Goal: Task Accomplishment & Management: Use online tool/utility

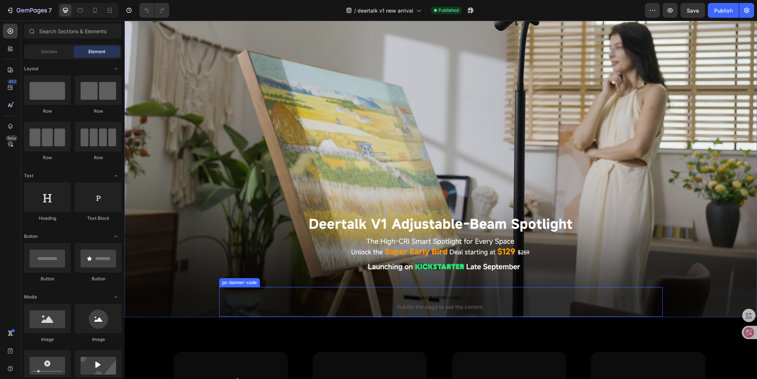
click at [396, 296] on span "pc-banner-code" at bounding box center [441, 297] width 444 height 9
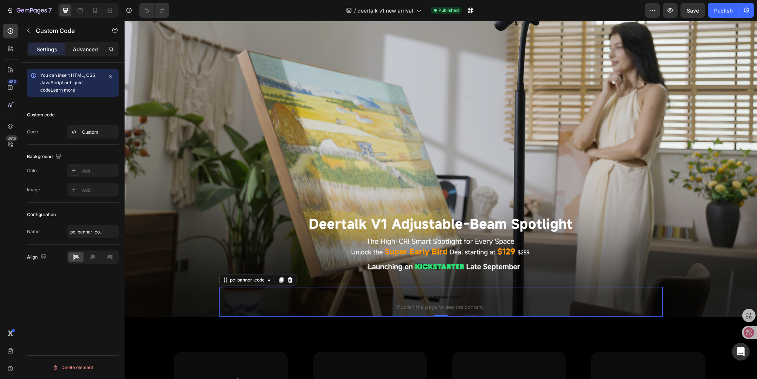
click at [85, 52] on p "Advanced" at bounding box center [85, 49] width 25 height 8
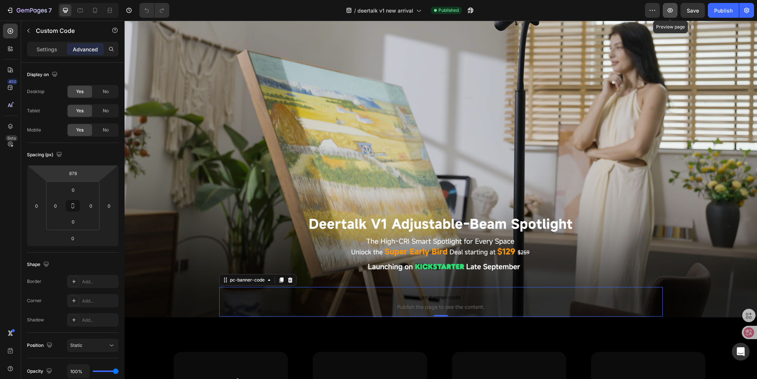
click at [671, 11] on icon "button" at bounding box center [670, 10] width 7 height 7
click at [389, 295] on span "pc-banner-code" at bounding box center [441, 297] width 444 height 9
click at [72, 171] on input "878" at bounding box center [72, 173] width 15 height 11
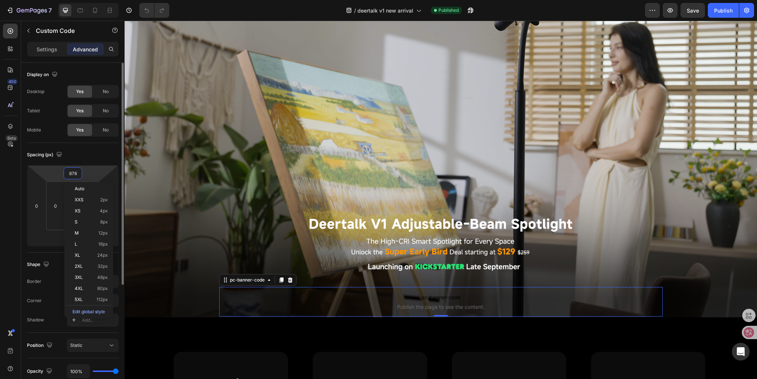
click at [72, 172] on input "878" at bounding box center [72, 173] width 15 height 11
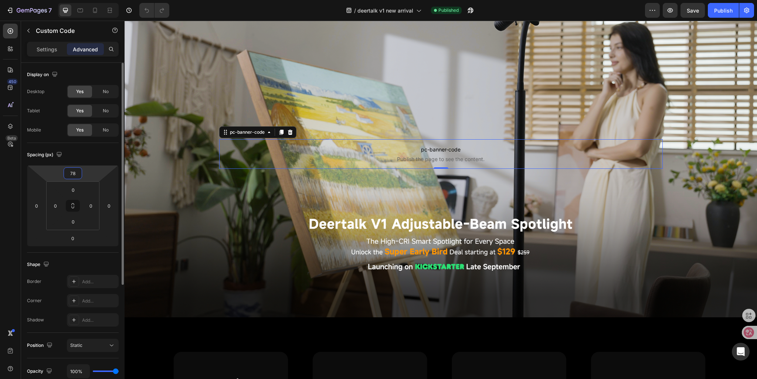
type input "978"
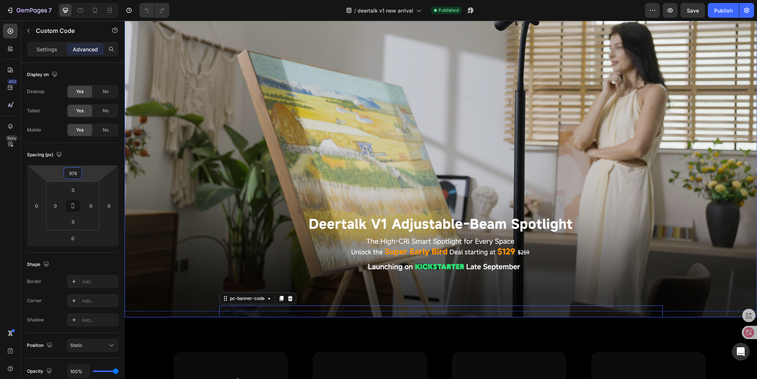
click at [279, 236] on div "pc-banner-code Publish the page to see the content. pc-banner-code 0" at bounding box center [441, 139] width 444 height 391
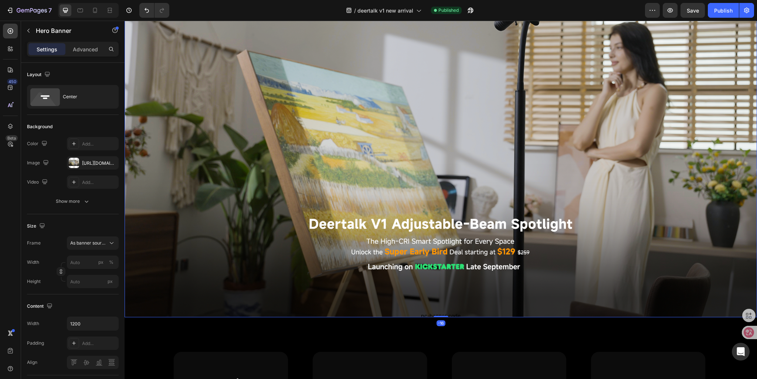
scroll to position [111, 0]
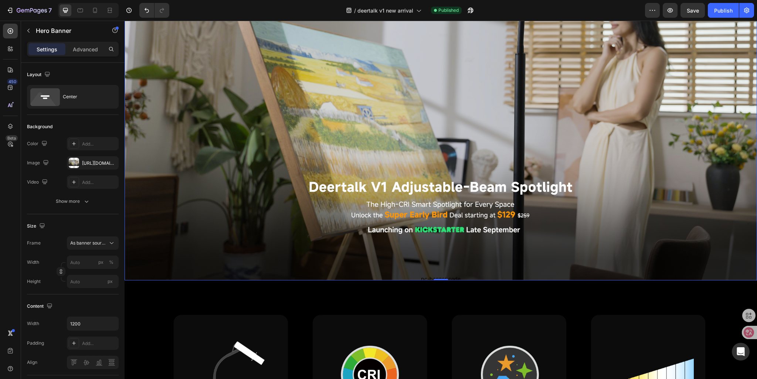
click at [409, 262] on div "pc-banner-code Publish the page to see the content. pc-banner-code" at bounding box center [441, 102] width 444 height 391
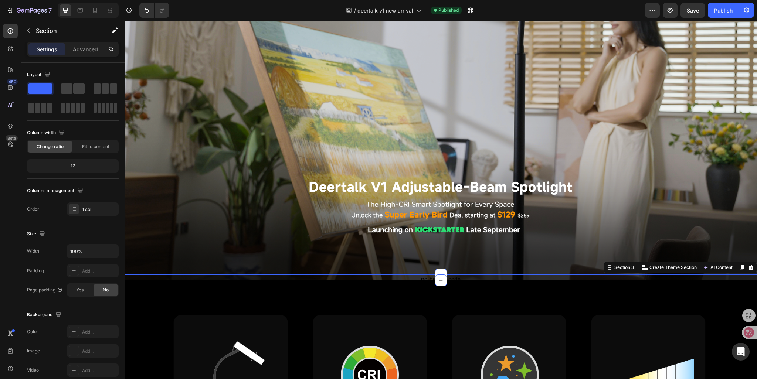
click at [424, 275] on div "Custom code Publish the page to see the content. Custom Code Click here to edit…" at bounding box center [441, 278] width 633 height 6
click at [77, 48] on p "Advanced" at bounding box center [85, 49] width 25 height 8
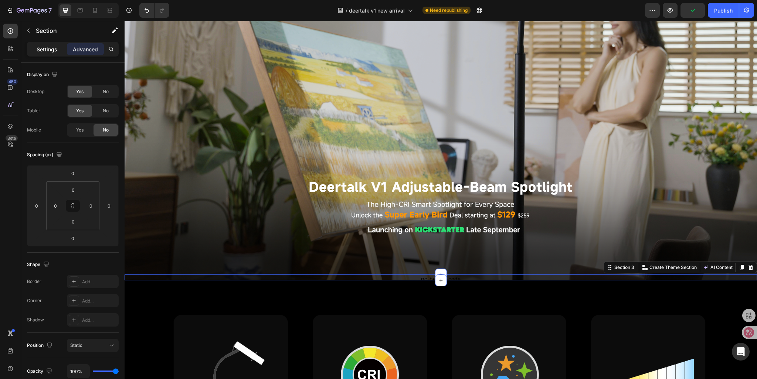
click at [47, 51] on p "Settings" at bounding box center [47, 49] width 21 height 8
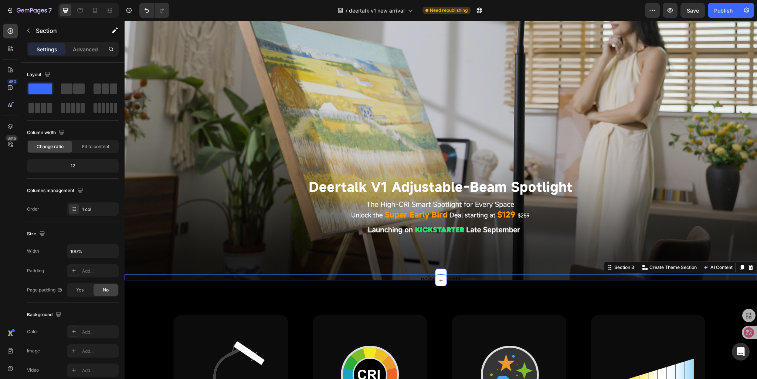
click at [349, 275] on div "Custom code Publish the page to see the content. Custom Code Click here to edit…" at bounding box center [441, 278] width 633 height 6
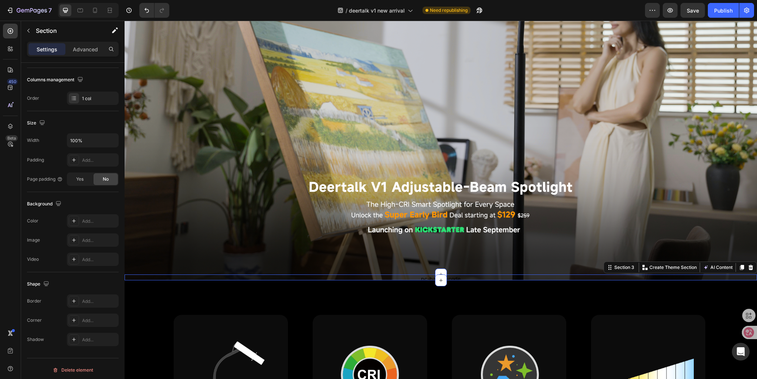
click at [421, 275] on div "Custom code Publish the page to see the content. Custom Code Click here to edit…" at bounding box center [441, 278] width 633 height 6
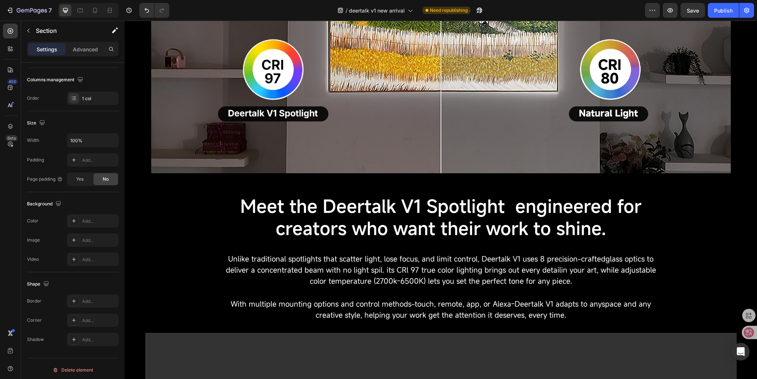
scroll to position [1369, 0]
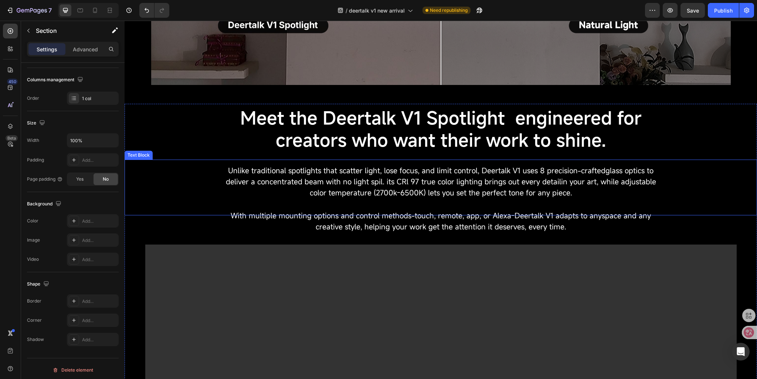
click at [183, 182] on div "Unlike traditional spotlights that scatter light, lose focus, and limit control…" at bounding box center [441, 188] width 633 height 56
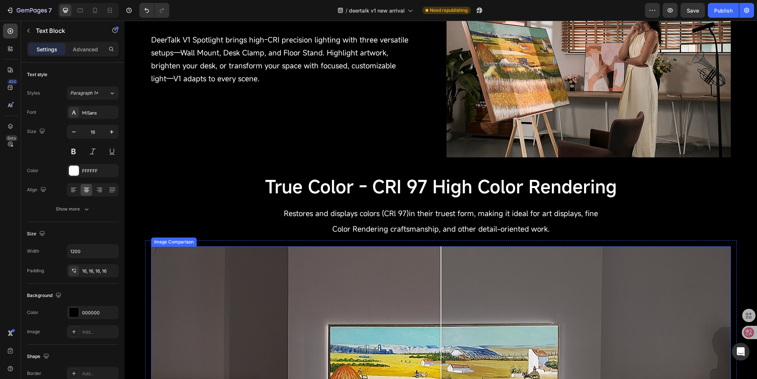
scroll to position [787, 0]
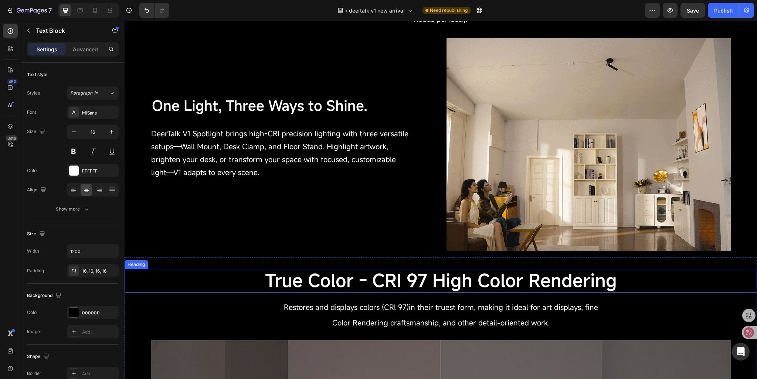
click at [354, 280] on span "True Color - CRI 97 High Color Rendering" at bounding box center [441, 281] width 352 height 24
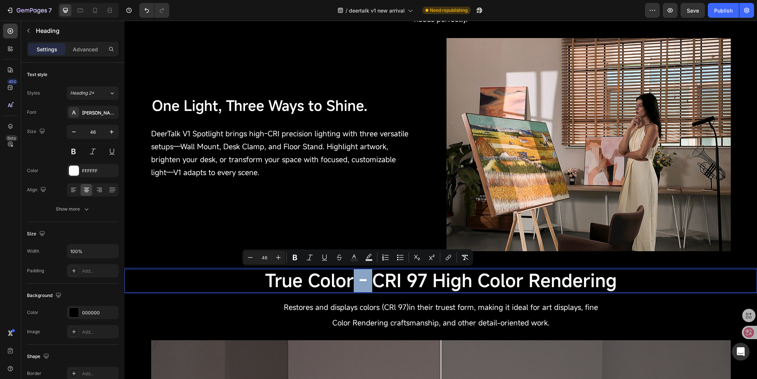
drag, startPoint x: 350, startPoint y: 279, endPoint x: 368, endPoint y: 279, distance: 17.8
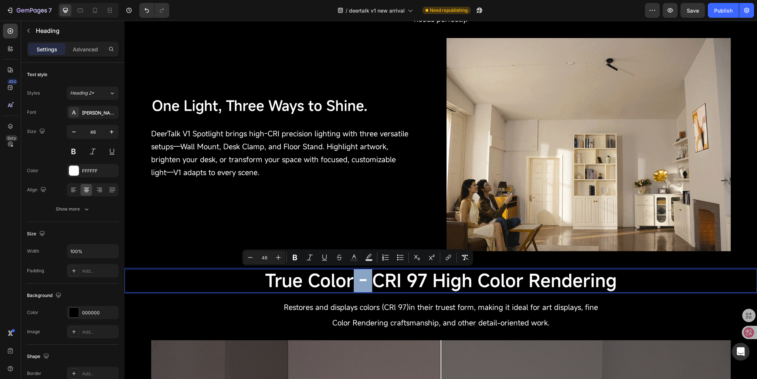
click at [368, 279] on span "True Color - CRI 97 High Color Rendering" at bounding box center [441, 281] width 352 height 24
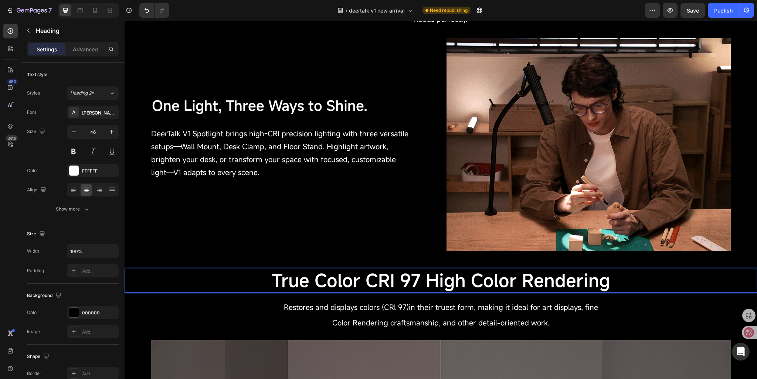
click at [247, 285] on p "True Color CRI 97 High Color Rendering" at bounding box center [440, 281] width 631 height 22
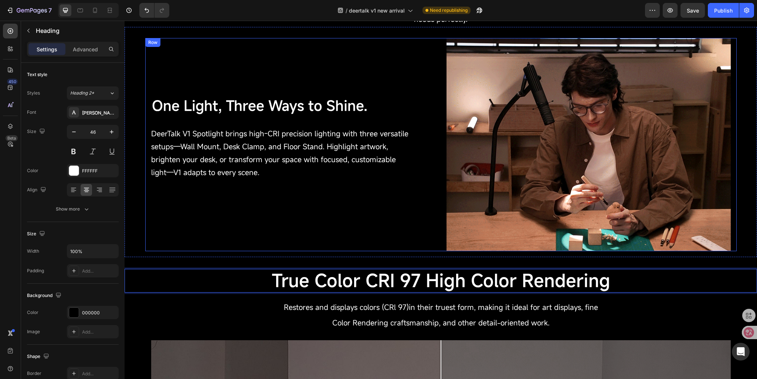
click at [228, 236] on div "One Light, Three Ways to Shine. Text Block DeerTalk V1 Spotlight brings high-CR…" at bounding box center [293, 144] width 284 height 213
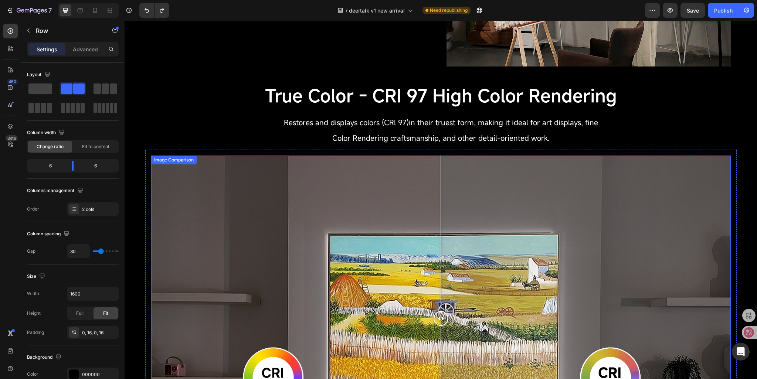
scroll to position [898, 0]
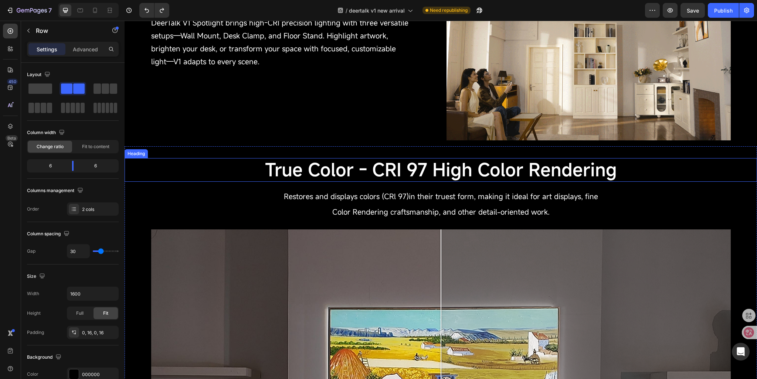
click at [356, 176] on span "True Color - CRI 97 High Color Rendering" at bounding box center [441, 170] width 352 height 24
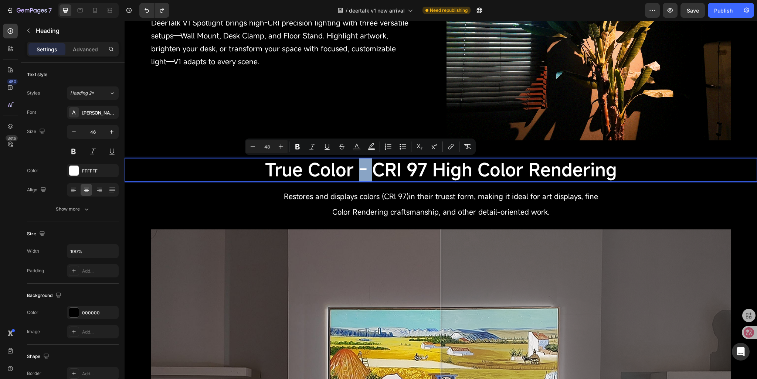
drag, startPoint x: 352, startPoint y: 171, endPoint x: 365, endPoint y: 173, distance: 13.4
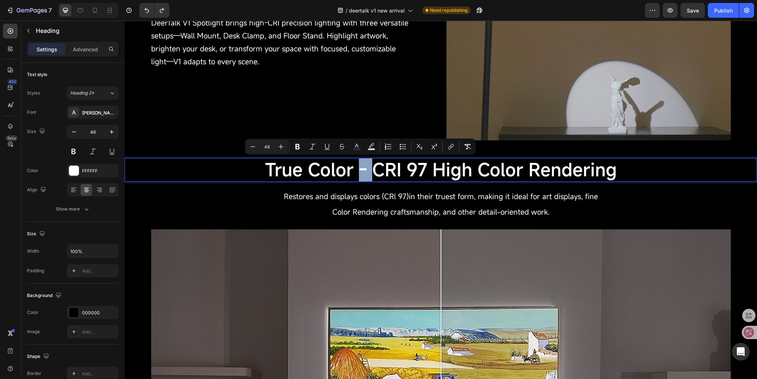
click at [365, 173] on span "True Color - CRI 97 High Color Rendering" at bounding box center [441, 170] width 352 height 24
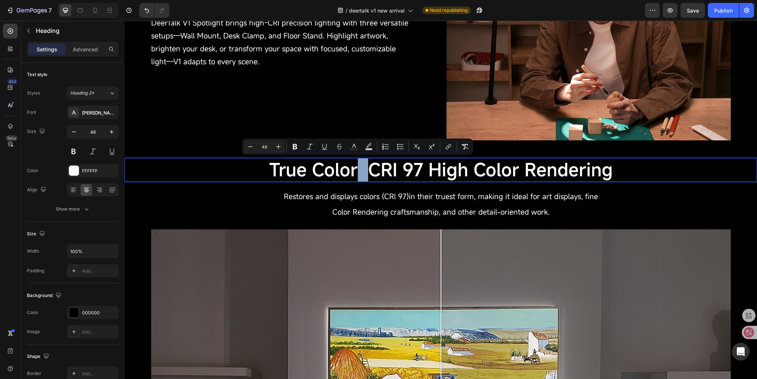
drag, startPoint x: 354, startPoint y: 171, endPoint x: 362, endPoint y: 172, distance: 7.8
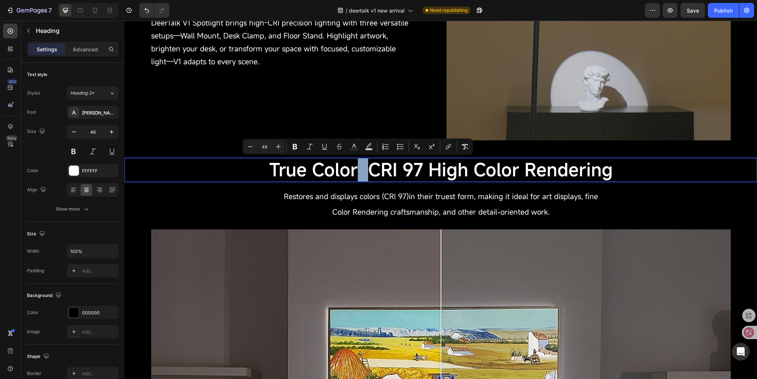
click at [362, 172] on span "True Color CRI 97 High Color Rendering" at bounding box center [441, 170] width 344 height 24
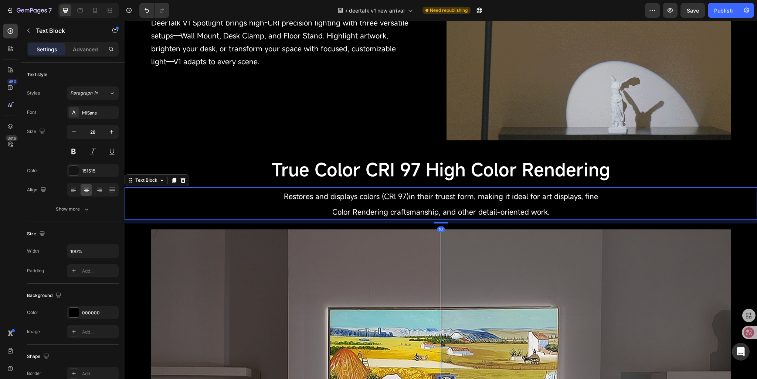
click at [284, 193] on span "Restores and displays colors (CRl 97)in their truest form, making it ideal for …" at bounding box center [441, 197] width 314 height 10
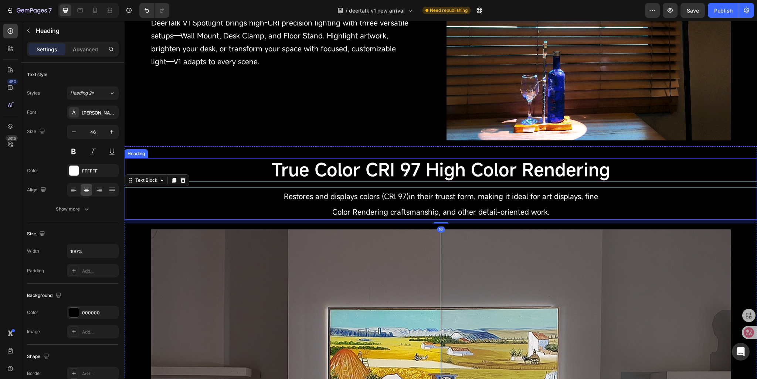
click at [341, 178] on span "True Color CRI 97 High Color Rendering" at bounding box center [441, 170] width 339 height 24
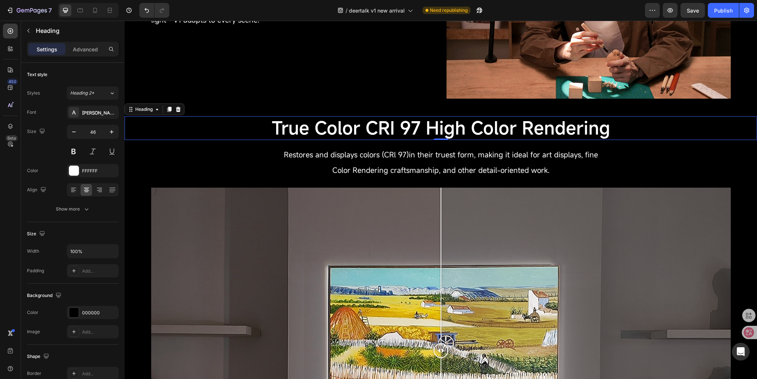
scroll to position [935, 0]
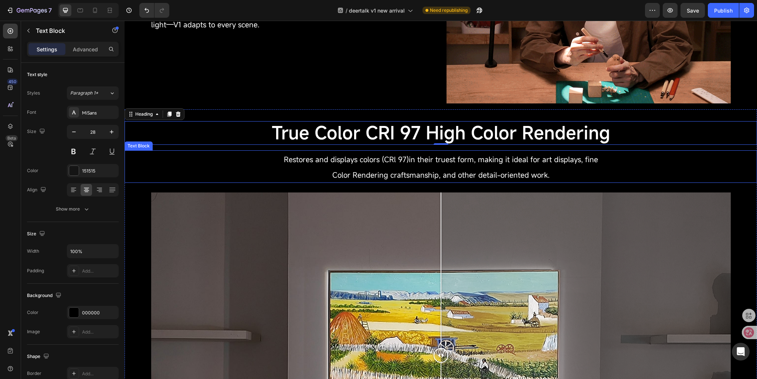
click at [356, 176] on span "Color Rendering craftsmanship, and other detail-oriented work." at bounding box center [441, 175] width 217 height 10
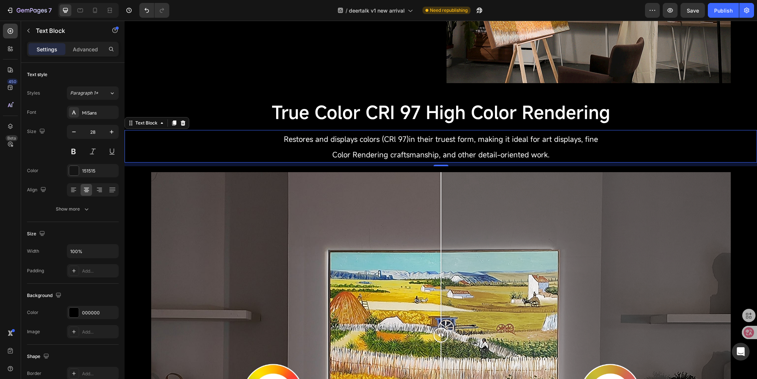
scroll to position [602, 0]
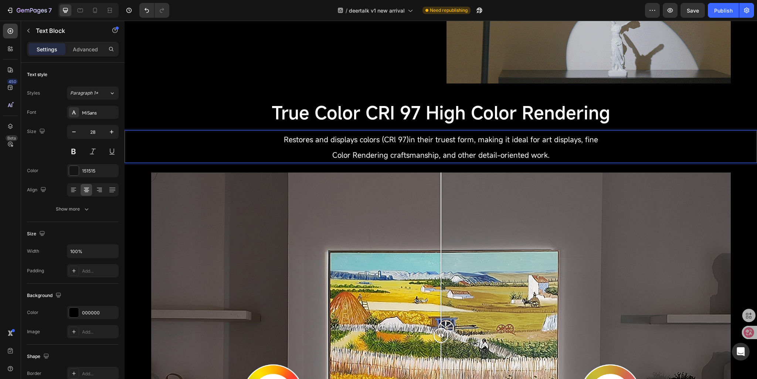
click at [553, 159] on p "Restores and displays colors (CRl 97)in their truest form, making it ideal for …" at bounding box center [441, 146] width 622 height 31
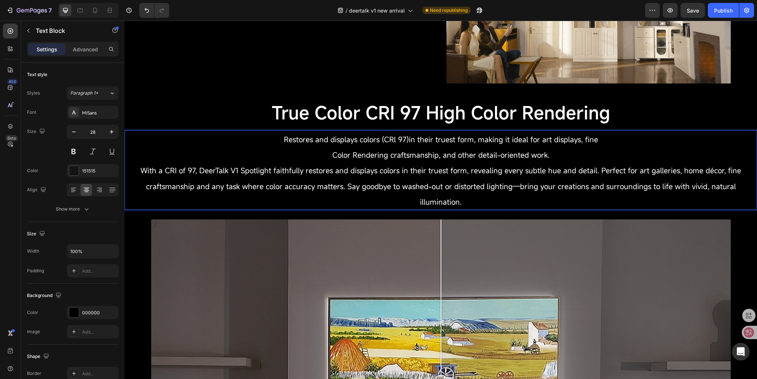
click at [272, 145] on p "Restores and displays colors (CRl 97)in their truest form, making it ideal for …" at bounding box center [441, 146] width 622 height 31
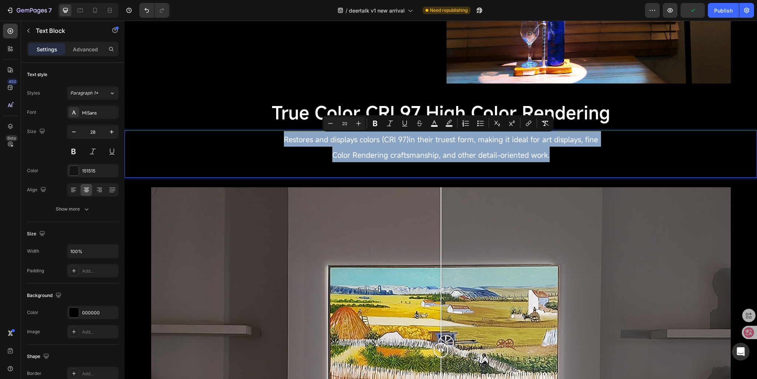
drag, startPoint x: 282, startPoint y: 143, endPoint x: 603, endPoint y: 156, distance: 320.9
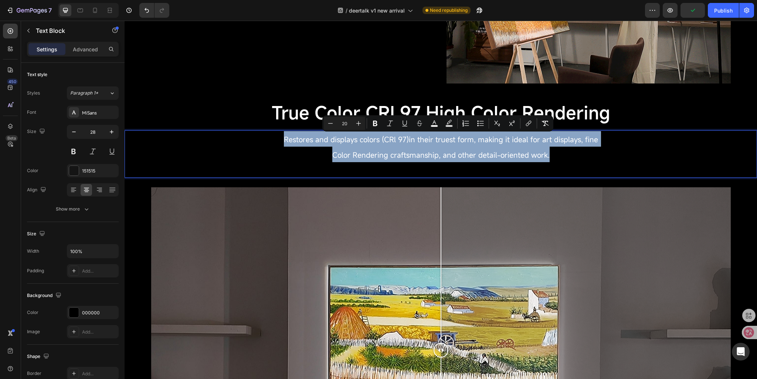
click at [603, 156] on p "Restores and displays colors (CRl 97)in their truest form, making it ideal for …" at bounding box center [441, 146] width 622 height 31
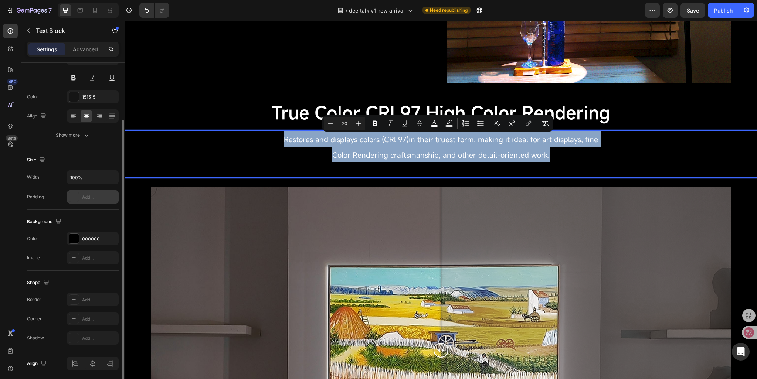
scroll to position [0, 0]
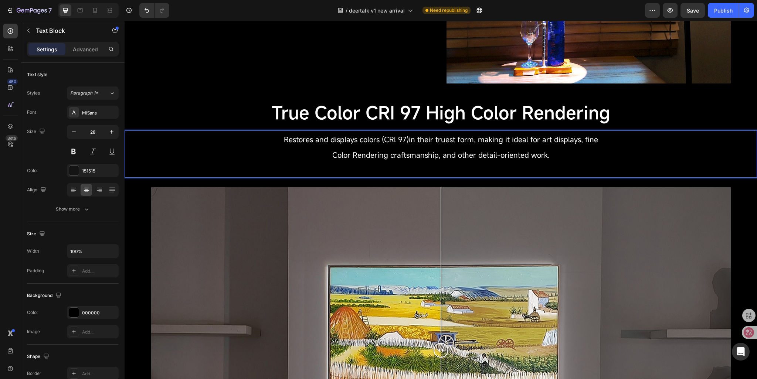
click at [303, 169] on p "Rich Text Editor. Editing area: main" at bounding box center [441, 169] width 622 height 14
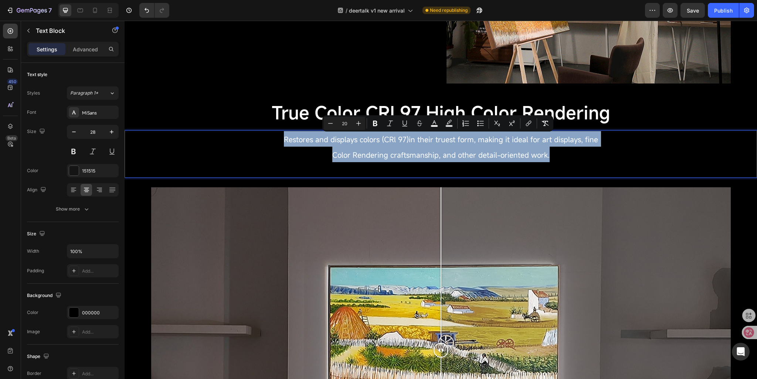
drag, startPoint x: 279, startPoint y: 142, endPoint x: 568, endPoint y: 153, distance: 289.8
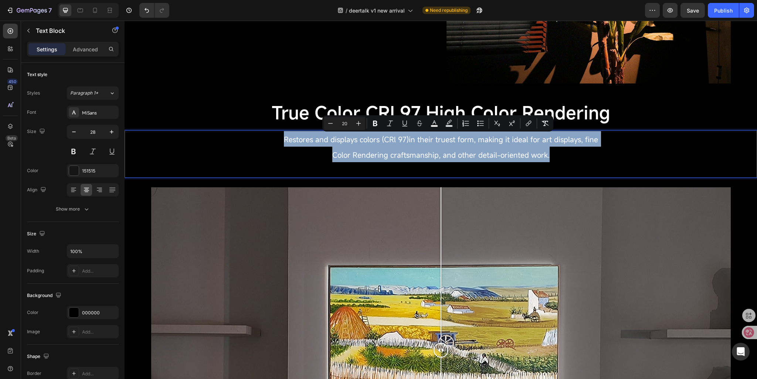
click at [568, 153] on p "Restores and displays colors (CRl 97)in their truest form, making it ideal for …" at bounding box center [441, 146] width 622 height 31
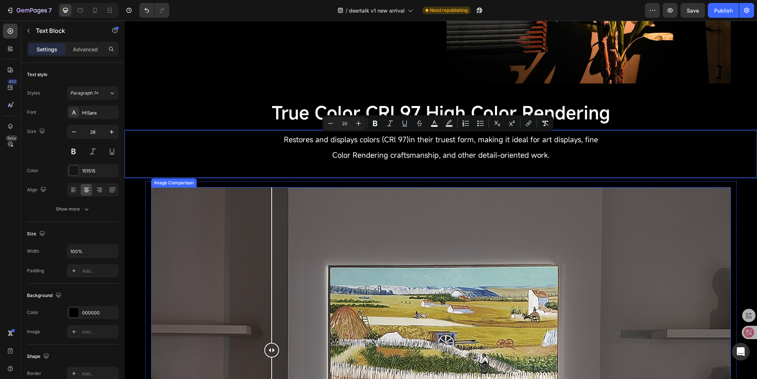
click at [269, 190] on div at bounding box center [441, 351] width 580 height 326
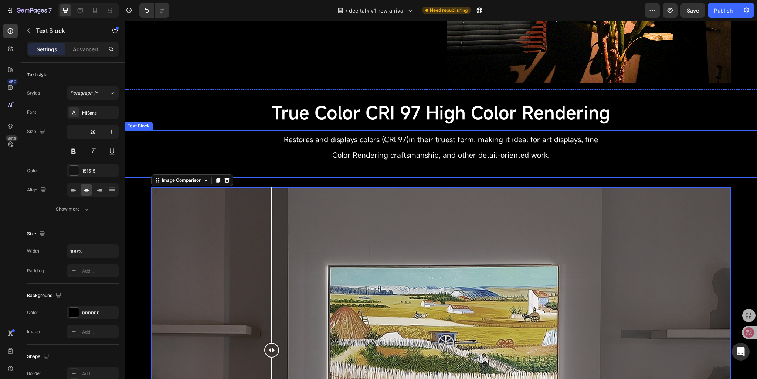
click at [293, 164] on p "Rich Text Editor. Editing area: main" at bounding box center [441, 169] width 622 height 14
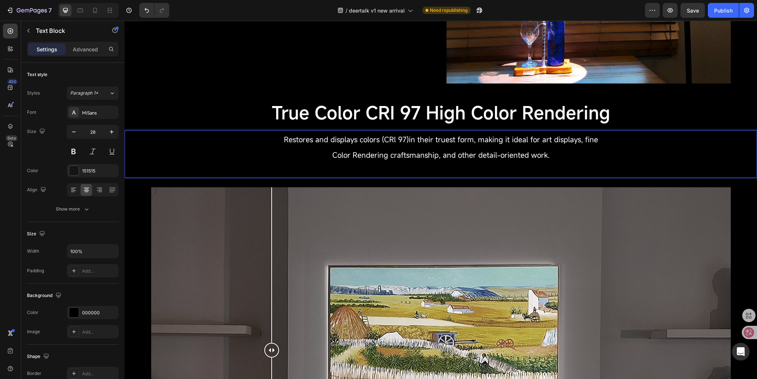
click at [354, 155] on span "Color Rendering craftsmanship, and other detail-oriented work." at bounding box center [441, 155] width 217 height 10
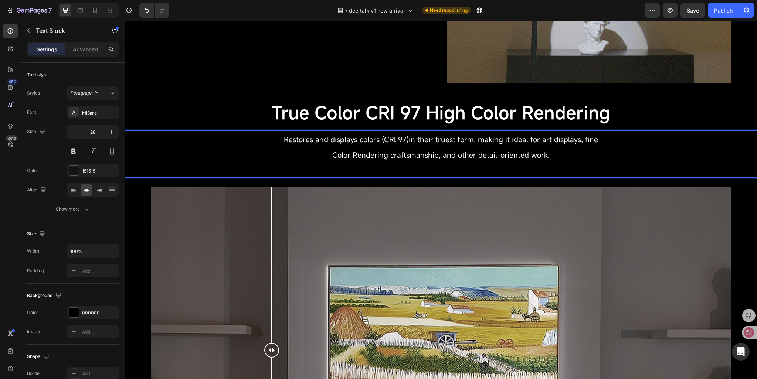
click at [322, 139] on span "Restores and displays colors (CRl 97)in their truest form, making it ideal for …" at bounding box center [441, 140] width 314 height 10
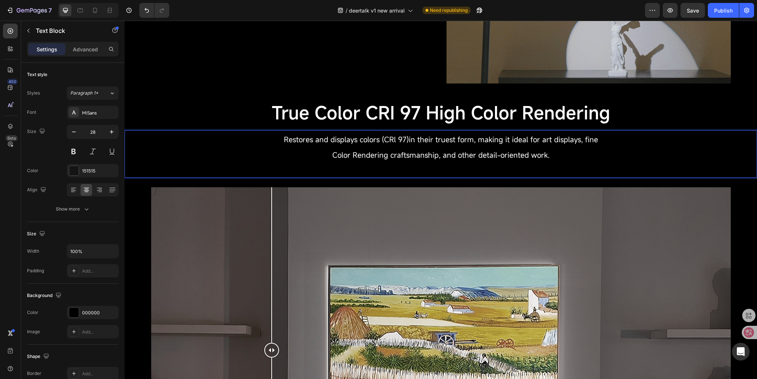
click at [315, 149] on p "Restores and displays colors (CRl 97)in their truest form, making it ideal for …" at bounding box center [441, 146] width 622 height 31
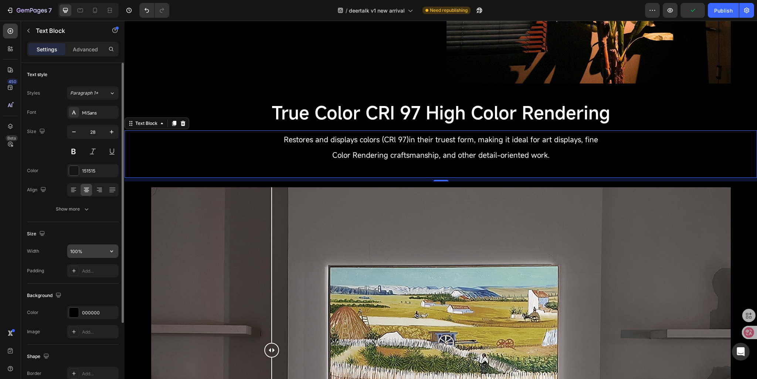
click at [72, 253] on input "100%" at bounding box center [92, 251] width 51 height 13
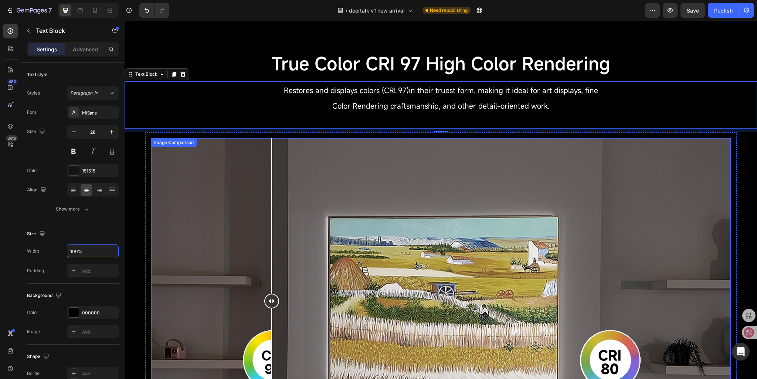
scroll to position [565, 0]
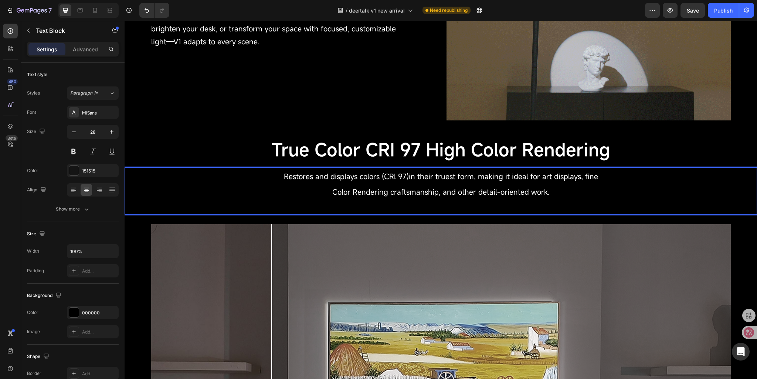
click at [385, 196] on span "Color Rendering craftsmanship, and other detail-oriented work." at bounding box center [441, 192] width 217 height 10
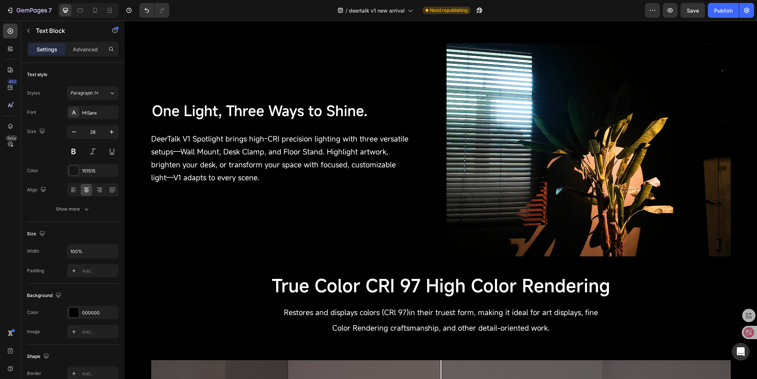
scroll to position [814, 0]
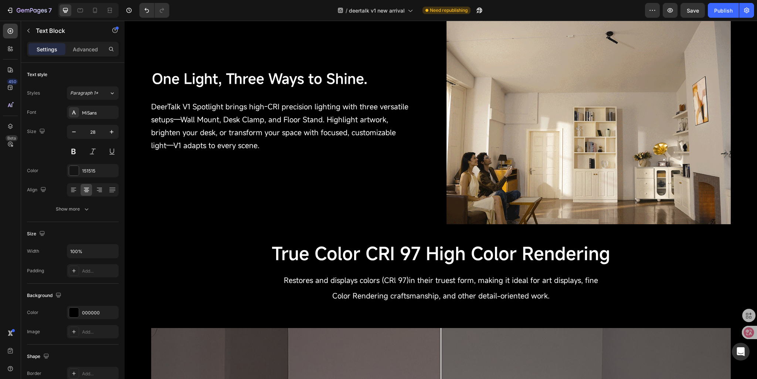
click at [356, 277] on span "Restores and displays colors (CRl 97)in their truest form, making it ideal for …" at bounding box center [441, 281] width 314 height 10
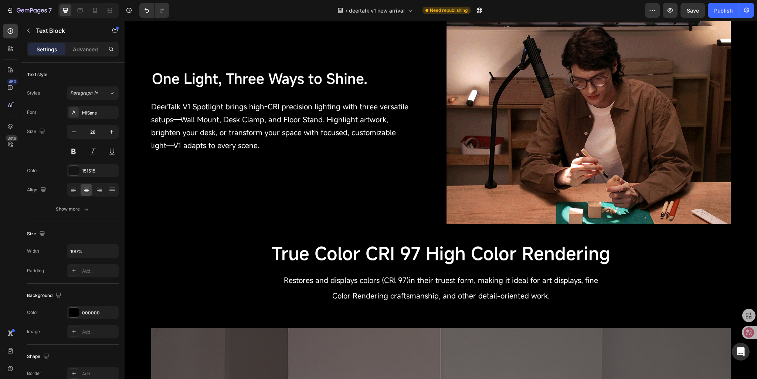
click at [447, 280] on span "Restores and displays colors (CRl 97)in their truest form, making it ideal for …" at bounding box center [441, 281] width 314 height 10
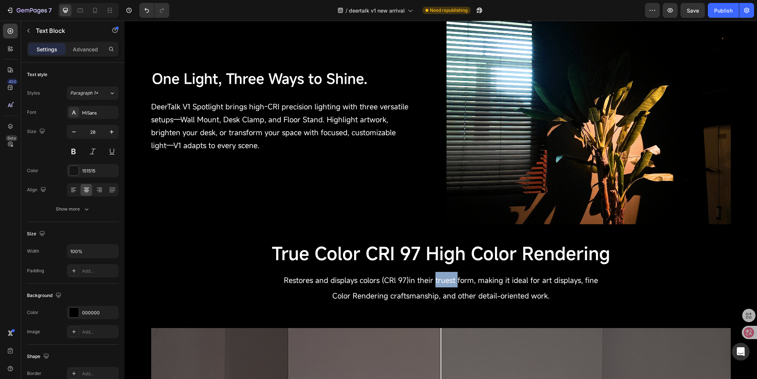
click at [447, 280] on span "Restores and displays colors (CRl 97)in their truest form, making it ideal for …" at bounding box center [441, 281] width 314 height 10
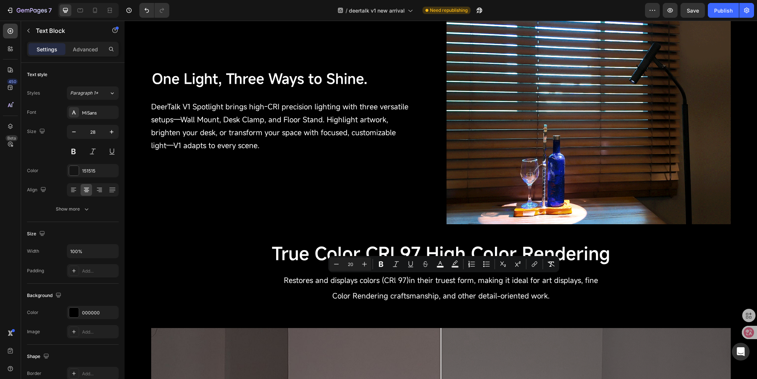
click at [255, 274] on p "Restores and displays colors (CRl 97)in their truest form, making it ideal for …" at bounding box center [441, 287] width 622 height 31
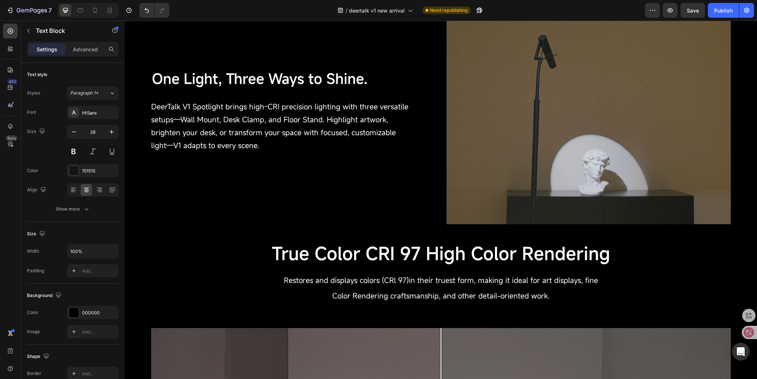
click at [560, 301] on p "Restores and displays colors (CRl 97)in their truest form, making it ideal for …" at bounding box center [441, 287] width 622 height 31
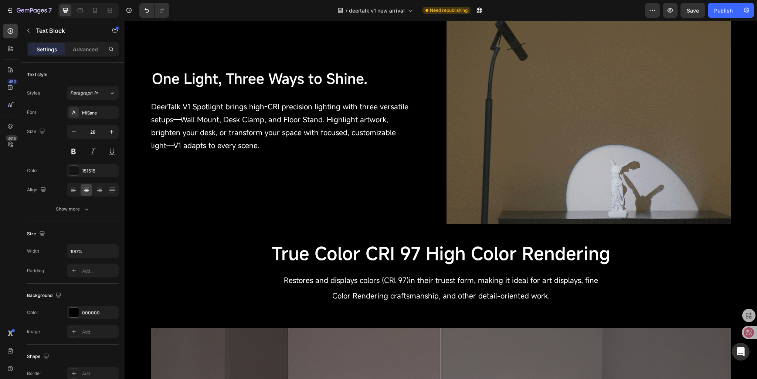
click at [595, 276] on p "Restores and displays colors (CRl 97)in their truest form, making it ideal for …" at bounding box center [441, 287] width 622 height 31
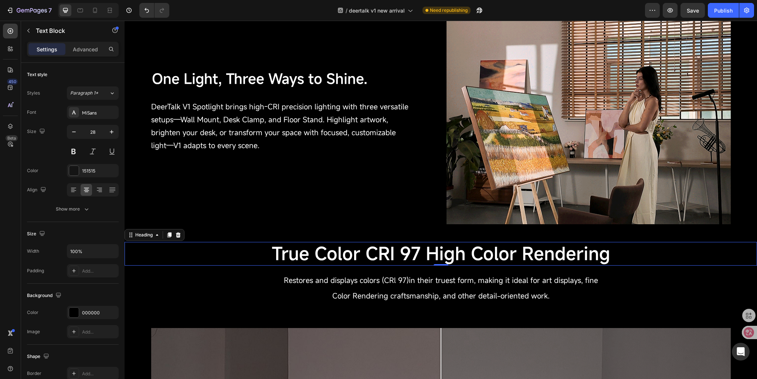
click at [604, 262] on span "True Color CRI 97 High Color Rendering" at bounding box center [441, 254] width 339 height 24
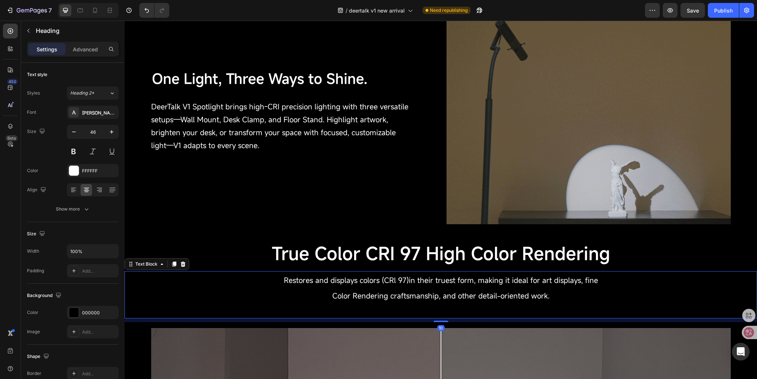
click at [548, 281] on span "Restores and displays colors (CRl 97)in their truest form, making it ideal for …" at bounding box center [441, 281] width 314 height 10
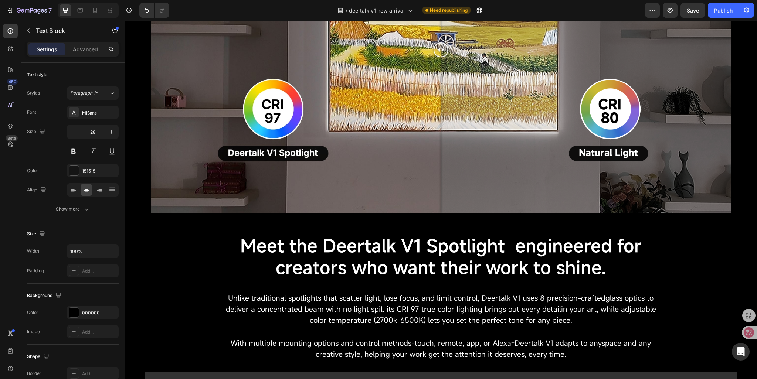
scroll to position [1258, 0]
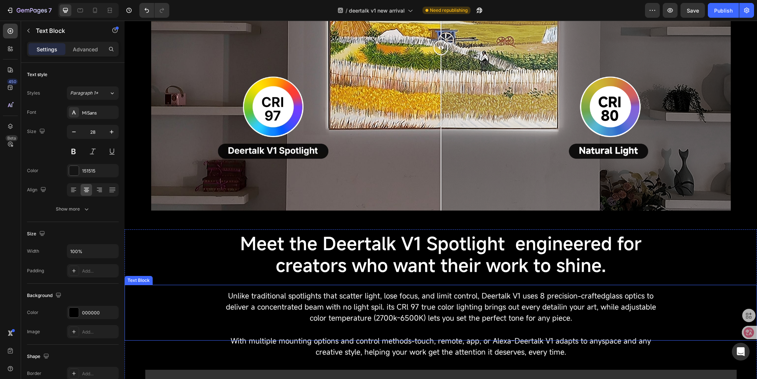
click at [401, 314] on p "Unlike traditional spotlights that scatter light, lose focus, and limit control…" at bounding box center [441, 313] width 432 height 44
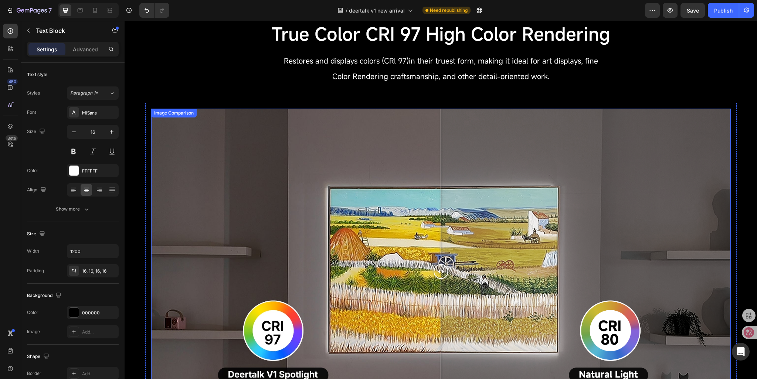
scroll to position [925, 0]
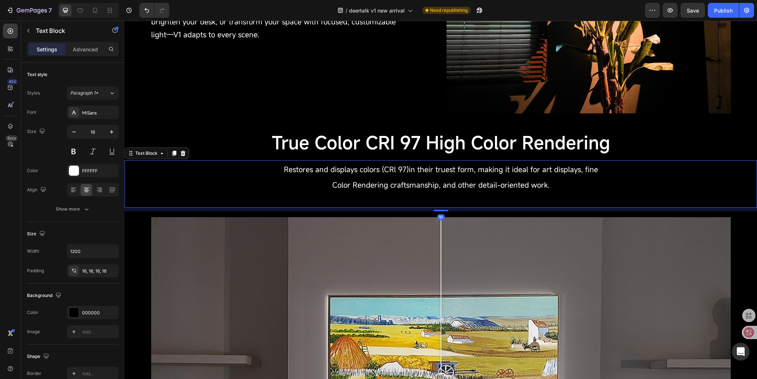
click at [433, 171] on span "Restores and displays colors (CRl 97)in their truest form, making it ideal for …" at bounding box center [441, 170] width 314 height 10
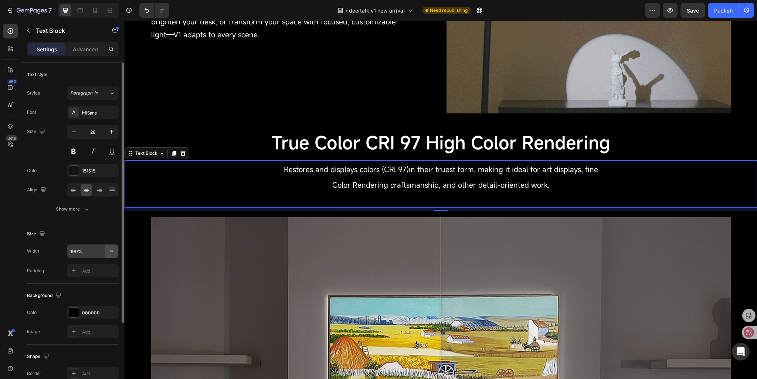
click at [112, 252] on icon "button" at bounding box center [111, 251] width 7 height 7
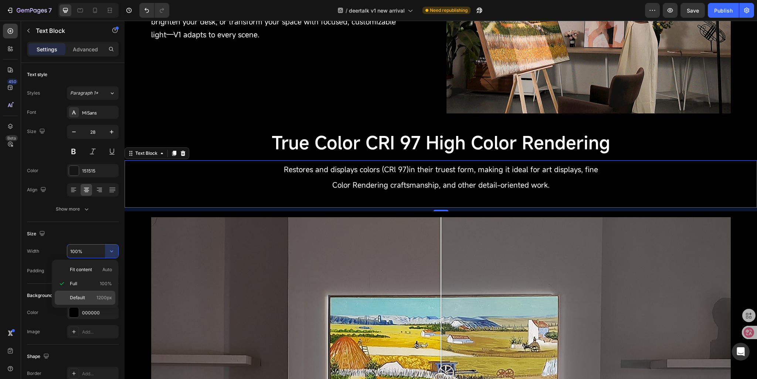
click at [86, 303] on div "Default 1200px" at bounding box center [85, 298] width 61 height 14
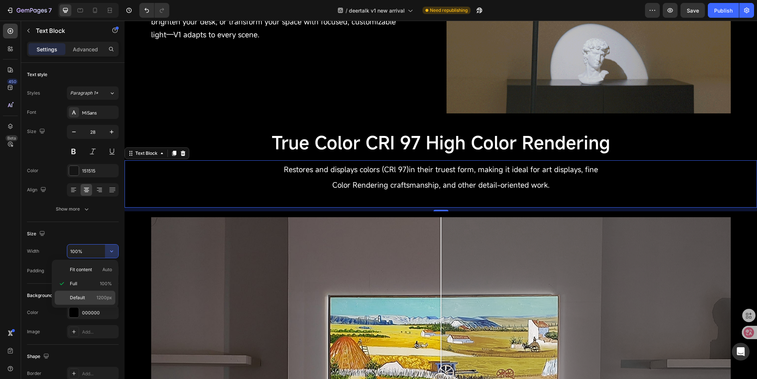
type input "1200"
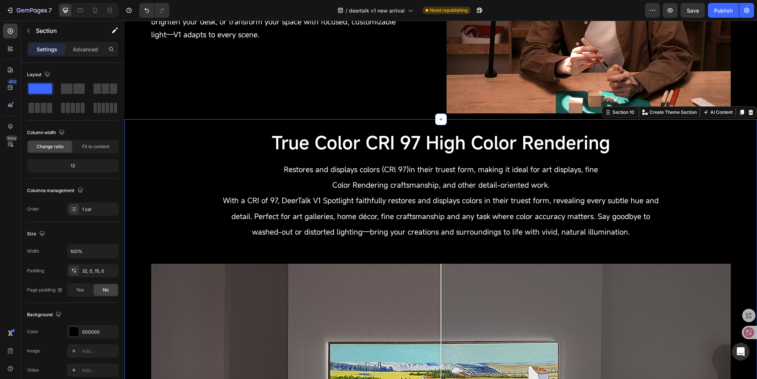
click at [218, 130] on div "True Color CRI 97 High Color Rendering Heading True Color - CRI 97 High Color R…" at bounding box center [441, 364] width 633 height 490
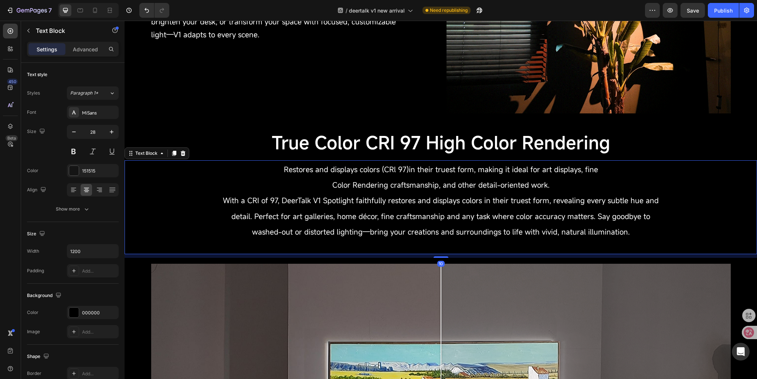
click at [296, 221] on span "With a CRI of 97, DeerTalk V1 Spotlight faithfully restores and displays colors…" at bounding box center [441, 216] width 436 height 41
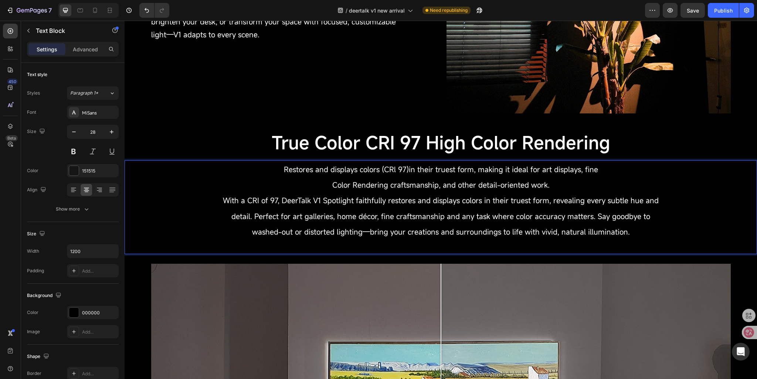
click at [295, 184] on p "Restores and displays colors (CRl 97)in their truest form, making it ideal for …" at bounding box center [441, 176] width 442 height 31
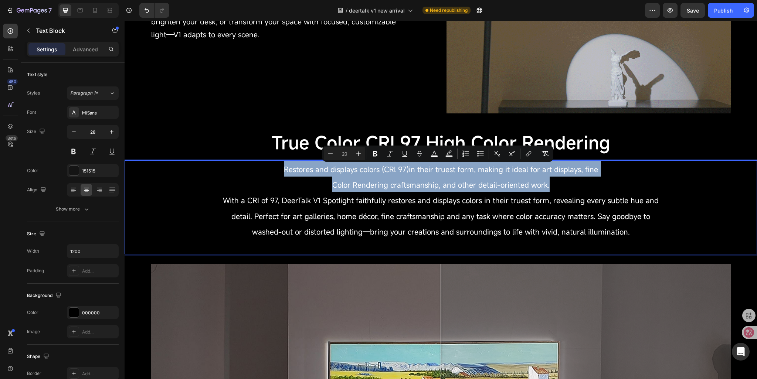
drag, startPoint x: 278, startPoint y: 169, endPoint x: 564, endPoint y: 185, distance: 286.7
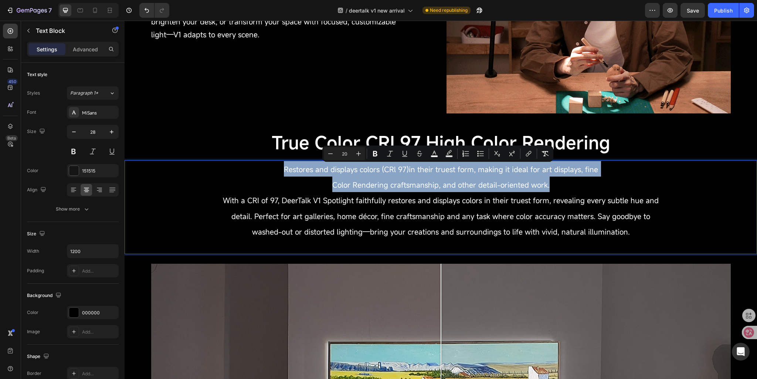
click at [564, 185] on p "Restores and displays colors (CRl 97)in their truest form, making it ideal for …" at bounding box center [441, 176] width 442 height 31
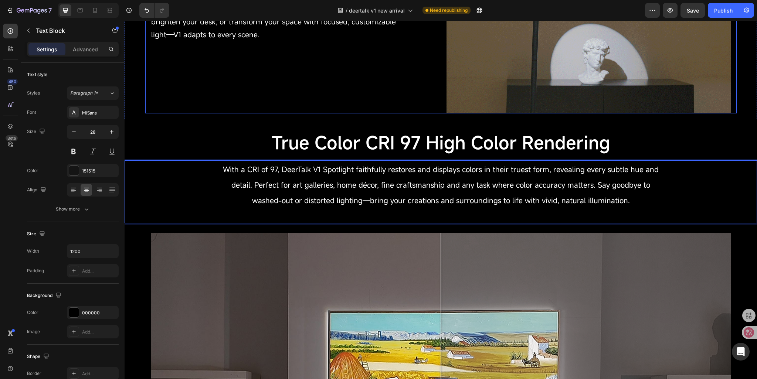
click at [254, 107] on div "One Light, Three Ways to Shine. Text Block DeerTalk V1 Spotlight brings high-CR…" at bounding box center [293, 6] width 284 height 213
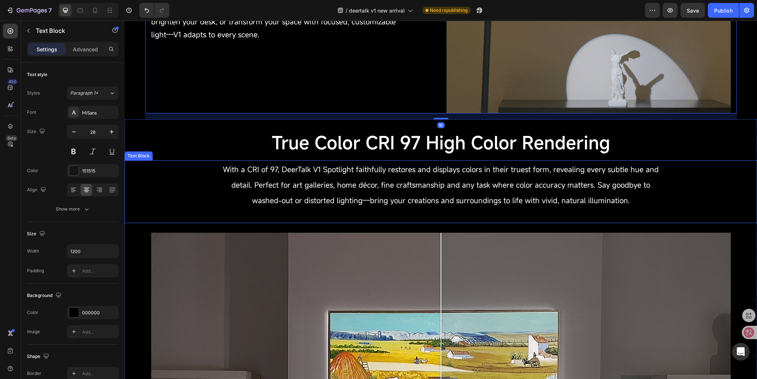
click at [272, 170] on span "With a CRI of 97, DeerTalk V1 Spotlight faithfully restores and displays colors…" at bounding box center [441, 185] width 436 height 41
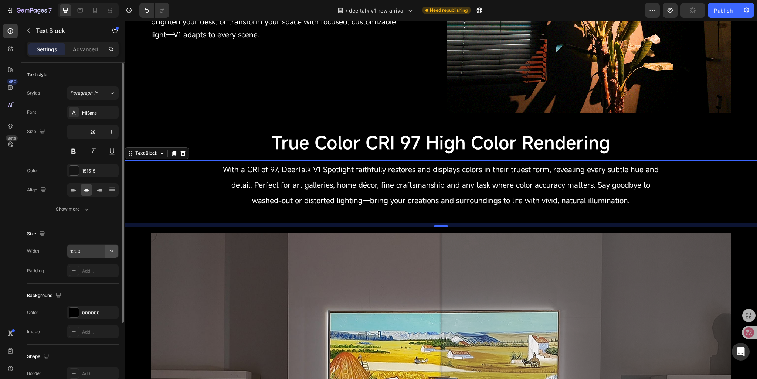
click at [108, 253] on icon "button" at bounding box center [111, 251] width 7 height 7
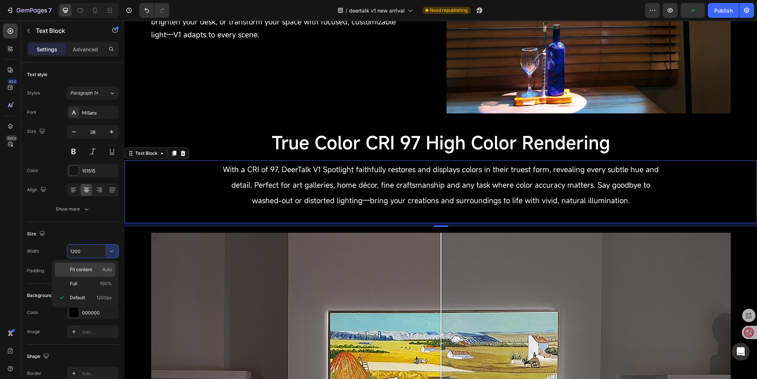
click at [86, 270] on span "Fit content" at bounding box center [81, 270] width 22 height 7
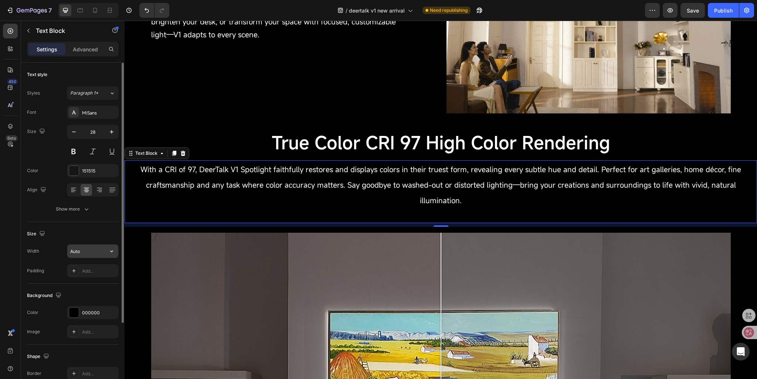
click at [86, 254] on input "Auto" at bounding box center [92, 251] width 51 height 13
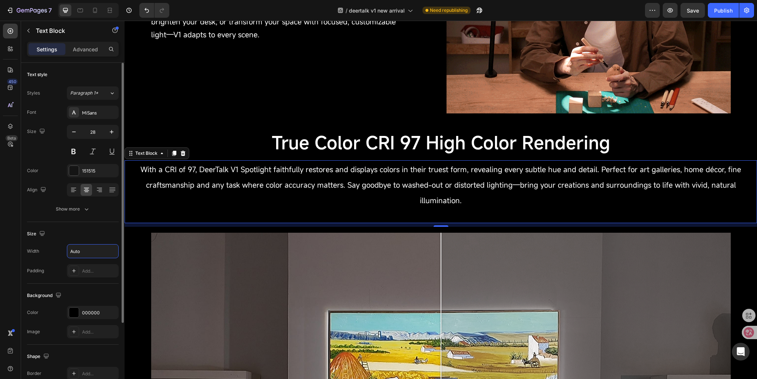
click at [92, 255] on input "Auto" at bounding box center [92, 251] width 51 height 13
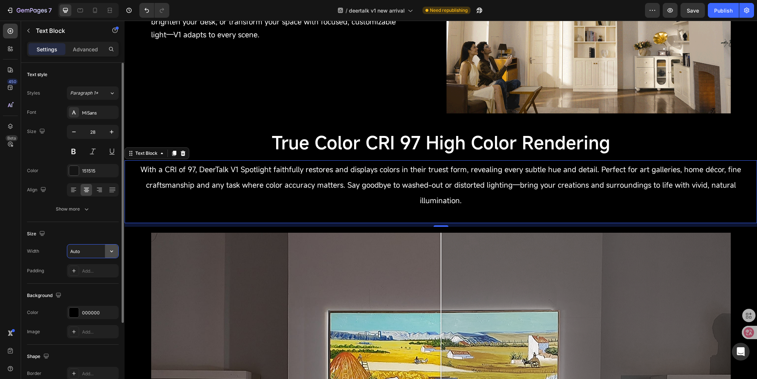
click at [113, 253] on icon "button" at bounding box center [111, 251] width 7 height 7
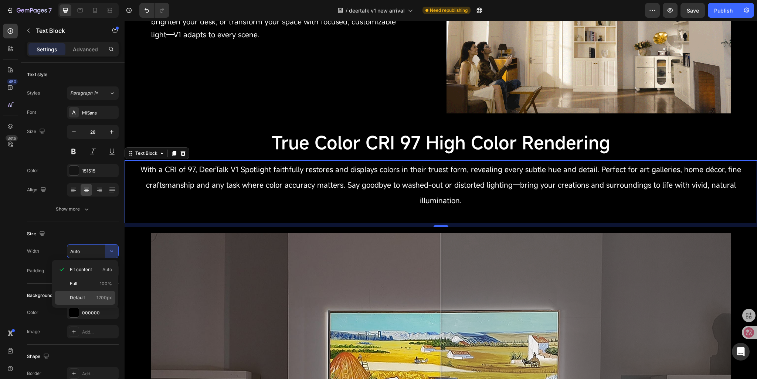
click at [94, 296] on p "Default 1200px" at bounding box center [91, 298] width 42 height 7
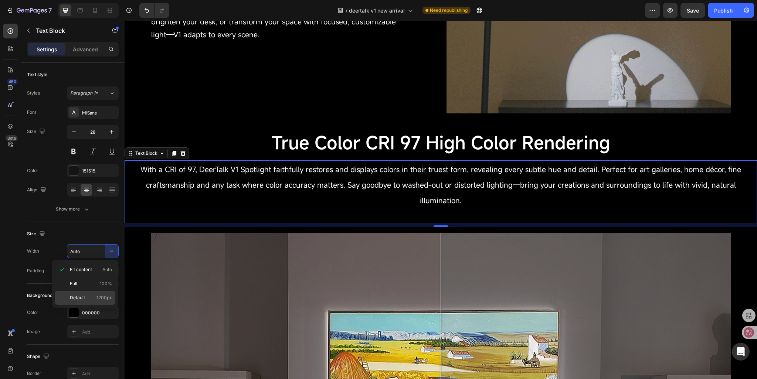
type input "1200"
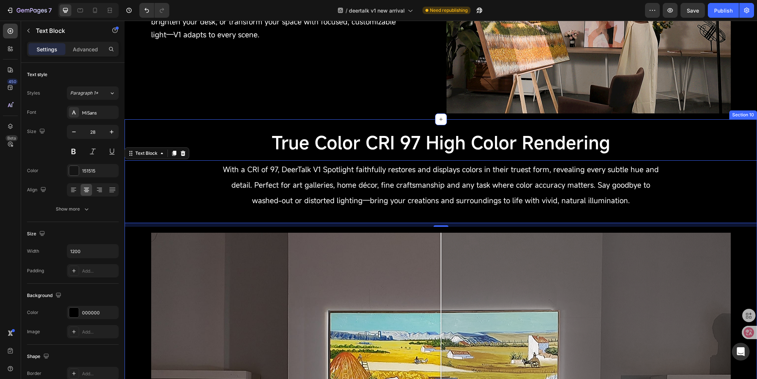
click at [233, 120] on div "True Color CRI 97 High Color Rendering Heading True Color - CRI 97 High Color R…" at bounding box center [441, 348] width 633 height 459
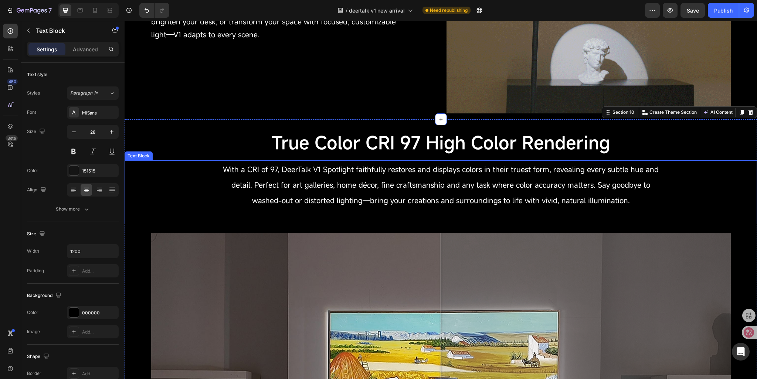
click at [296, 196] on span "With a CRI of 97, DeerTalk V1 Spotlight faithfully restores and displays colors…" at bounding box center [441, 185] width 436 height 41
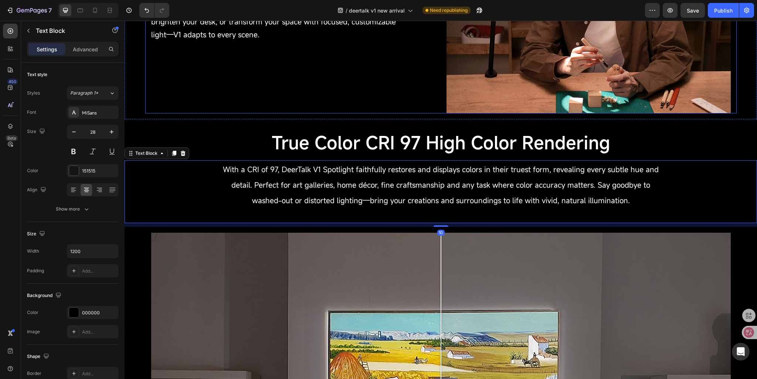
click at [244, 101] on div "One Light, Three Ways to Shine. Text Block DeerTalk V1 Spotlight brings high-CR…" at bounding box center [293, 6] width 284 height 213
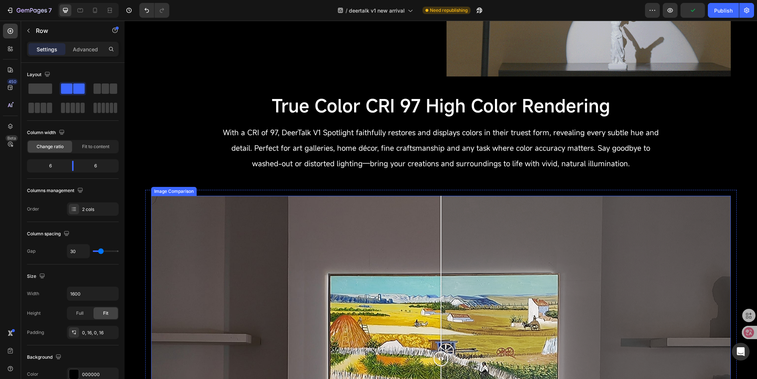
scroll to position [962, 0]
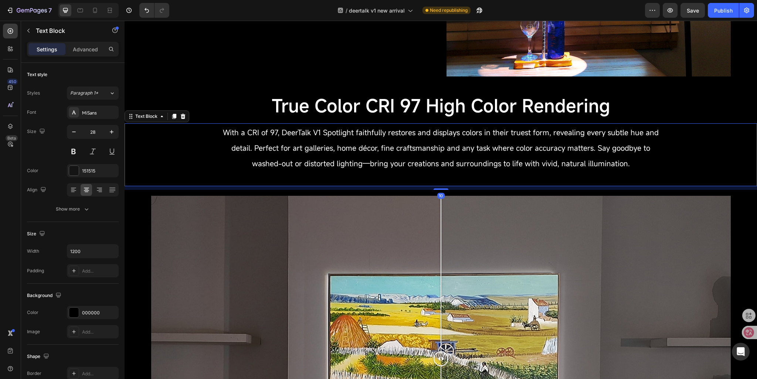
click at [350, 154] on p "With a CRI of 97, DeerTalk V1 Spotlight faithfully restores and displays colors…" at bounding box center [441, 147] width 442 height 47
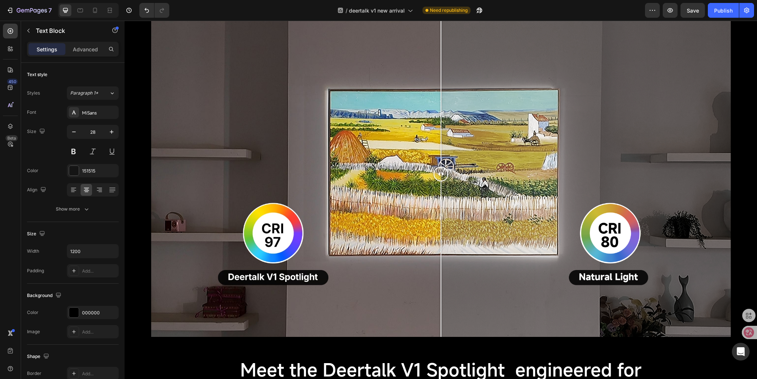
scroll to position [1295, 0]
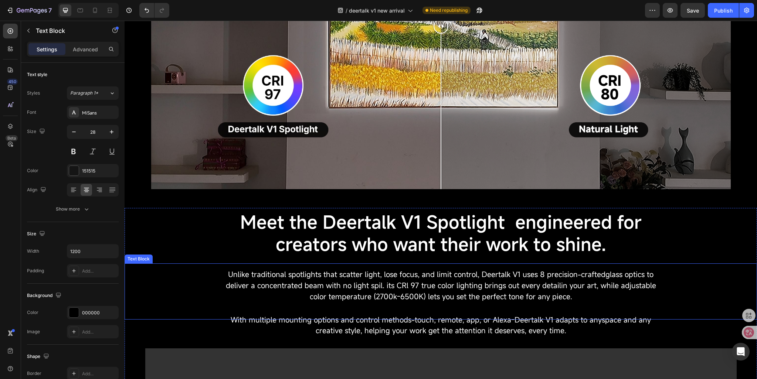
click at [285, 280] on span "Unlike traditional spotlights that scatter light, lose focus, and limit control…" at bounding box center [441, 286] width 431 height 32
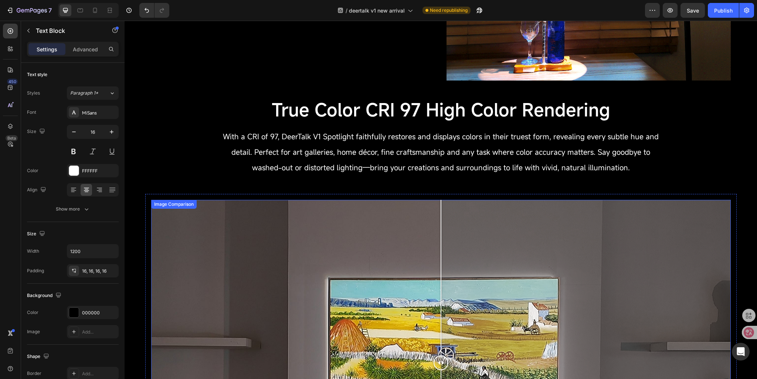
scroll to position [925, 0]
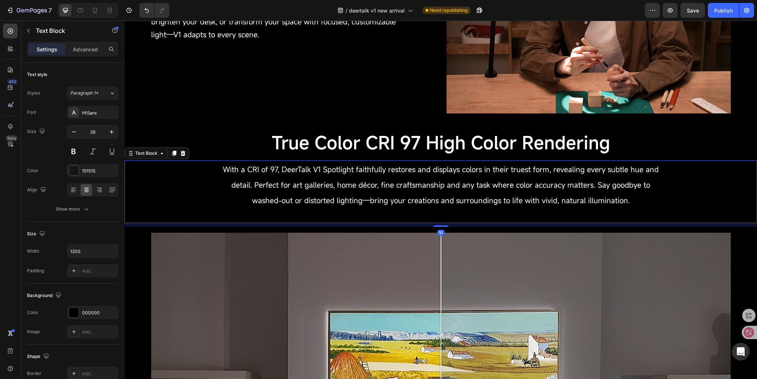
click at [308, 181] on span "With a CRI of 97, DeerTalk V1 Spotlight faithfully restores and displays colors…" at bounding box center [441, 185] width 436 height 41
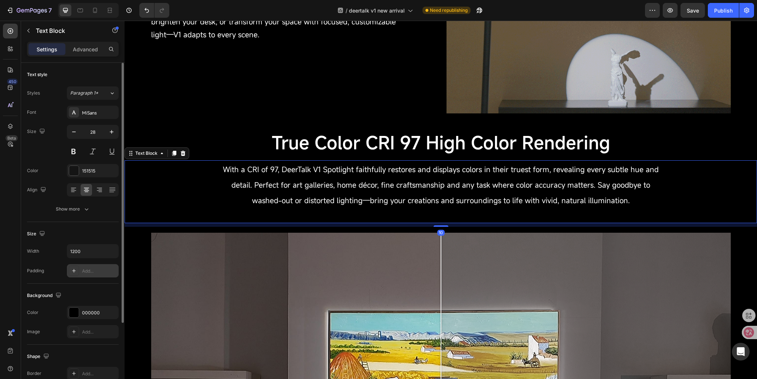
click at [81, 273] on div "Add..." at bounding box center [93, 270] width 52 height 13
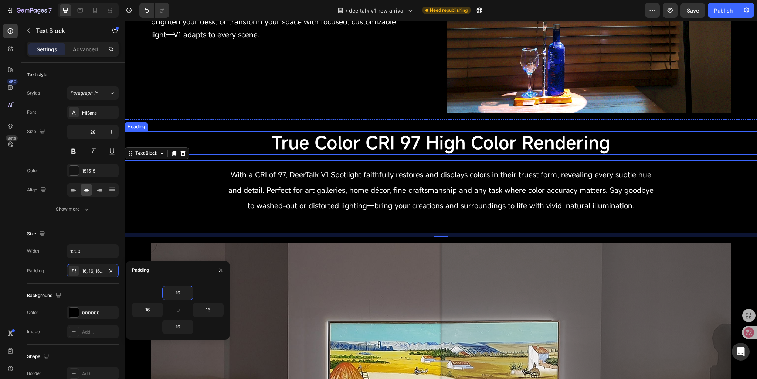
click at [237, 137] on h2 "True Color CRI 97 High Color Rendering" at bounding box center [441, 143] width 633 height 24
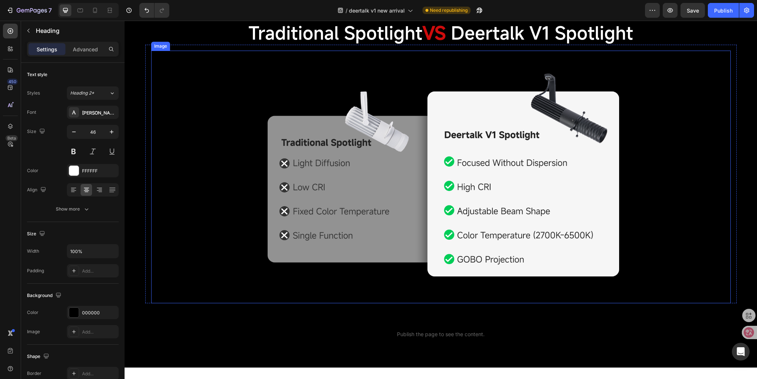
scroll to position [2034, 0]
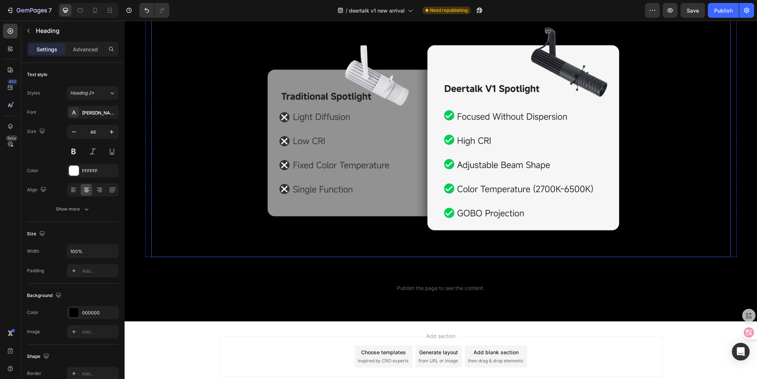
click at [224, 43] on img at bounding box center [441, 130] width 580 height 253
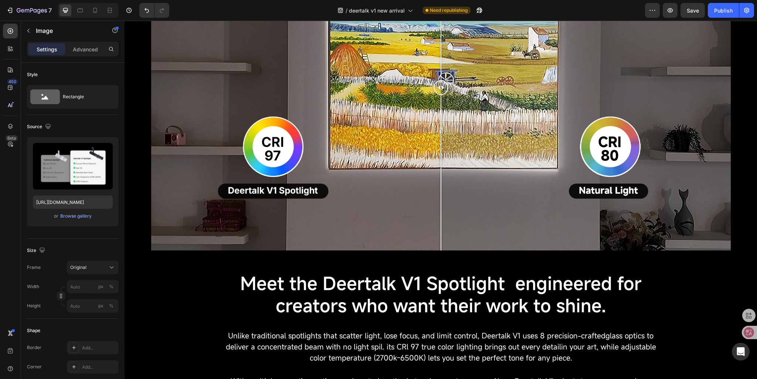
scroll to position [1332, 0]
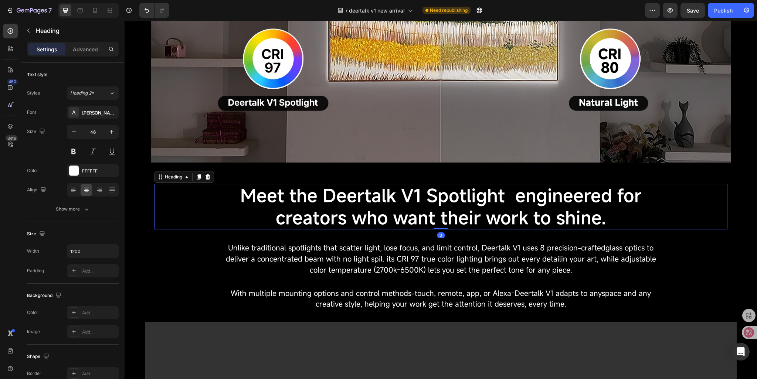
click at [372, 210] on span "Meet the Deertalk V1 Spotlight engineered for creators who want their work to s…" at bounding box center [441, 207] width 402 height 46
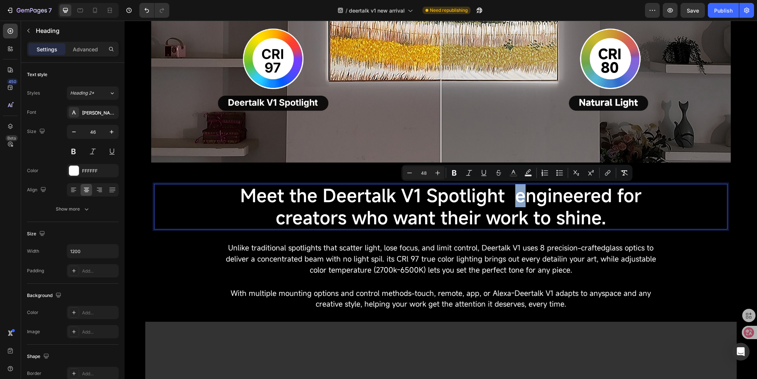
drag, startPoint x: 515, startPoint y: 196, endPoint x: 527, endPoint y: 198, distance: 12.7
click at [527, 198] on span "Meet the Deertalk V1 Spotlight engineered for creators who want their work to s…" at bounding box center [441, 207] width 402 height 46
click at [512, 198] on span "Meet the Deertalk V1 Spotlight engineered for creators who want their work to s…" at bounding box center [441, 207] width 402 height 46
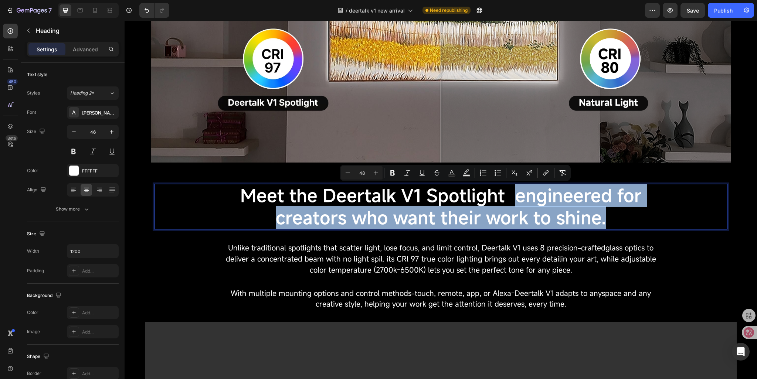
drag, startPoint x: 512, startPoint y: 198, endPoint x: 632, endPoint y: 216, distance: 121.3
click at [632, 216] on p "Meet the Deertalk V1 Spotlight engineered for creators who want their work to s…" at bounding box center [441, 207] width 442 height 44
copy span "engineered for creators who want their work to shine."
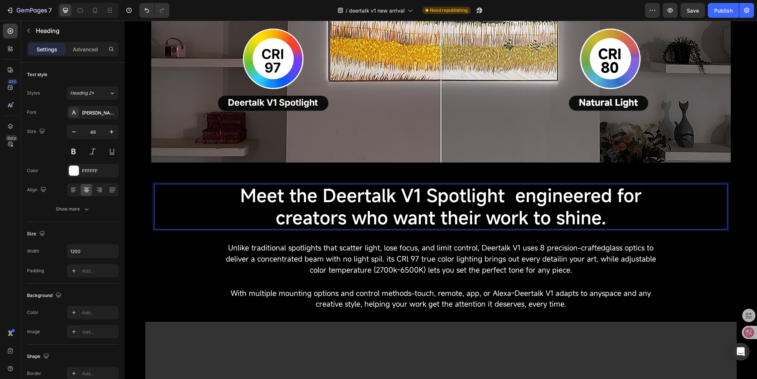
click at [506, 191] on span "Meet the Deertalk V1 Spotlight engineered for creators who want their work to s…" at bounding box center [441, 207] width 402 height 46
click at [512, 194] on span "Meet the Deertalk V1 Spotlight engineered for creators who want their work to s…" at bounding box center [441, 207] width 402 height 46
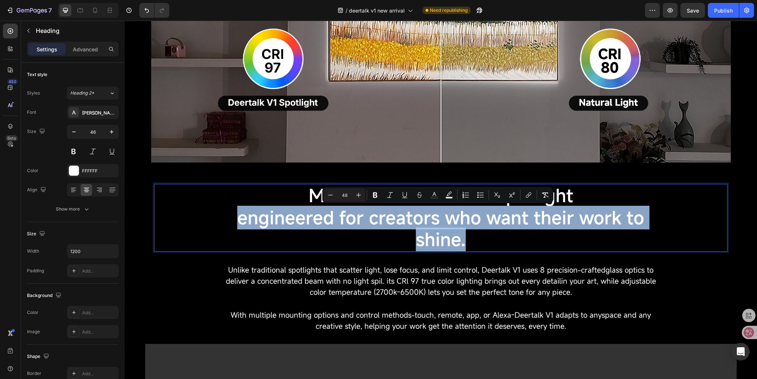
drag, startPoint x: 236, startPoint y: 220, endPoint x: 494, endPoint y: 235, distance: 258.2
click at [494, 235] on p "Meet the Deertalk V1 Spotlight engineered for creators who want their work to s…" at bounding box center [441, 218] width 442 height 66
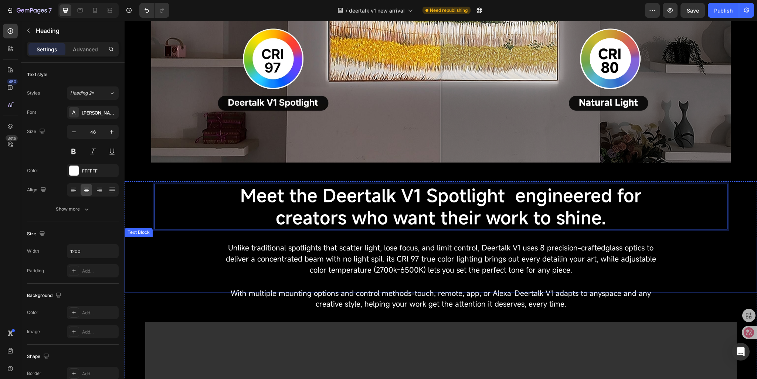
click at [252, 268] on p "Unlike traditional spotlights that scatter light, lose focus, and limit control…" at bounding box center [441, 265] width 432 height 44
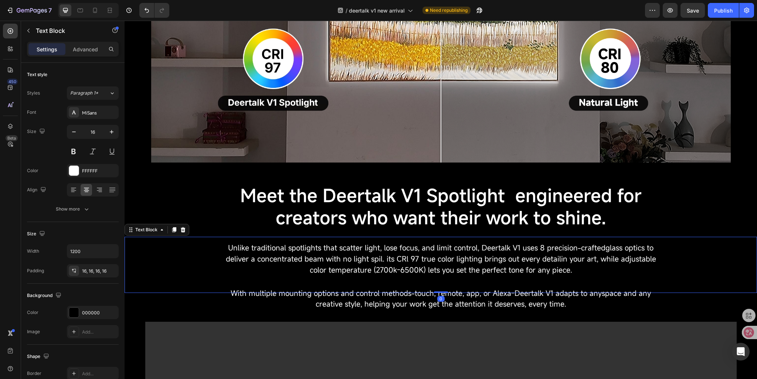
click at [252, 268] on p "Unlike traditional spotlights that scatter light, lose focus, and limit control…" at bounding box center [441, 265] width 432 height 44
click at [479, 262] on span "Unlike traditional spotlights that scatter light, lose focus, and limit control…" at bounding box center [441, 259] width 431 height 32
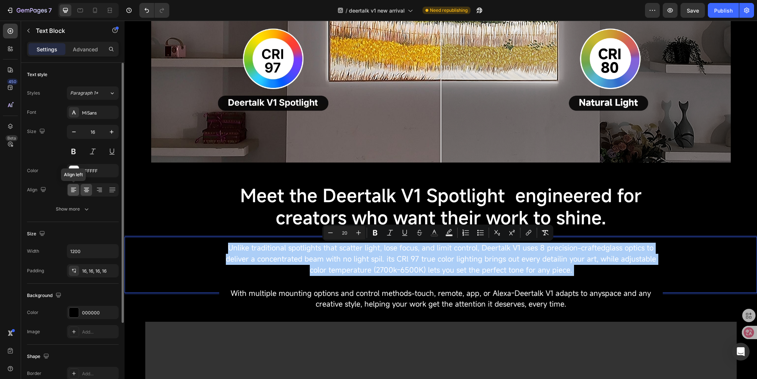
click at [72, 192] on icon at bounding box center [73, 192] width 4 height 1
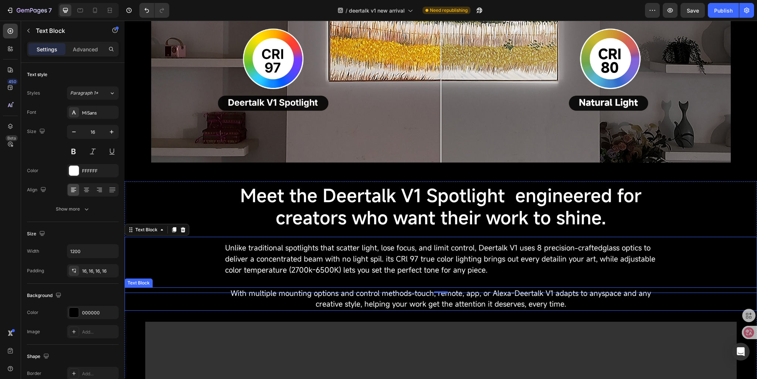
click at [283, 296] on span "With multiple mounting options and control methods-touch, remote, app, or Alexa…" at bounding box center [441, 298] width 421 height 21
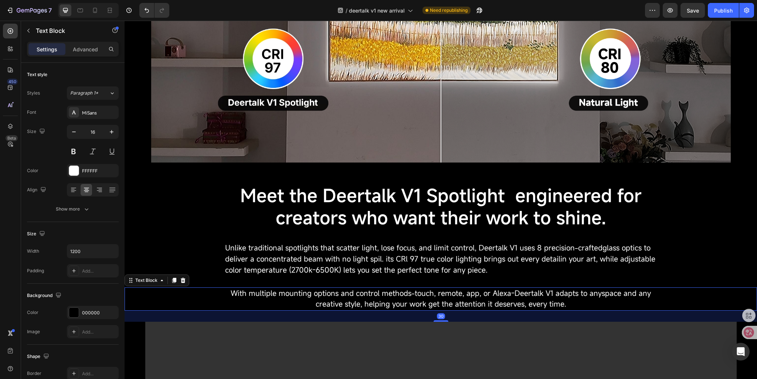
click at [283, 296] on span "With multiple mounting options and control methods-touch, remote, app, or Alexa…" at bounding box center [441, 298] width 421 height 21
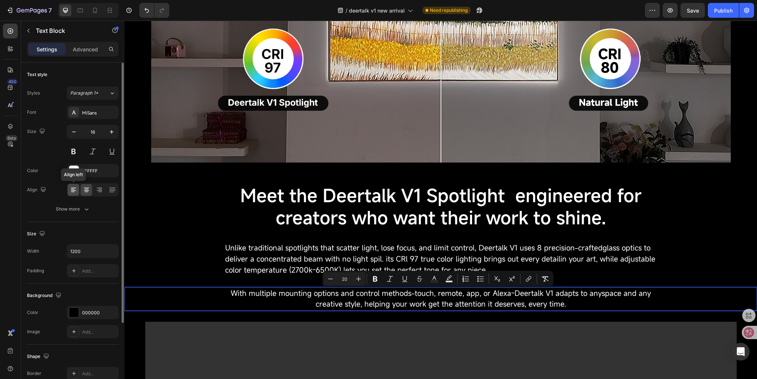
click at [74, 191] on icon at bounding box center [73, 189] width 7 height 7
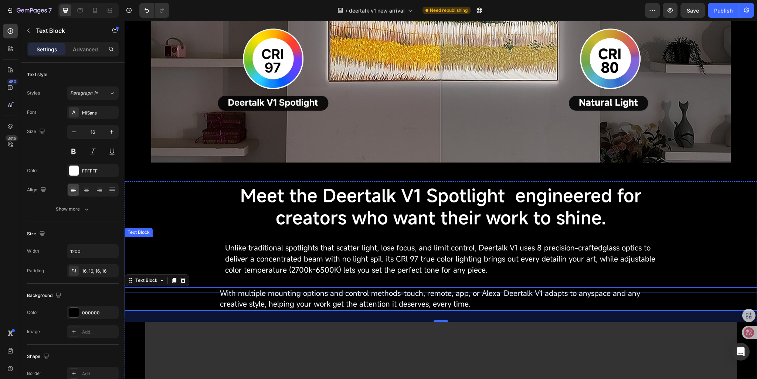
click at [233, 260] on span "Unlike traditional spotlights that scatter light, lose focus, and limit control…" at bounding box center [440, 259] width 431 height 32
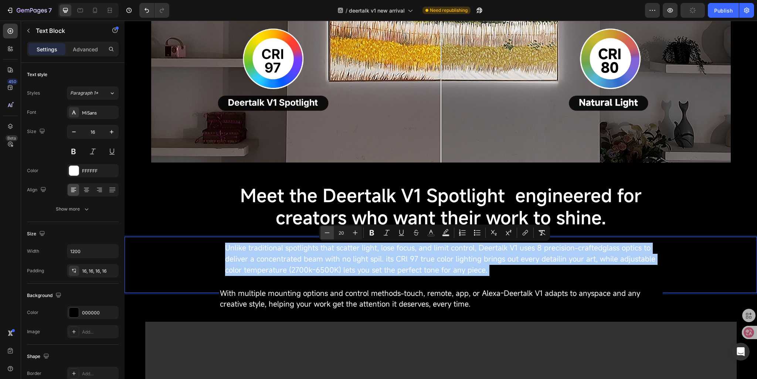
click at [324, 234] on icon "Editor contextual toolbar" at bounding box center [327, 232] width 7 height 7
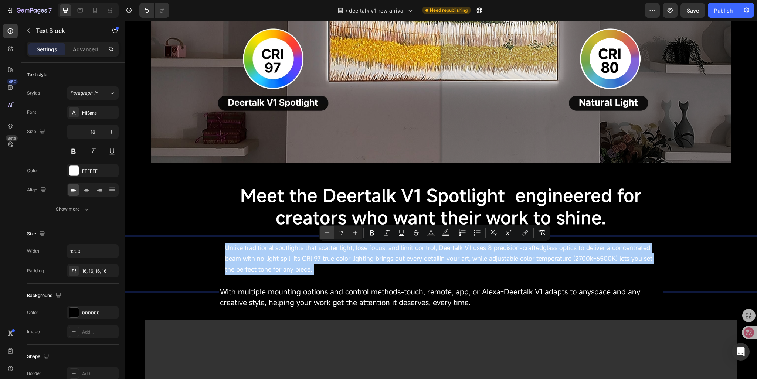
click at [324, 234] on icon "Editor contextual toolbar" at bounding box center [327, 232] width 7 height 7
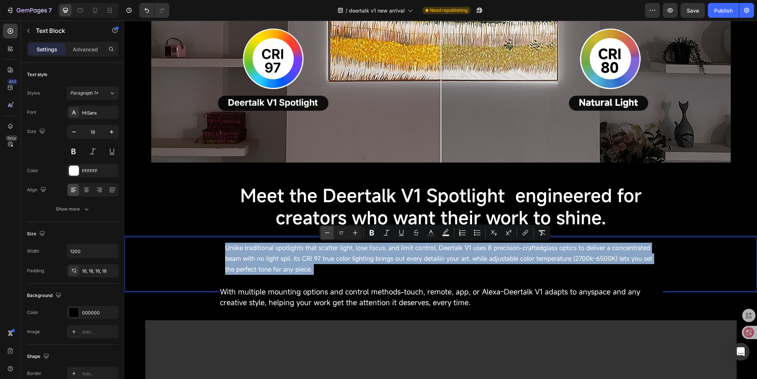
type input "16"
click at [288, 263] on span "Unlike traditional spotlights that scatter light, lose focus, and limit control…" at bounding box center [437, 259] width 425 height 30
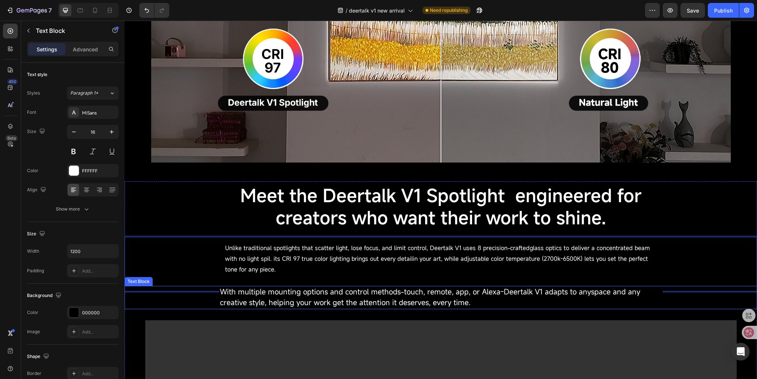
click at [219, 293] on div "With multiple mounting options and control methods-touch, remote, app, or Alexa…" at bounding box center [441, 298] width 444 height 24
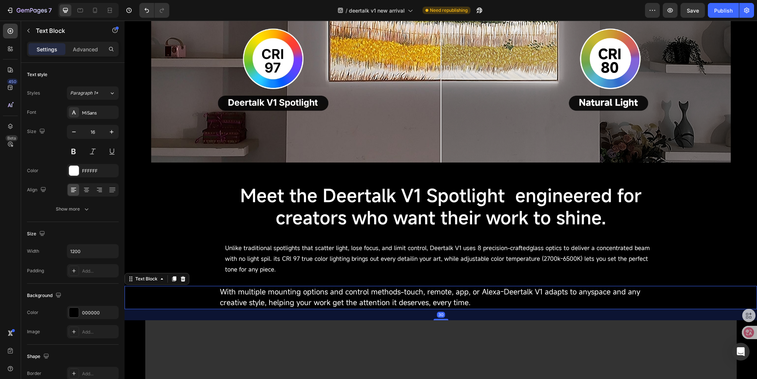
click at [219, 293] on div "With multiple mounting options and control methods-touch, remote, app, or Alexa…" at bounding box center [441, 298] width 444 height 24
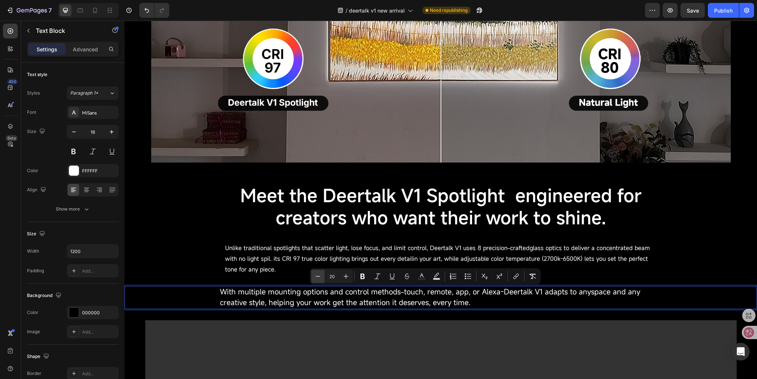
click at [311, 278] on button "Minus" at bounding box center [317, 276] width 13 height 13
click at [318, 278] on icon "Editor contextual toolbar" at bounding box center [317, 276] width 7 height 7
type input "16"
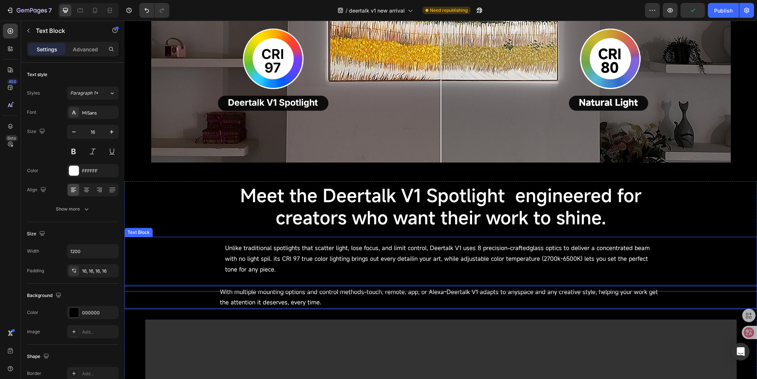
click at [286, 255] on p "Unlike traditional spotlights that scatter light, lose focus, and limit control…" at bounding box center [441, 264] width 432 height 43
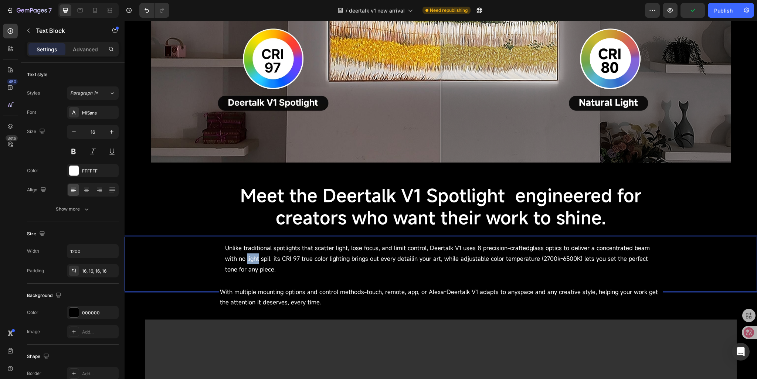
click at [232, 262] on span "Unlike traditional spotlights that scatter light, lose focus, and limit control…" at bounding box center [437, 259] width 425 height 30
click at [205, 262] on div "Unlike traditional spotlights that scatter light, lose focus, and limit control…" at bounding box center [441, 264] width 633 height 54
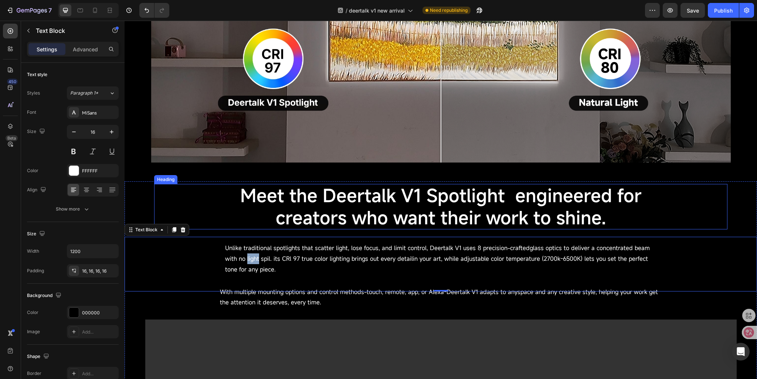
click at [214, 206] on div "⁠⁠⁠⁠⁠⁠⁠ Meet the Deertalk V1 Spotlight engineered for creators who want their w…" at bounding box center [441, 207] width 574 height 46
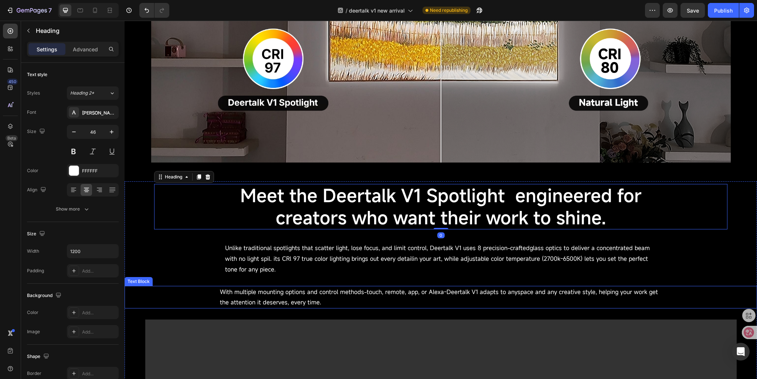
click at [237, 297] on span "With multiple mounting options and control methods-touch, remote, app, or Alexa…" at bounding box center [439, 297] width 438 height 19
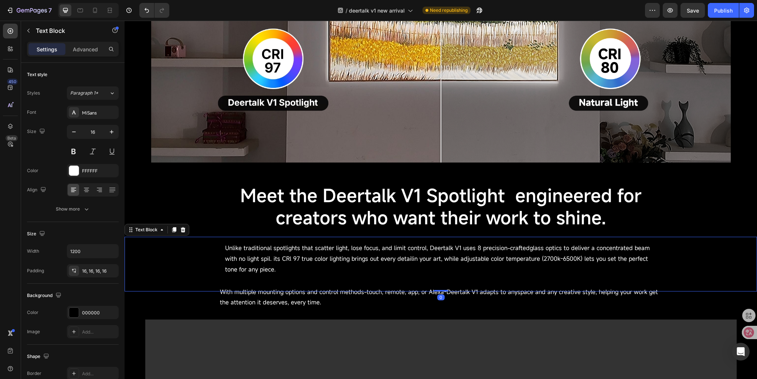
click at [239, 265] on p "Unlike traditional spotlights that scatter light, lose focus, and limit control…" at bounding box center [441, 264] width 432 height 43
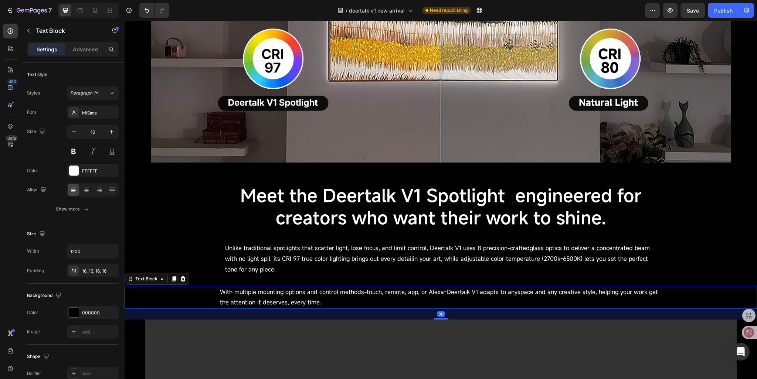
click at [239, 299] on span "With multiple mounting options and control methods-touch, remote, app, or Alexa…" at bounding box center [439, 297] width 438 height 19
click at [85, 272] on div "Add..." at bounding box center [99, 271] width 35 height 7
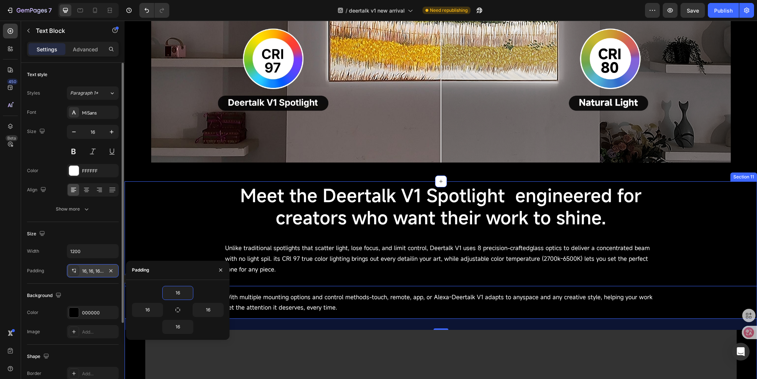
click at [205, 227] on div "⁠⁠⁠⁠⁠⁠⁠ Meet the Deertalk V1 Spotlight engineered for creators who want their w…" at bounding box center [441, 207] width 574 height 46
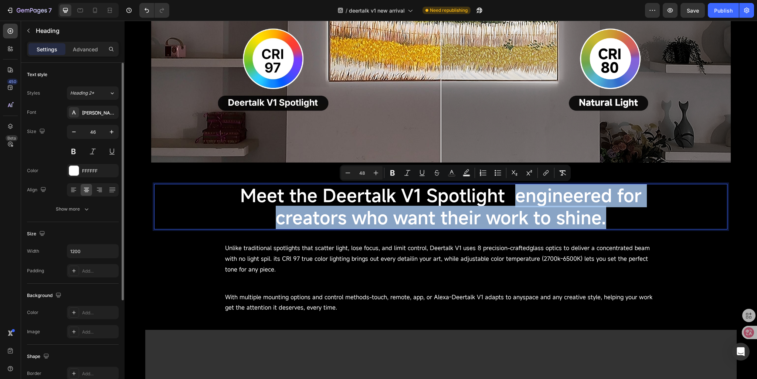
drag, startPoint x: 513, startPoint y: 198, endPoint x: 614, endPoint y: 222, distance: 103.4
click at [614, 222] on p "Meet the Deertalk V1 Spotlight engineered for creators who want their work to s…" at bounding box center [441, 207] width 442 height 44
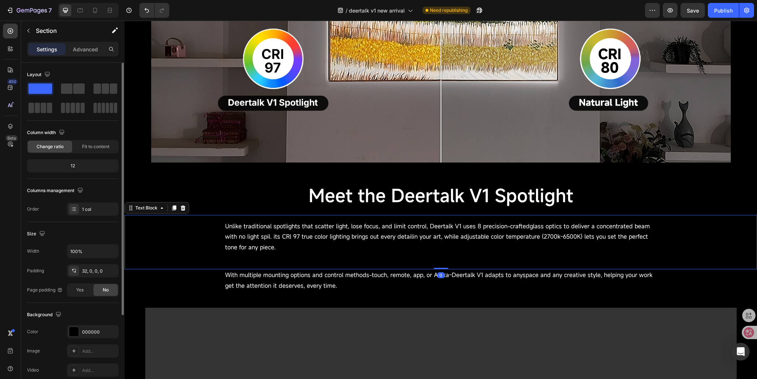
click at [240, 234] on span "Unlike traditional spotlights that scatter light, lose focus, and limit control…" at bounding box center [437, 237] width 425 height 30
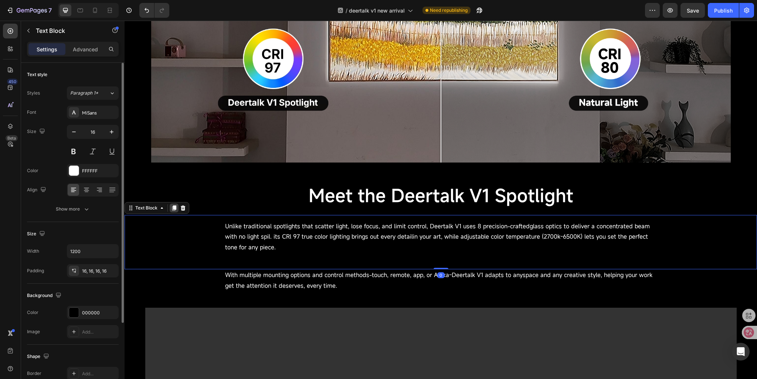
click at [172, 210] on icon at bounding box center [174, 208] width 4 height 5
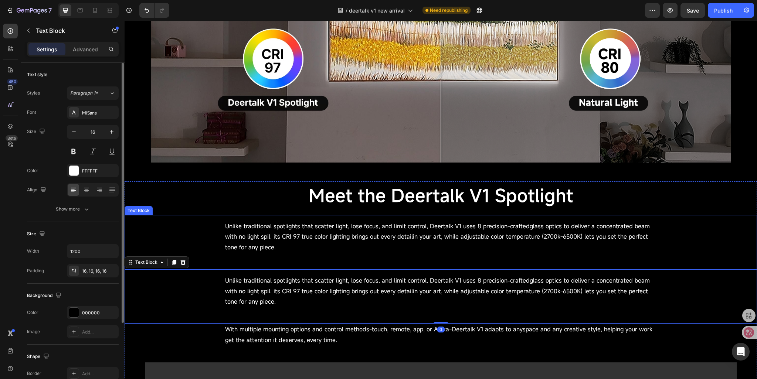
click at [220, 236] on div "Unlike traditional spotlights that scatter light, lose focus, and limit control…" at bounding box center [441, 242] width 444 height 54
click at [243, 236] on span "Unlike traditional spotlights that scatter light, lose focus, and limit control…" at bounding box center [437, 237] width 425 height 30
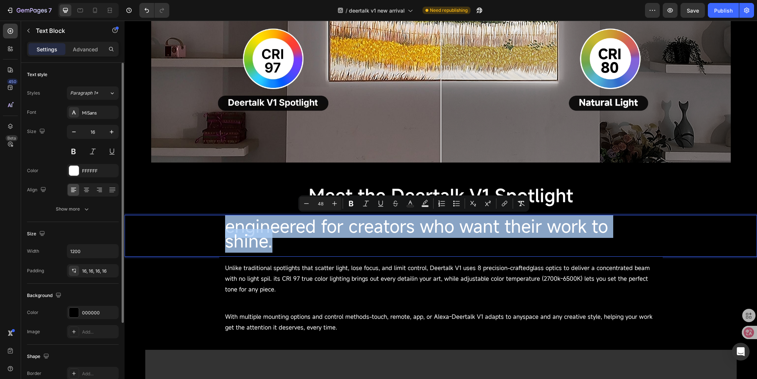
drag, startPoint x: 222, startPoint y: 227, endPoint x: 271, endPoint y: 246, distance: 53.2
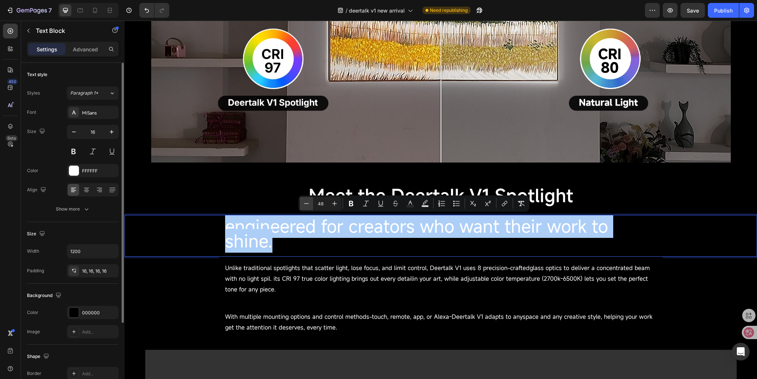
click at [307, 206] on icon "Editor contextual toolbar" at bounding box center [306, 203] width 7 height 7
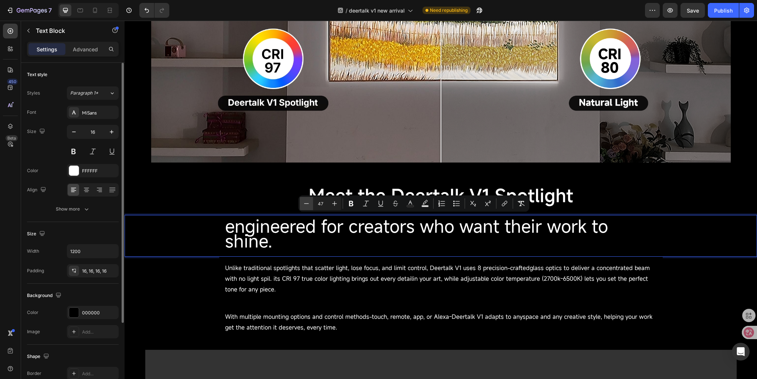
click at [307, 206] on icon "Editor contextual toolbar" at bounding box center [306, 203] width 7 height 7
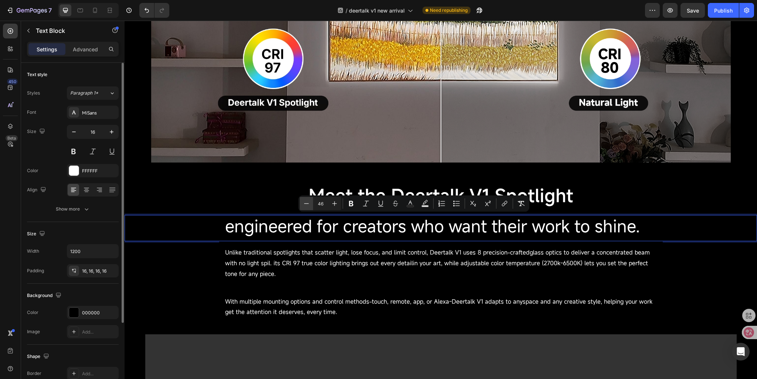
click at [307, 206] on icon "Editor contextual toolbar" at bounding box center [306, 203] width 7 height 7
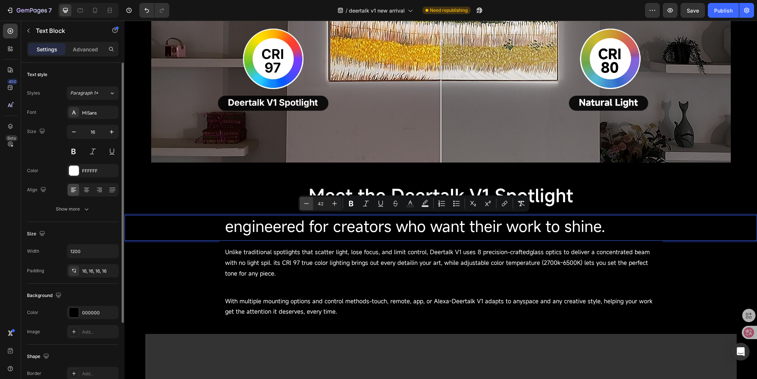
click at [307, 206] on icon "Editor contextual toolbar" at bounding box center [306, 203] width 7 height 7
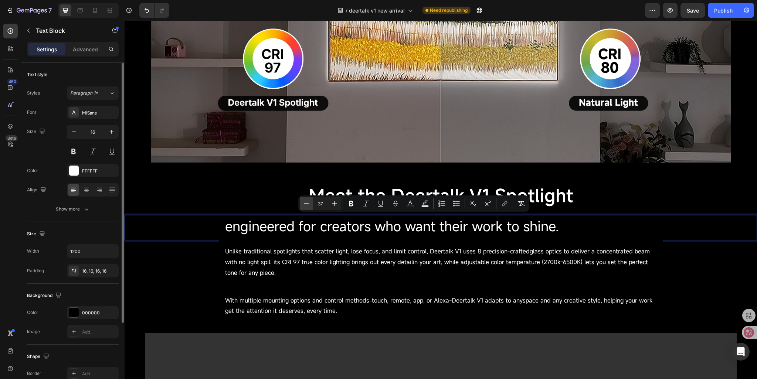
click at [307, 206] on icon "Editor contextual toolbar" at bounding box center [306, 203] width 7 height 7
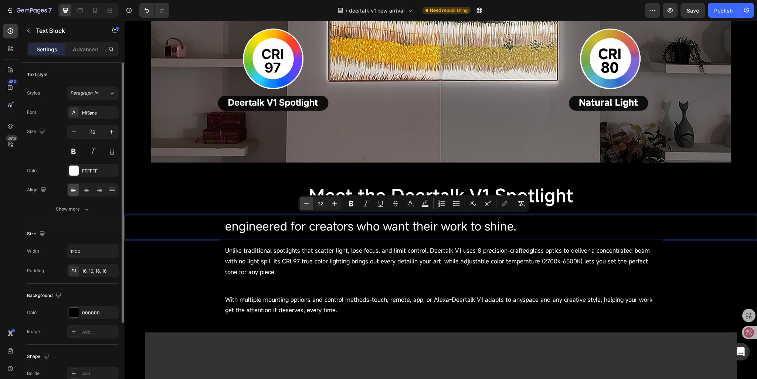
click at [307, 206] on icon "Editor contextual toolbar" at bounding box center [306, 203] width 7 height 7
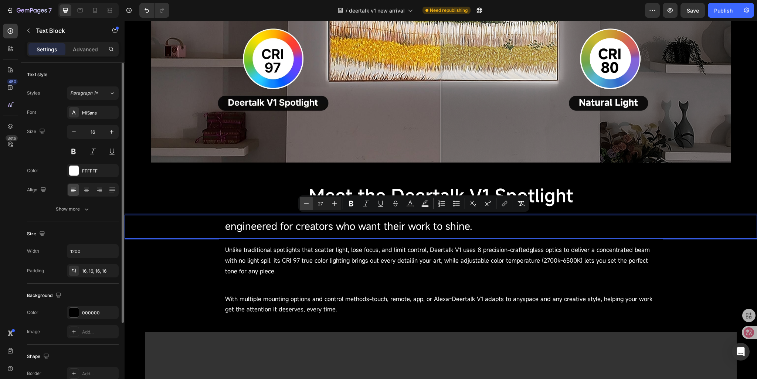
click at [307, 206] on icon "Editor contextual toolbar" at bounding box center [306, 203] width 7 height 7
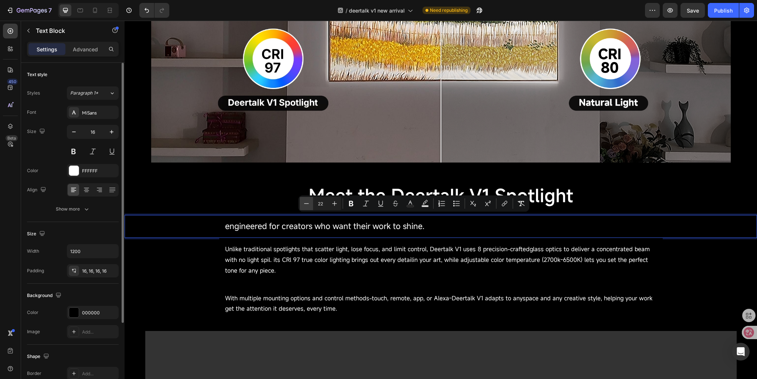
click at [307, 206] on icon "Editor contextual toolbar" at bounding box center [306, 203] width 7 height 7
click at [337, 204] on icon "Editor contextual toolbar" at bounding box center [335, 204] width 5 height 5
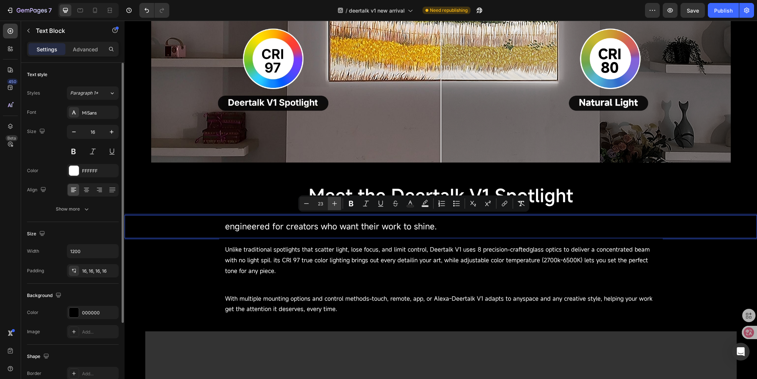
click at [337, 204] on icon "Editor contextual toolbar" at bounding box center [335, 204] width 5 height 5
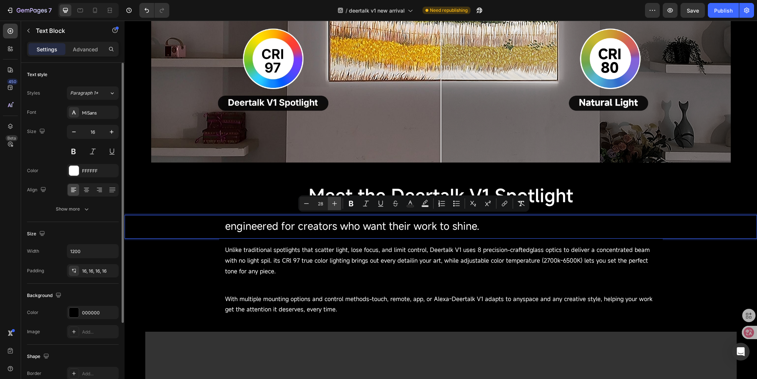
click at [337, 204] on icon "Editor contextual toolbar" at bounding box center [335, 204] width 5 height 5
click at [305, 203] on icon "Editor contextual toolbar" at bounding box center [306, 203] width 5 height 0
type input "28"
click at [291, 250] on span "Unlike traditional spotlights that scatter light, lose focus, and limit control…" at bounding box center [437, 261] width 425 height 30
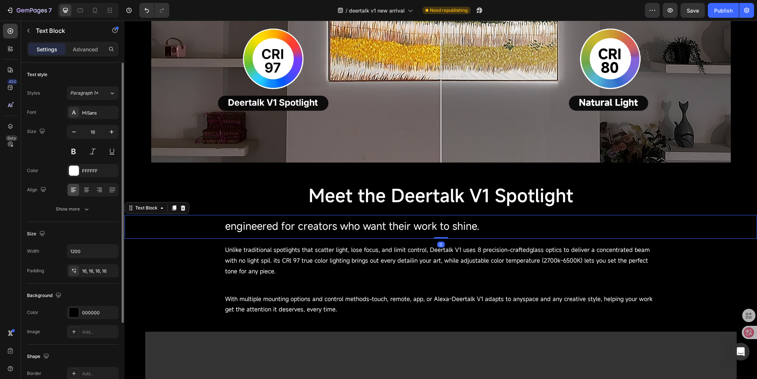
click at [243, 231] on span "engineered for creators who want their work to shine." at bounding box center [352, 226] width 254 height 14
click at [83, 191] on icon at bounding box center [86, 189] width 7 height 7
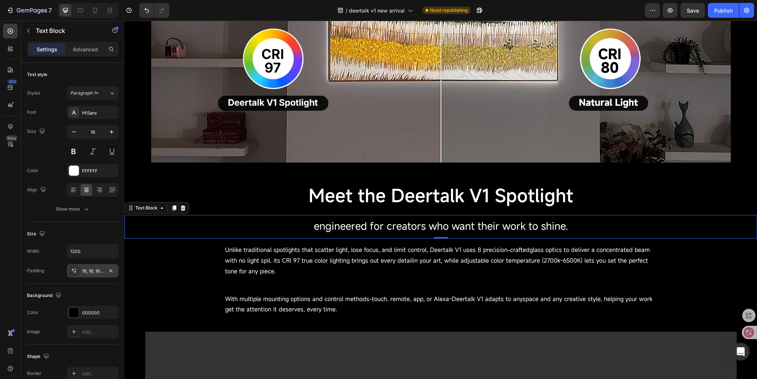
click at [94, 273] on div "16, 16, 16, 16" at bounding box center [92, 271] width 21 height 7
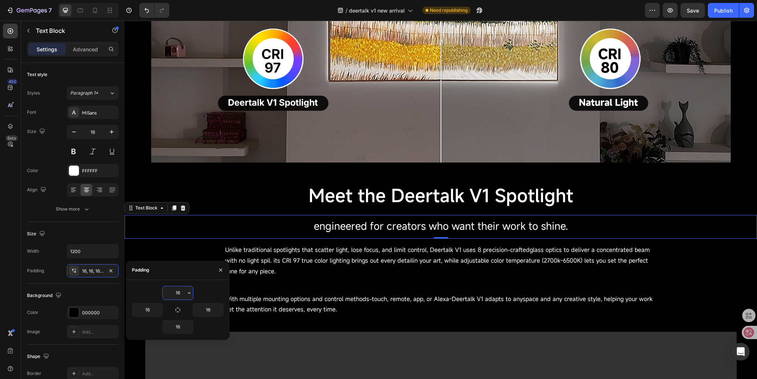
click at [178, 293] on input "16" at bounding box center [178, 293] width 30 height 13
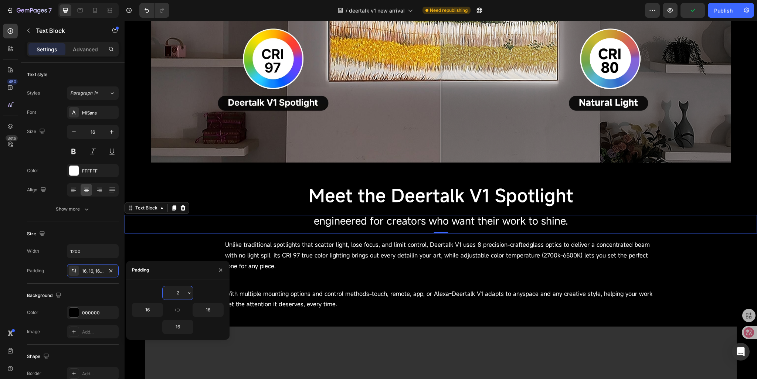
type input "1"
type input "0"
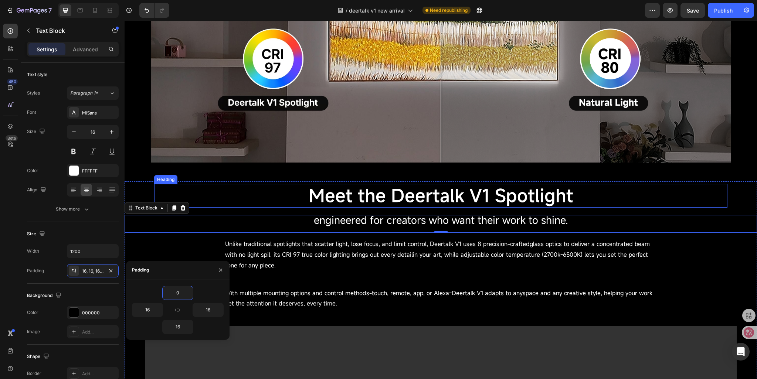
click at [294, 196] on p "⁠⁠⁠⁠⁠⁠⁠ Meet the Deertalk V1 Spotlight" at bounding box center [441, 196] width 442 height 22
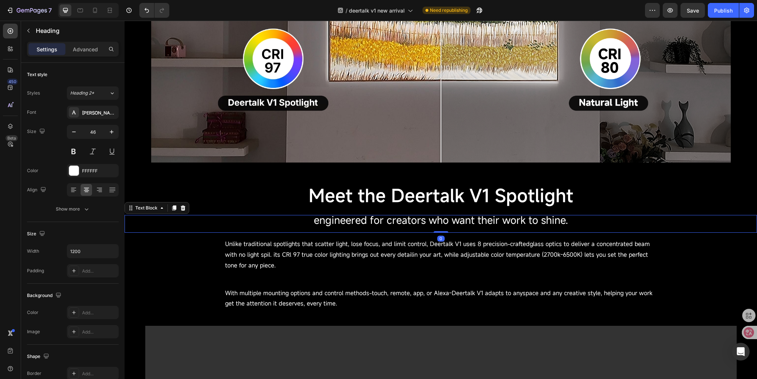
click at [342, 218] on span "engineered for creators who want their work to shine." at bounding box center [441, 220] width 254 height 14
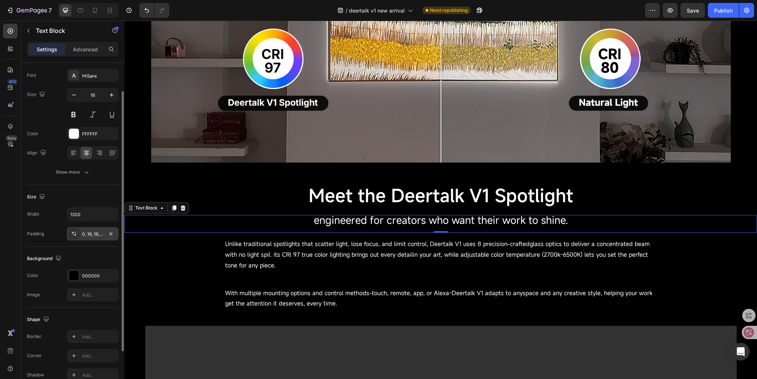
click at [86, 239] on div "0, 16, 16, 16" at bounding box center [93, 233] width 52 height 13
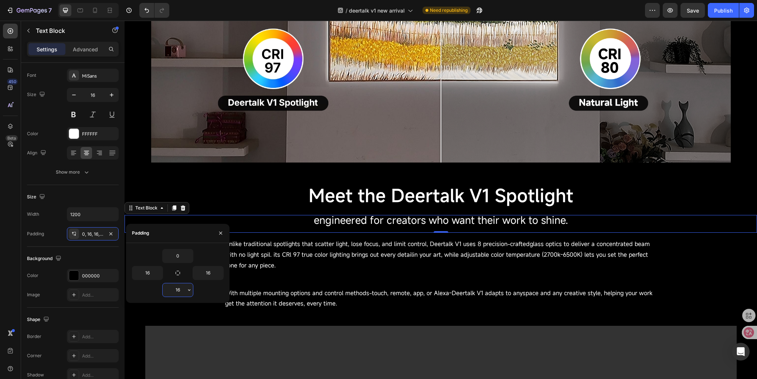
click at [180, 290] on input "16" at bounding box center [178, 290] width 30 height 13
type input "0"
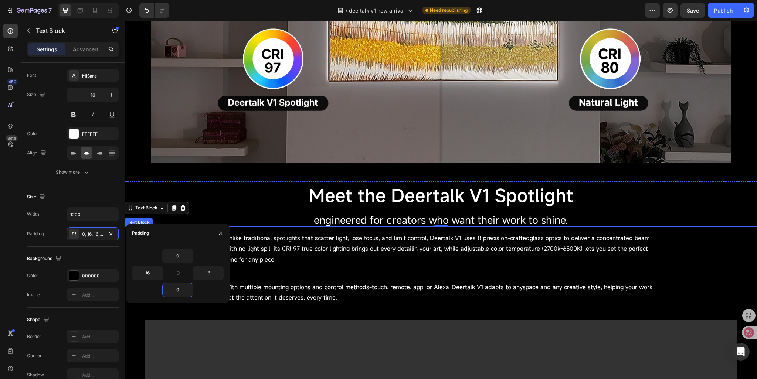
click at [320, 238] on span "Unlike traditional spotlights that scatter light, lose focus, and limit control…" at bounding box center [437, 249] width 425 height 30
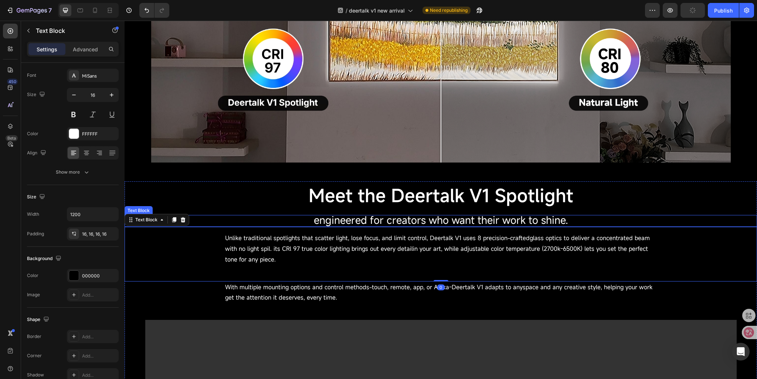
click at [318, 222] on span "engineered for creators who want their work to shine." at bounding box center [441, 220] width 254 height 14
click at [266, 250] on span "Unlike traditional spotlights that scatter light, lose focus, and limit control…" at bounding box center [437, 249] width 425 height 30
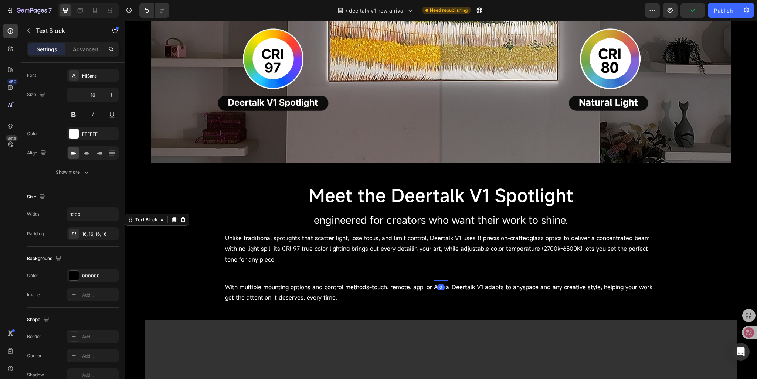
click at [254, 203] on p "⁠⁠⁠⁠⁠⁠⁠ Meet the Deertalk V1 Spotlight" at bounding box center [441, 196] width 442 height 22
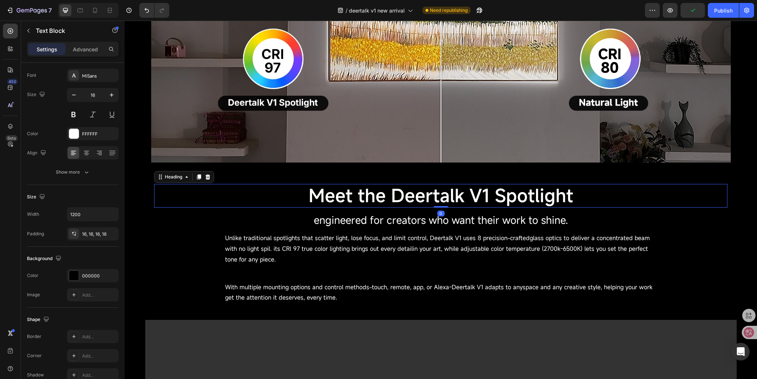
scroll to position [0, 0]
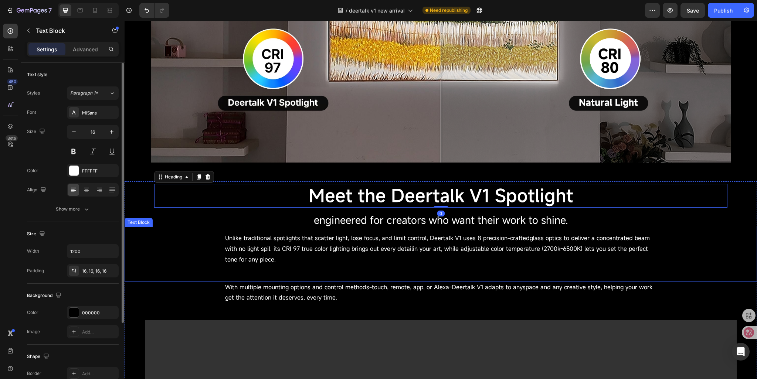
click at [260, 251] on span "Unlike traditional spotlights that scatter light, lose focus, and limit control…" at bounding box center [437, 249] width 425 height 30
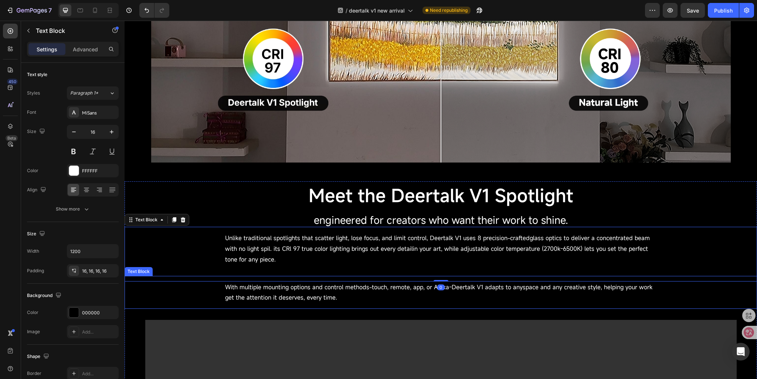
click at [249, 290] on span "With multiple mounting options and control methods-touch, remote, app, or Alexa…" at bounding box center [439, 292] width 428 height 19
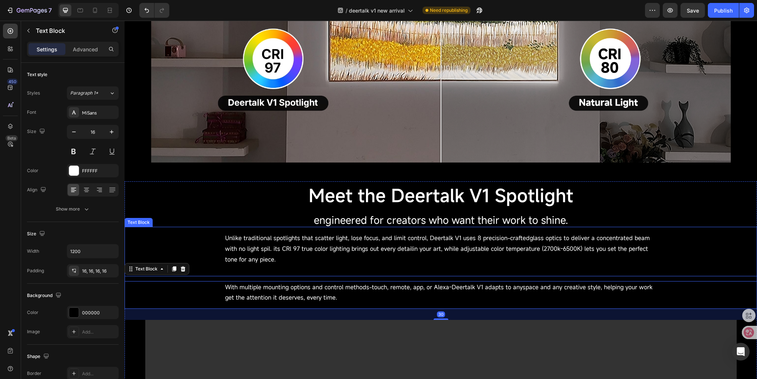
click at [729, 246] on div "Unlike traditional spotlights that scatter light, lose focus, and limit control…" at bounding box center [441, 254] width 633 height 54
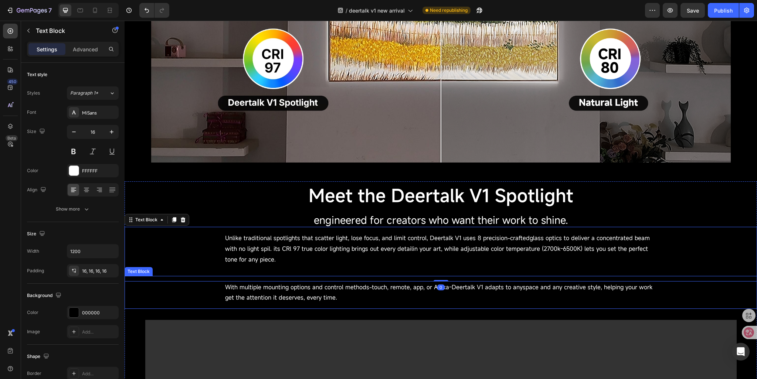
scroll to position [1406, 0]
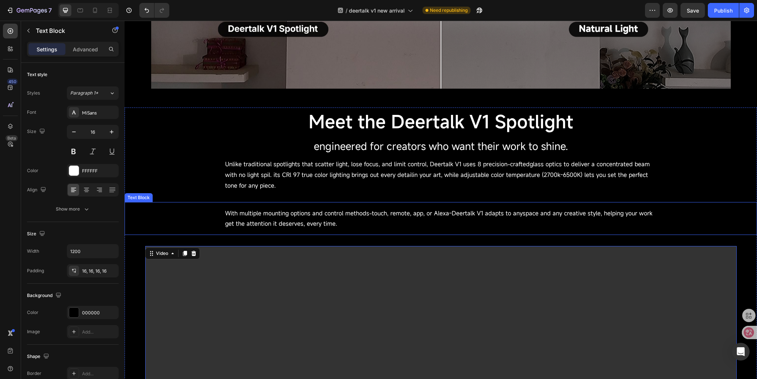
click at [268, 216] on span "With multiple mounting options and control methods-touch, remote, app, or Alexa…" at bounding box center [439, 218] width 428 height 19
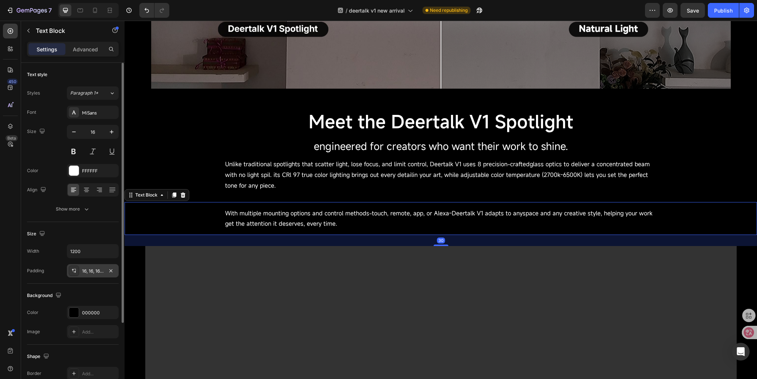
click at [84, 271] on div "16, 16, 16, 16" at bounding box center [92, 271] width 21 height 7
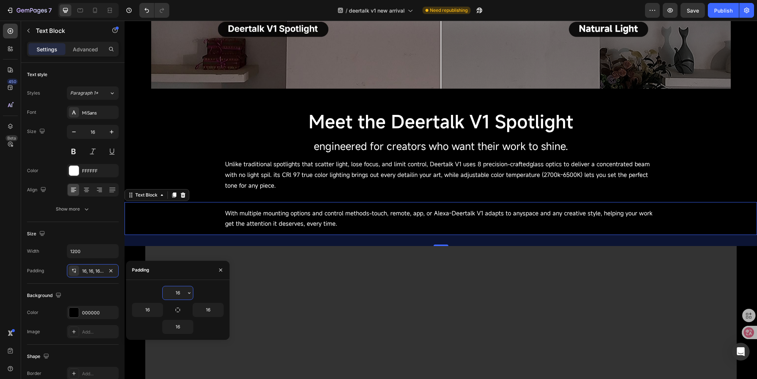
click at [183, 294] on input "16" at bounding box center [178, 293] width 30 height 13
type input "0"
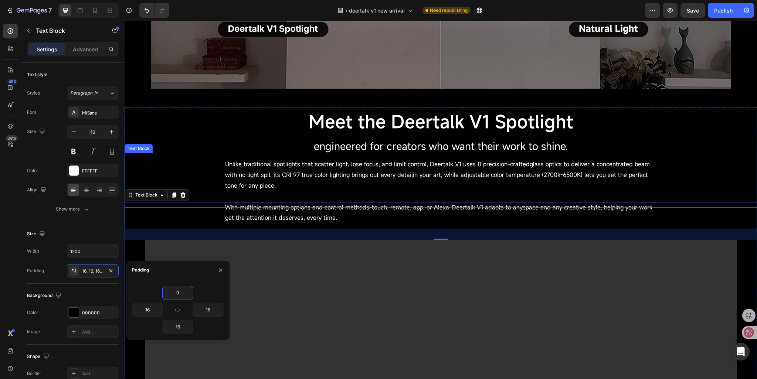
click at [210, 175] on div "Unlike traditional spotlights that scatter light, lose focus, and limit control…" at bounding box center [441, 180] width 633 height 54
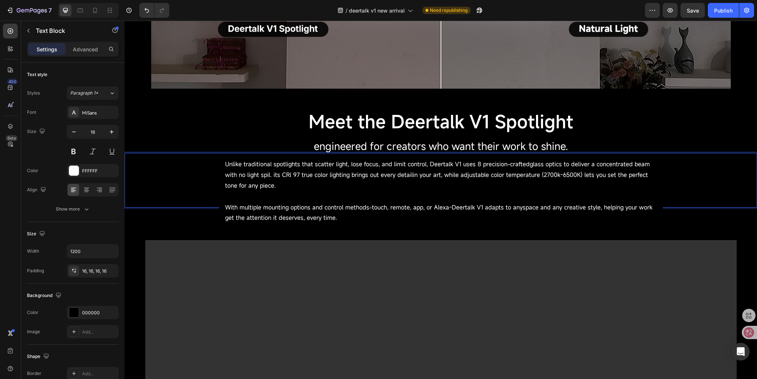
click at [228, 185] on span "Unlike traditional spotlights that scatter light, lose focus, and limit control…" at bounding box center [437, 175] width 425 height 30
click at [77, 271] on div at bounding box center [74, 271] width 10 height 10
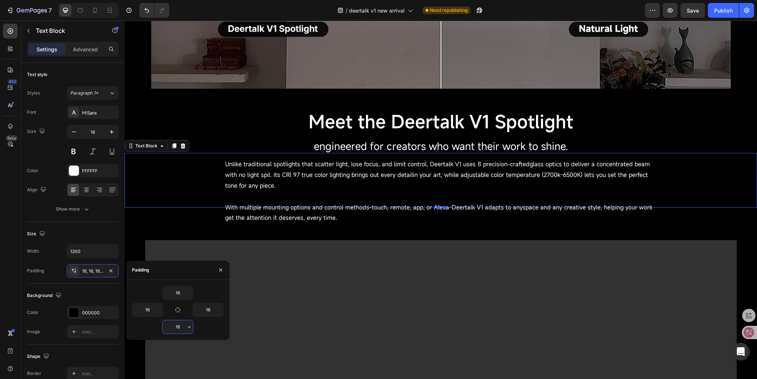
click at [181, 326] on input "16" at bounding box center [178, 327] width 30 height 13
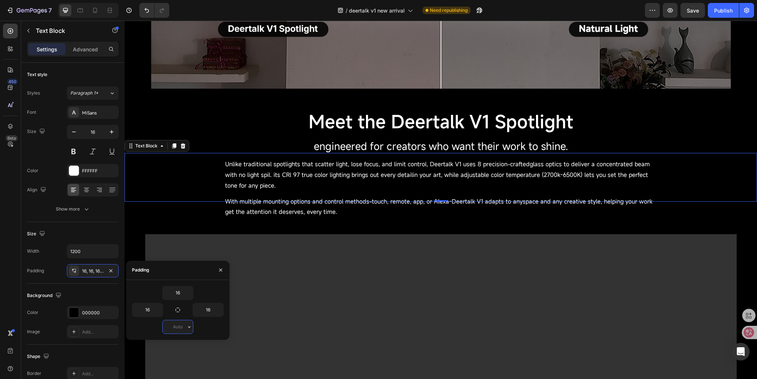
type input "0"
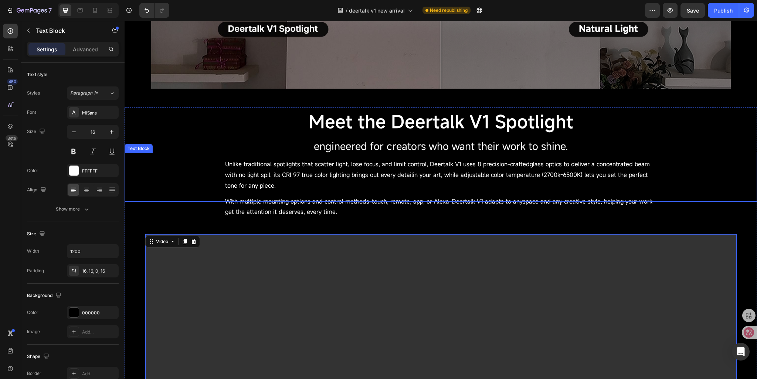
click at [283, 174] on span "Unlike traditional spotlights that scatter light, lose focus, and limit control…" at bounding box center [437, 175] width 425 height 30
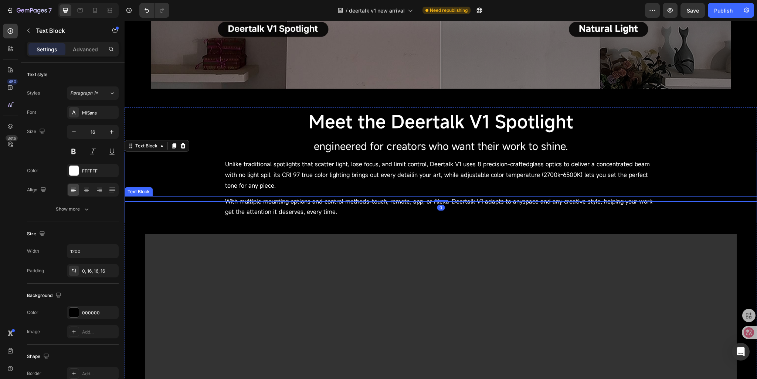
click at [271, 212] on span "With multiple mounting options and control methods-touch, remote, app, or Alexa…" at bounding box center [439, 207] width 428 height 19
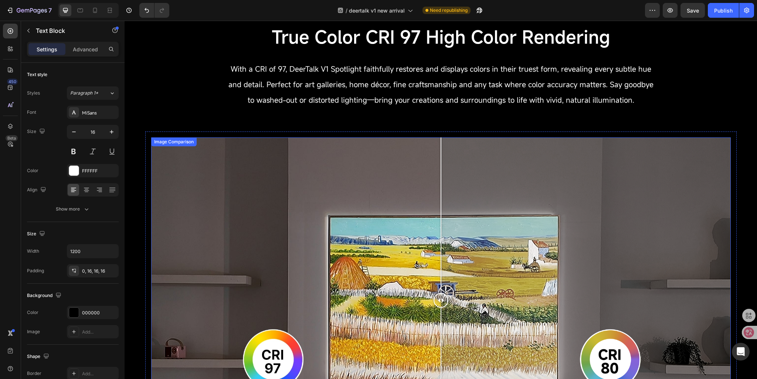
scroll to position [962, 0]
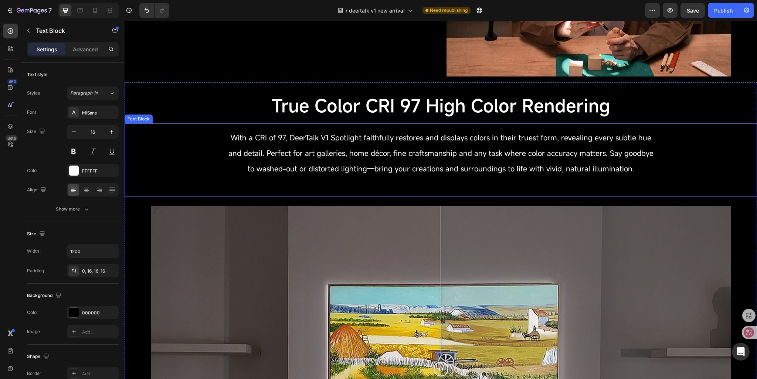
click at [363, 162] on p "With a CRI of 97, DeerTalk V1 Spotlight faithfully restores and displays colors…" at bounding box center [441, 152] width 432 height 47
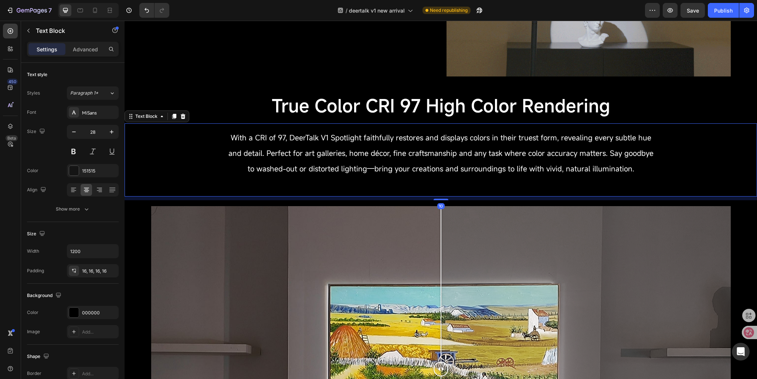
click at [333, 157] on span "With a CRI of 97, DeerTalk V1 Spotlight faithfully restores and displays colors…" at bounding box center [441, 153] width 425 height 41
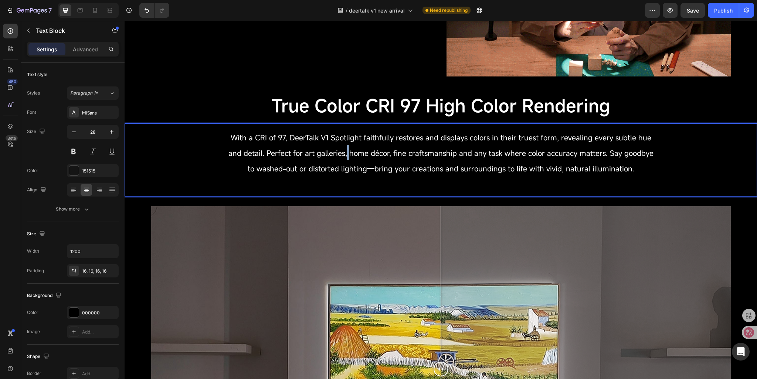
click at [333, 157] on span "With a CRI of 97, DeerTalk V1 Spotlight faithfully restores and displays colors…" at bounding box center [441, 153] width 425 height 41
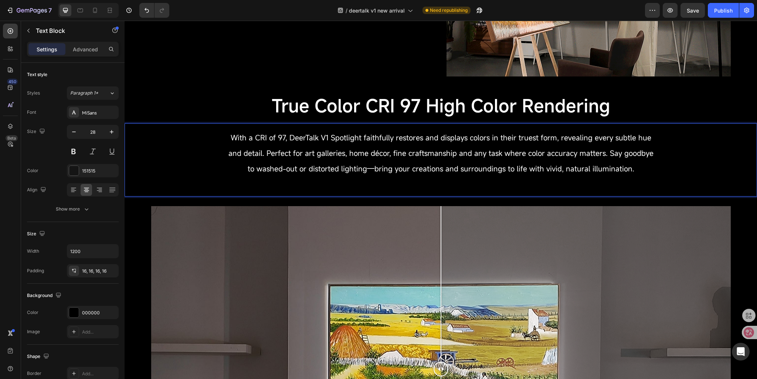
click at [254, 157] on span "With a CRI of 97, DeerTalk V1 Spotlight faithfully restores and displays colors…" at bounding box center [441, 153] width 425 height 41
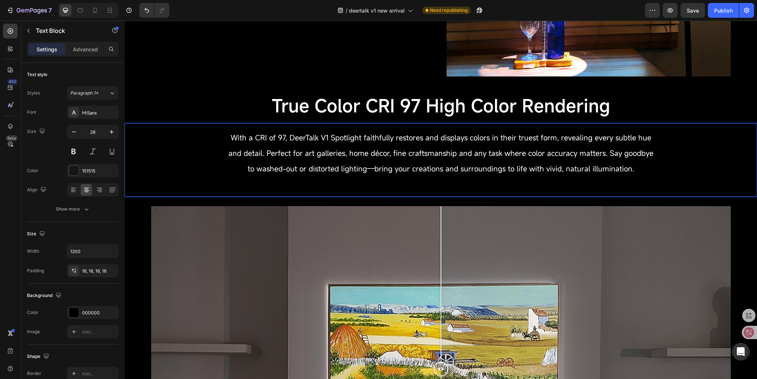
click at [261, 154] on span "With a CRI of 97, DeerTalk V1 Spotlight faithfully restores and displays colors…" at bounding box center [441, 153] width 425 height 41
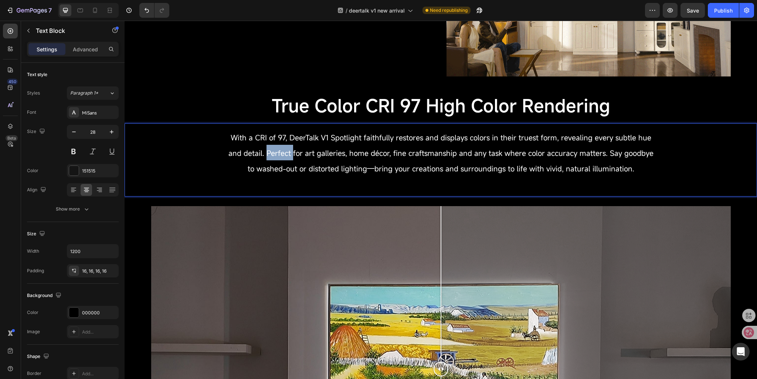
click at [261, 154] on span "With a CRI of 97, DeerTalk V1 Spotlight faithfully restores and displays colors…" at bounding box center [441, 153] width 425 height 41
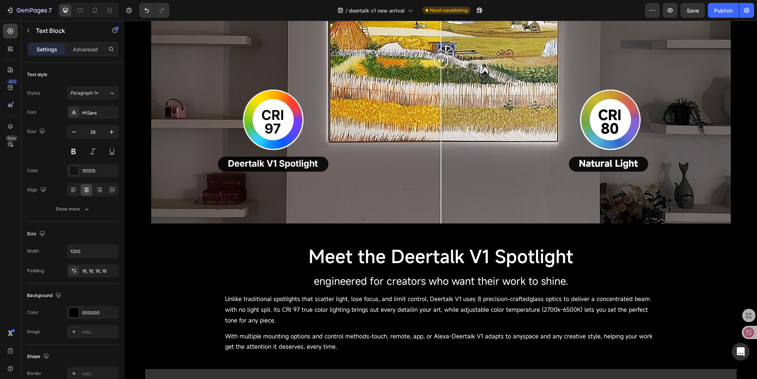
scroll to position [1369, 0]
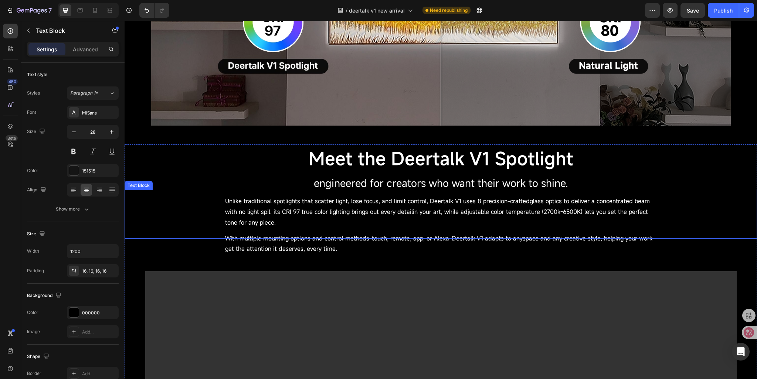
click at [253, 206] on span "Unlike traditional spotlights that scatter light, lose focus, and limit control…" at bounding box center [437, 212] width 425 height 30
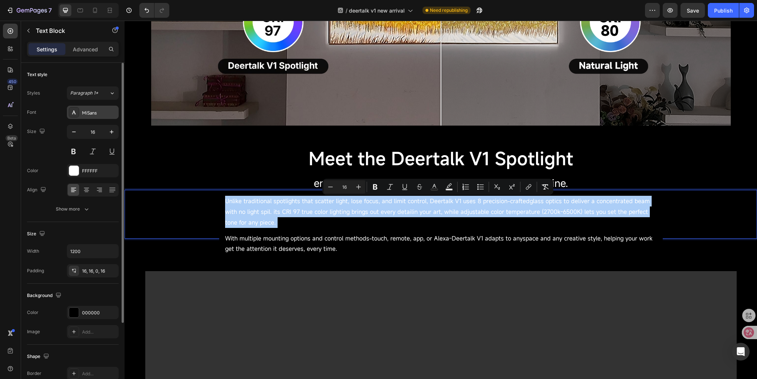
click at [94, 114] on div "MiSans" at bounding box center [99, 112] width 35 height 7
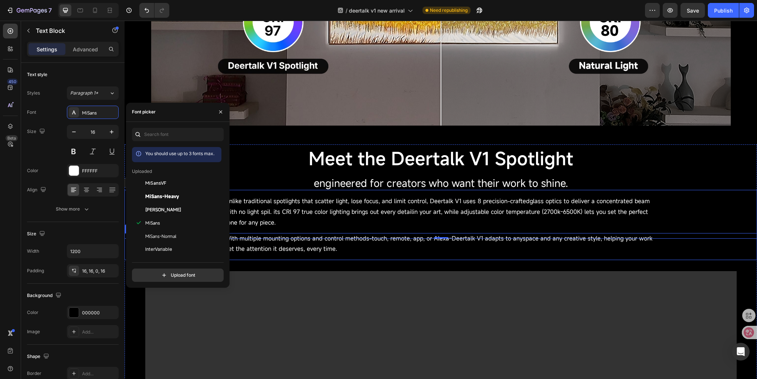
click at [286, 249] on span "With multiple mounting options and control methods-touch, remote, app, or Alexa…" at bounding box center [439, 243] width 428 height 19
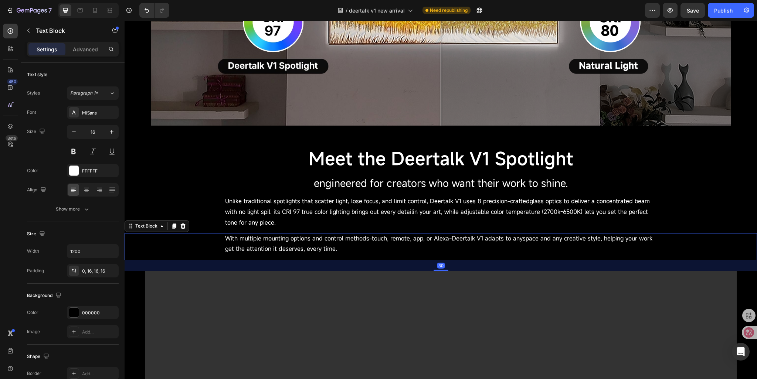
click at [280, 244] on p "With multiple mounting options and control methods-touch, remote, app, or Alexa…" at bounding box center [441, 243] width 432 height 21
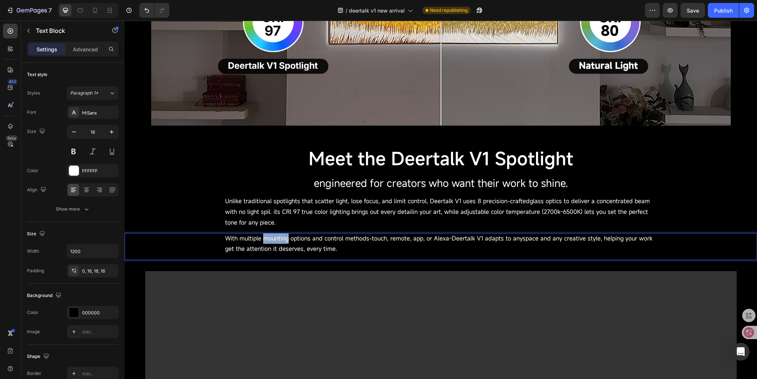
click at [280, 243] on p "With multiple mounting options and control methods-touch, remote, app, or Alexa…" at bounding box center [441, 243] width 432 height 21
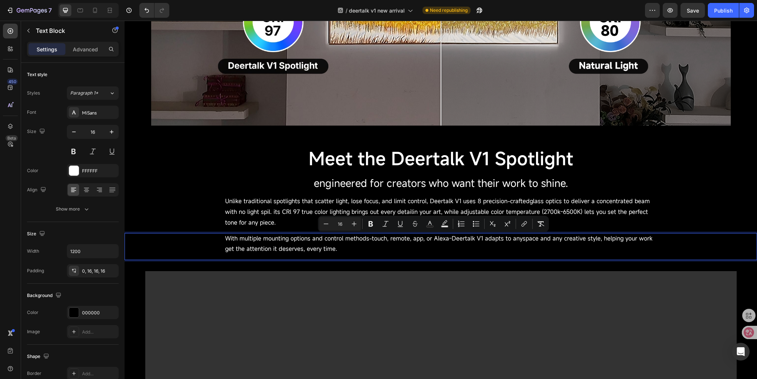
click at [261, 197] on p "Unlike traditional spotlights that scatter light, lose focus, and limit control…" at bounding box center [441, 217] width 432 height 43
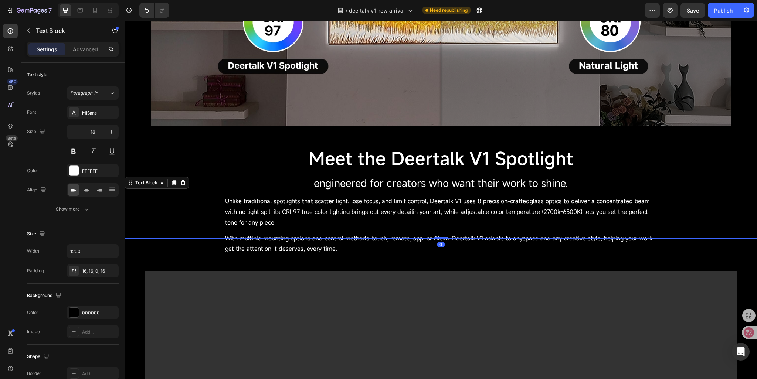
click at [358, 188] on span "engineered for creators who want their work to shine." at bounding box center [441, 183] width 254 height 14
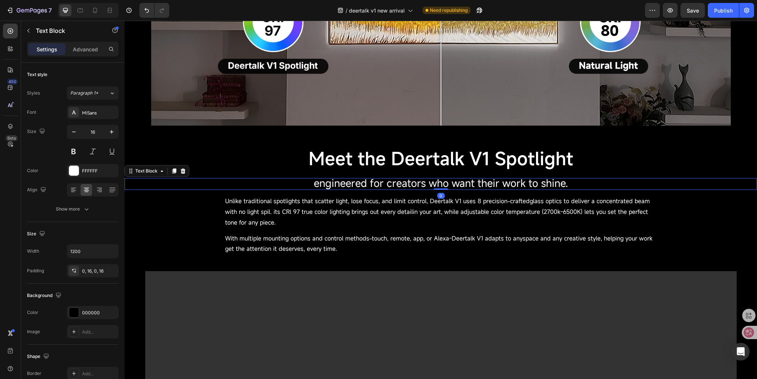
click at [358, 188] on span "engineered for creators who want their work to shine." at bounding box center [441, 183] width 254 height 14
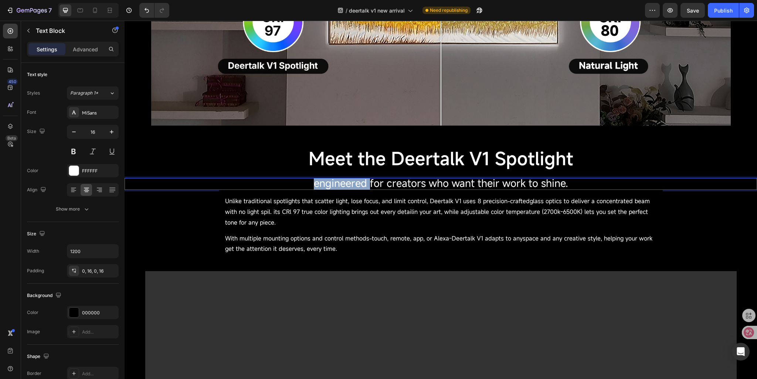
click at [358, 188] on span "engineered for creators who want their work to shine." at bounding box center [441, 183] width 254 height 14
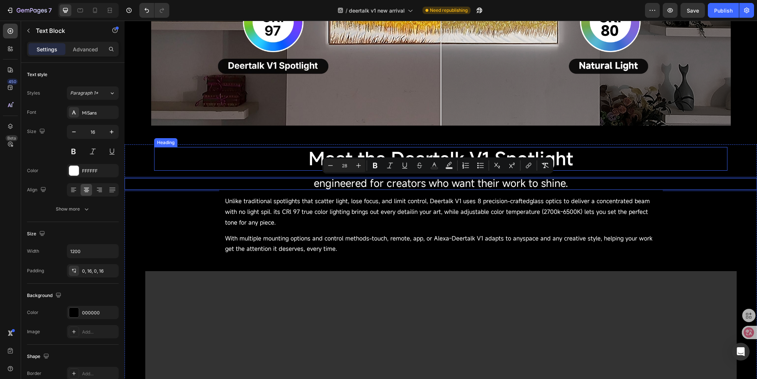
click at [256, 168] on h2 "Meet the Deertalk V1 Spotlight" at bounding box center [441, 159] width 444 height 24
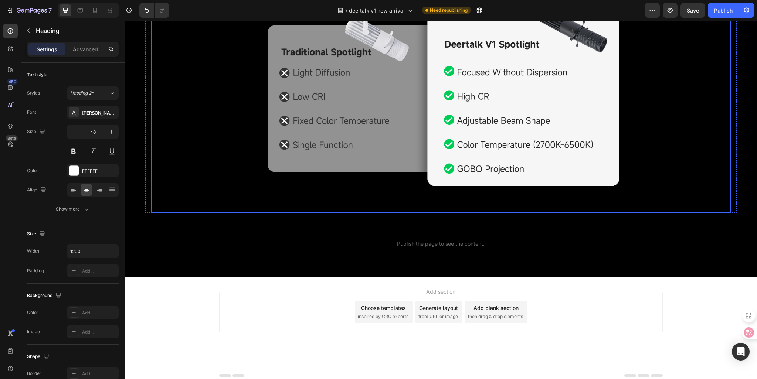
scroll to position [2070, 0]
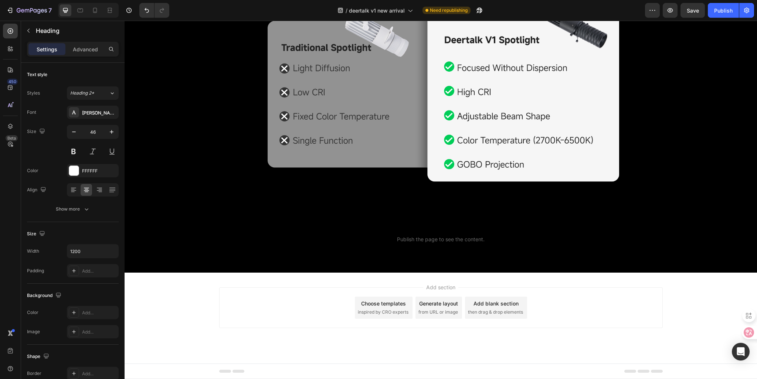
click at [145, 279] on div "Add section Choose templates inspired by CRO experts Generate layout from URL o…" at bounding box center [441, 318] width 633 height 91
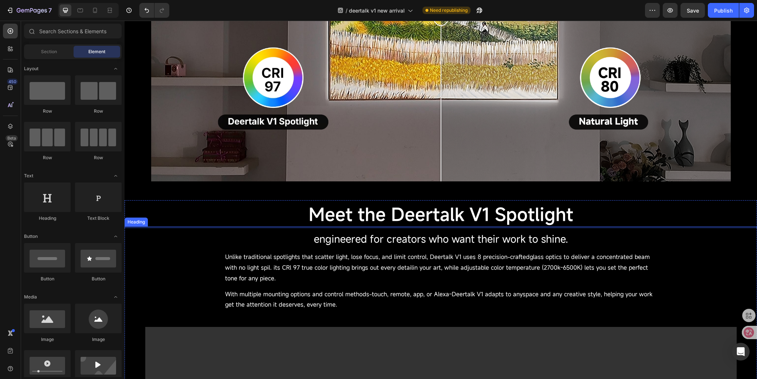
scroll to position [1300, 0]
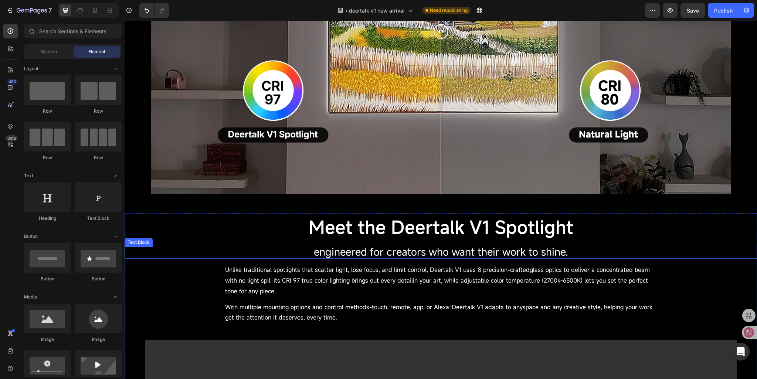
click at [322, 252] on span "engineered for creators who want their work to shine." at bounding box center [441, 252] width 254 height 14
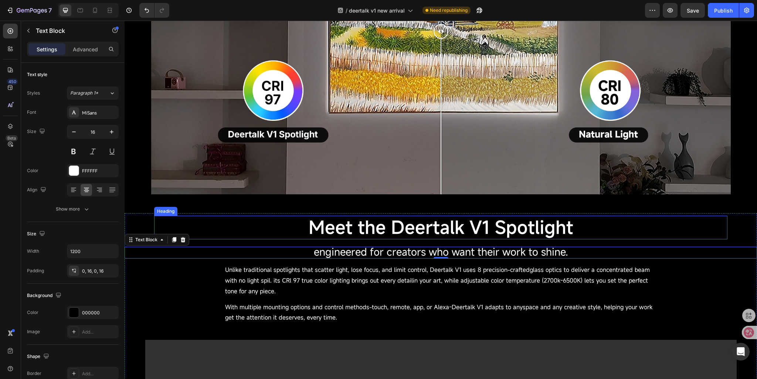
click at [309, 231] on span "Meet the Deertalk V1 Spotlight" at bounding box center [441, 228] width 265 height 24
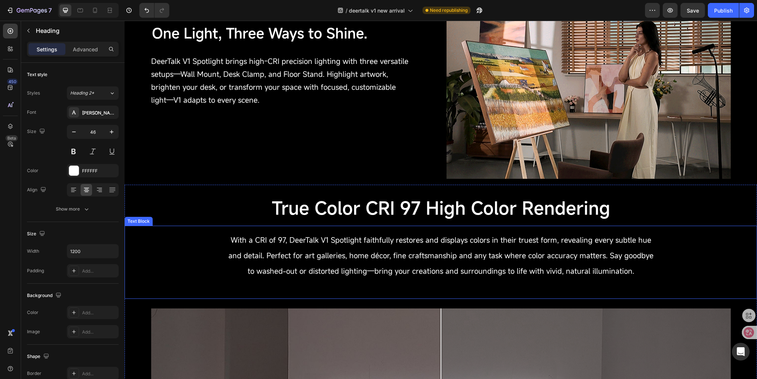
scroll to position [486, 0]
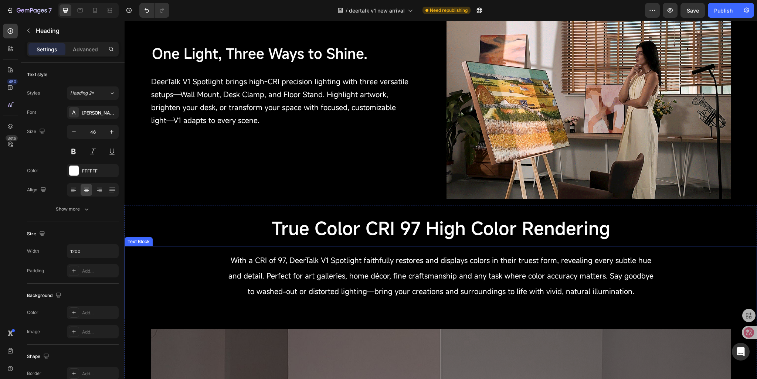
click at [315, 256] on span "With a CRI of 97, DeerTalk V1 Spotlight faithfully restores and displays colors…" at bounding box center [441, 276] width 425 height 41
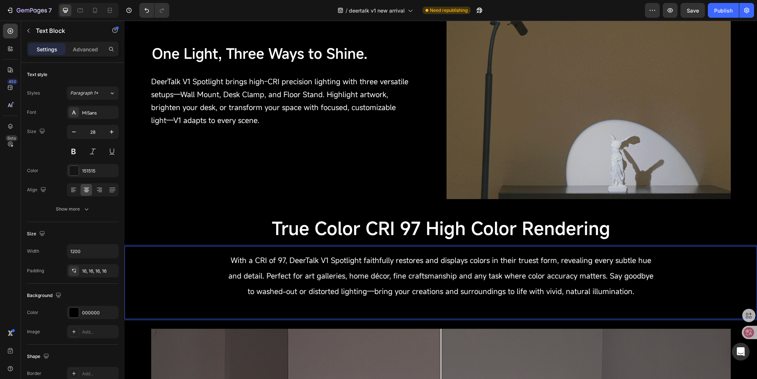
click at [320, 262] on span "With a CRI of 97, DeerTalk V1 Spotlight faithfully restores and displays colors…" at bounding box center [441, 276] width 425 height 41
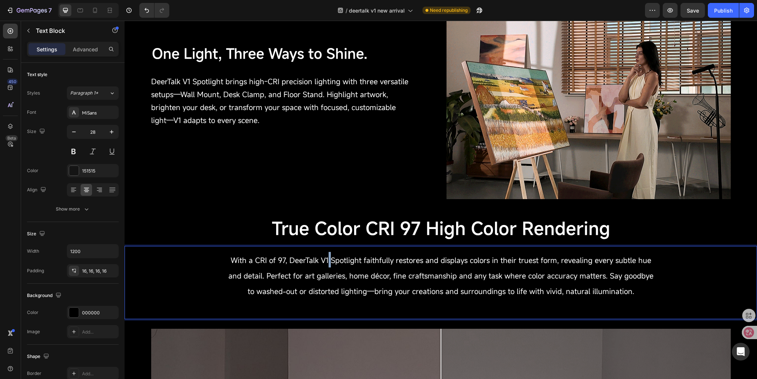
click at [320, 262] on span "With a CRI of 97, DeerTalk V1 Spotlight faithfully restores and displays colors…" at bounding box center [441, 276] width 425 height 41
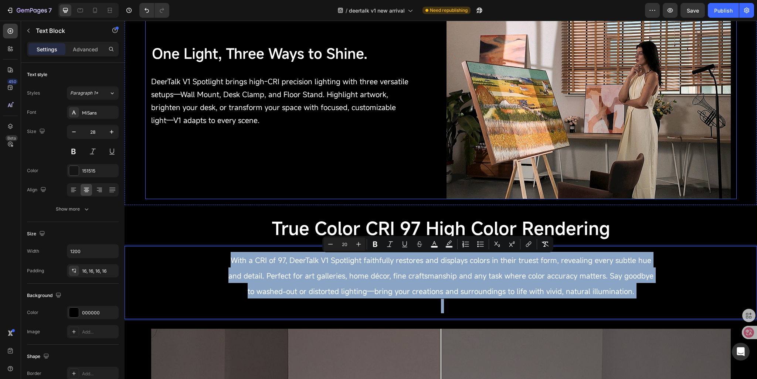
click at [310, 166] on div "One Light, Three Ways to Shine. Text Block DeerTalk V1 Spotlight brings high-CR…" at bounding box center [293, 92] width 284 height 213
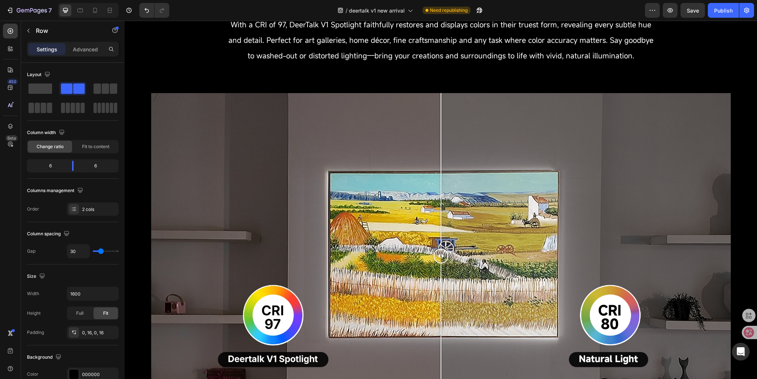
scroll to position [580, 0]
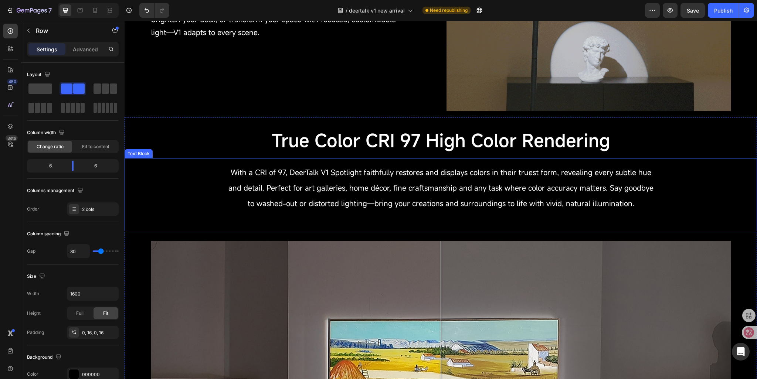
click at [325, 197] on p "With a CRI of 97, DeerTalk V1 Spotlight faithfully restores and displays colors…" at bounding box center [441, 187] width 432 height 47
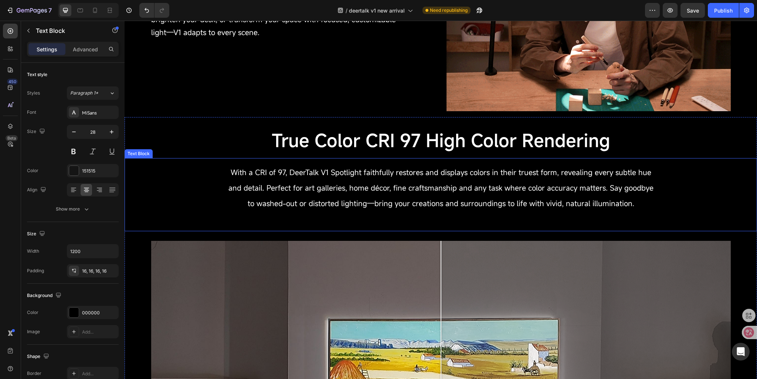
click at [325, 197] on p "With a CRI of 97, DeerTalk V1 Spotlight faithfully restores and displays colors…" at bounding box center [441, 187] width 432 height 47
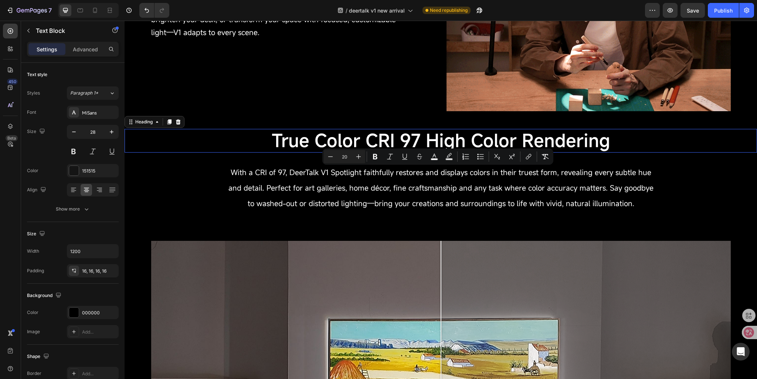
click at [254, 141] on h2 "True Color CRI 97 High Color Rendering" at bounding box center [441, 141] width 633 height 24
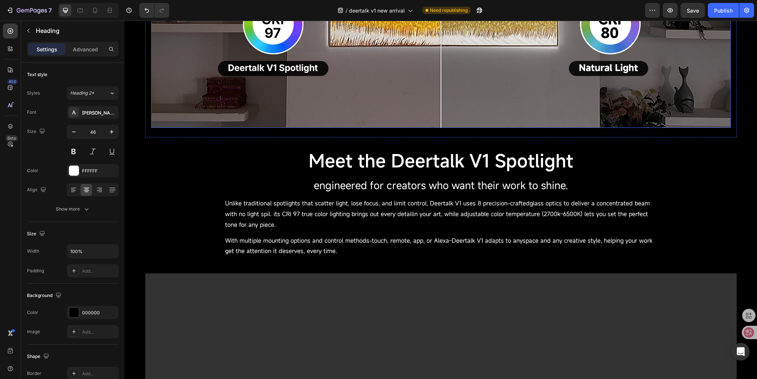
scroll to position [1064, 0]
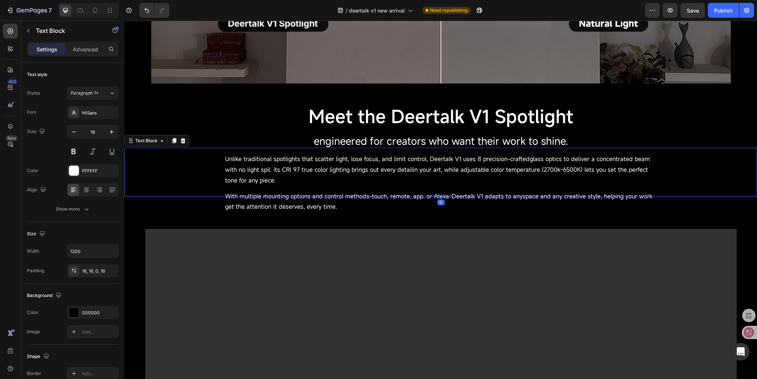
click at [257, 175] on p "Unlike traditional spotlights that scatter light, lose focus, and limit control…" at bounding box center [441, 175] width 432 height 43
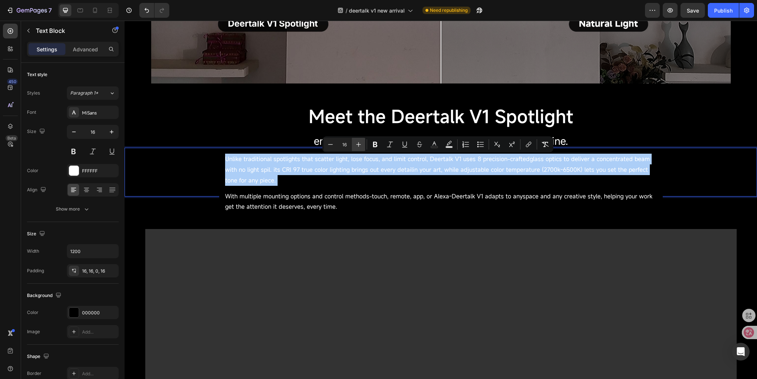
click at [358, 145] on icon "Editor contextual toolbar" at bounding box center [359, 144] width 5 height 5
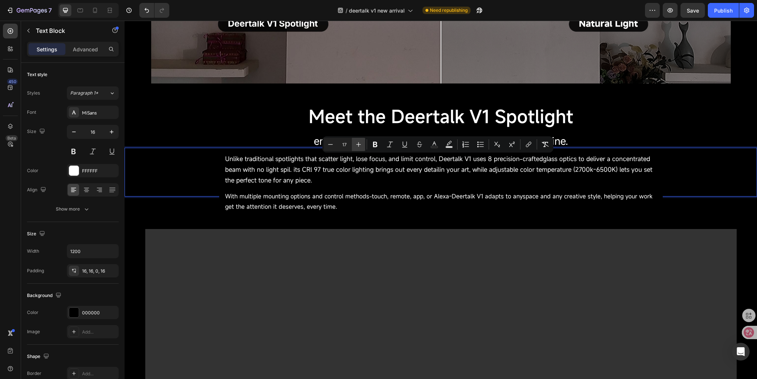
click at [358, 145] on icon "Editor contextual toolbar" at bounding box center [359, 144] width 5 height 5
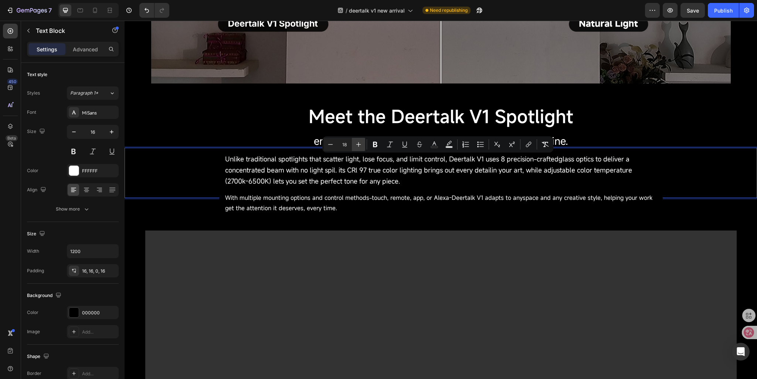
click at [358, 145] on icon "Editor contextual toolbar" at bounding box center [359, 144] width 5 height 5
type input "19"
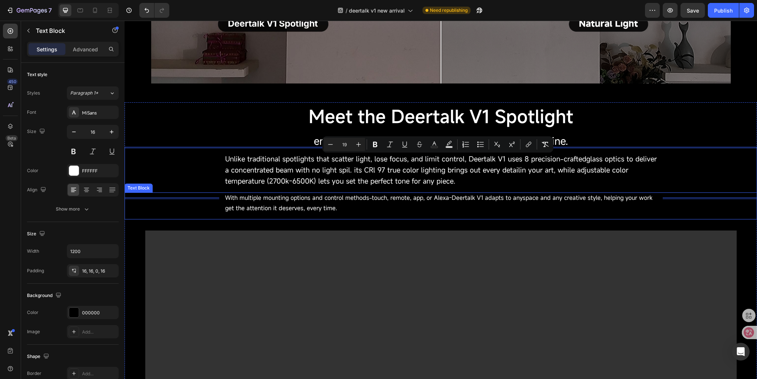
click at [286, 199] on span "With multiple mounting options and control methods-touch, remote, app, or Alexa…" at bounding box center [439, 203] width 428 height 19
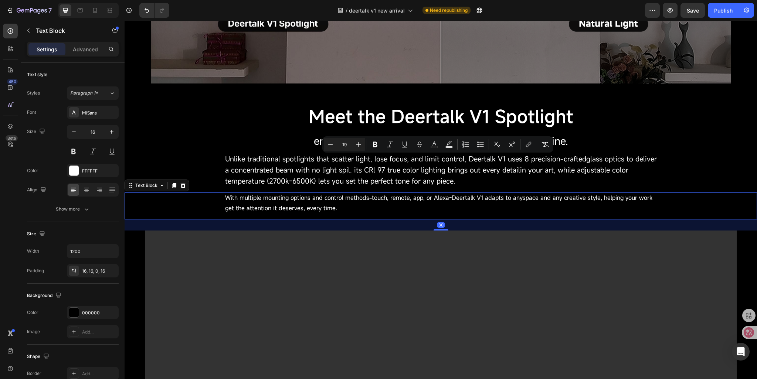
click at [286, 199] on span "With multiple mounting options and control methods-touch, remote, app, or Alexa…" at bounding box center [439, 203] width 428 height 19
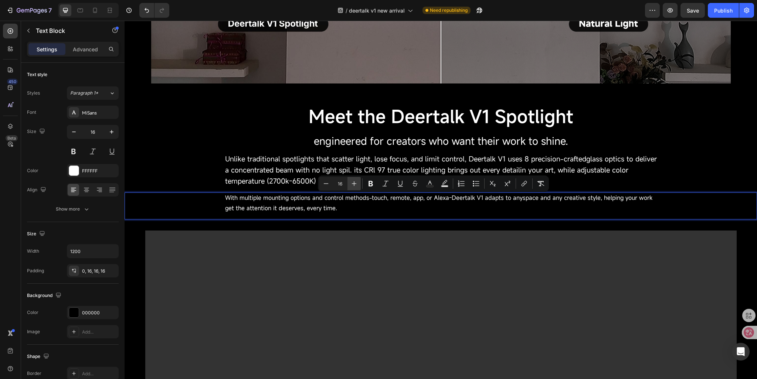
click at [355, 184] on icon "Editor contextual toolbar" at bounding box center [354, 184] width 5 height 5
click at [354, 186] on icon "Editor contextual toolbar" at bounding box center [354, 183] width 7 height 7
type input "20"
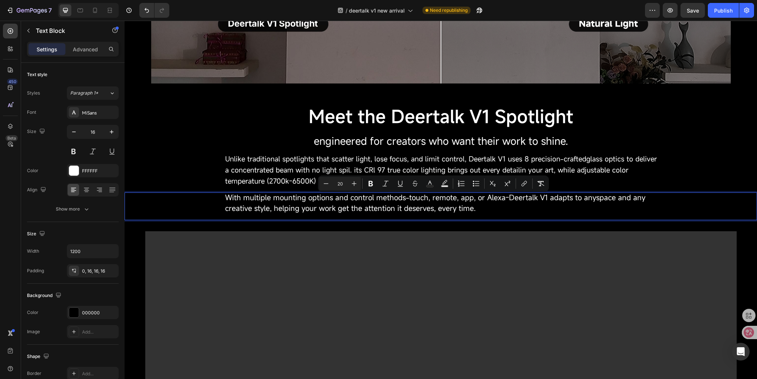
click at [274, 142] on p "engineered for creators who want their work to shine." at bounding box center [441, 142] width 432 height 12
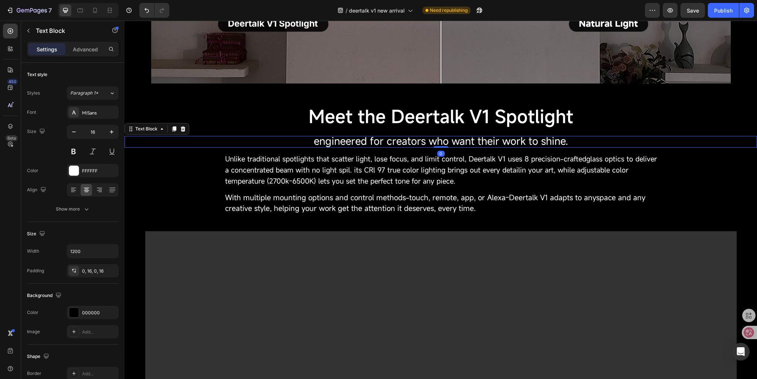
click at [307, 144] on p "engineered for creators who want their work to shine." at bounding box center [441, 142] width 432 height 12
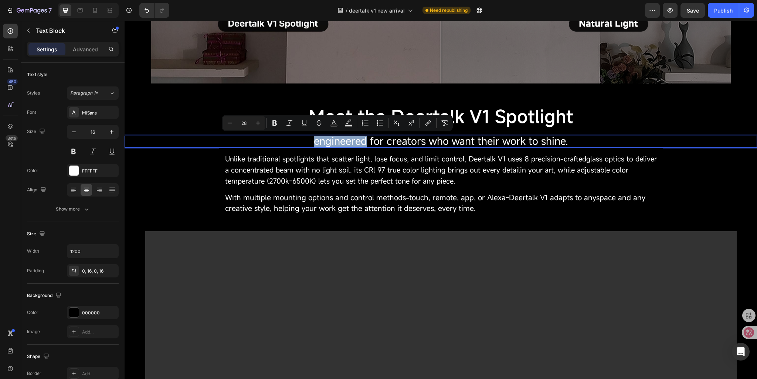
click at [254, 168] on span "Unlike traditional spotlights that scatter light, lose focus, and limit control…" at bounding box center [441, 169] width 432 height 31
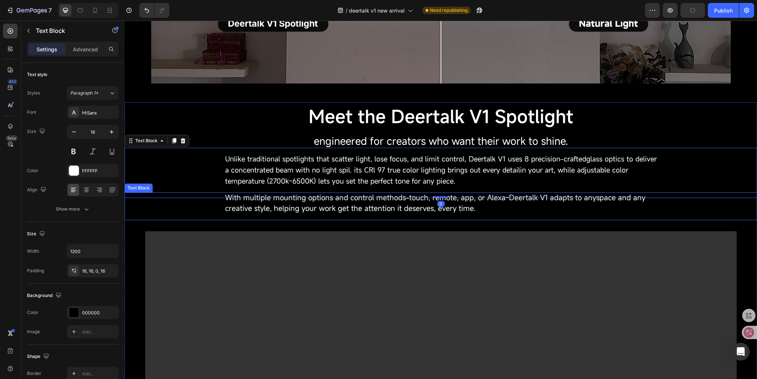
click at [247, 208] on span "With multiple mounting options and control methods-touch, remote, app, or Alexa…" at bounding box center [435, 203] width 421 height 21
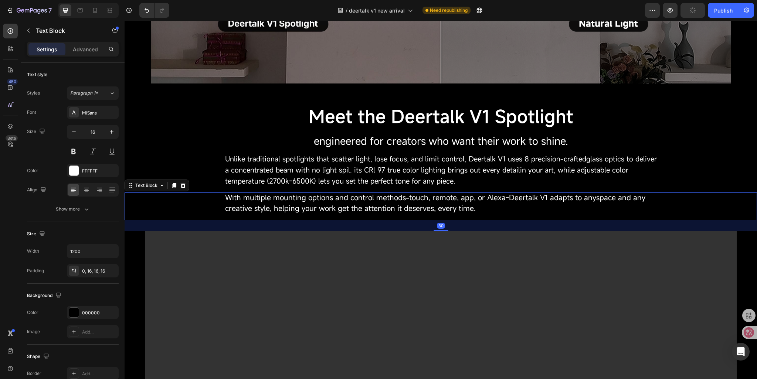
click at [248, 176] on span "Unlike traditional spotlights that scatter light, lose focus, and limit control…" at bounding box center [441, 169] width 432 height 31
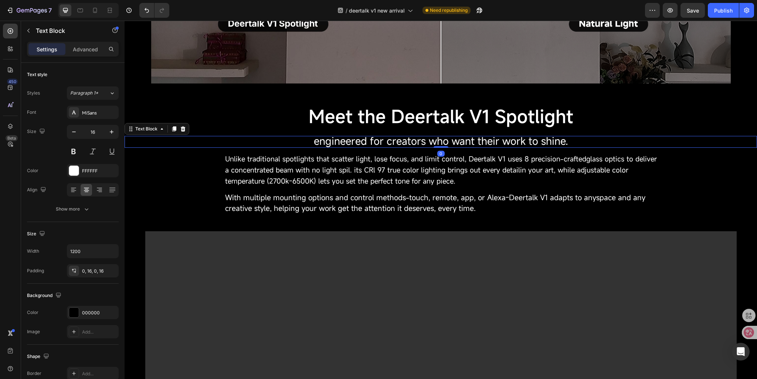
click at [372, 144] on span "engineered for creators who want their work to shine." at bounding box center [441, 141] width 254 height 14
click at [91, 268] on div "0, 16, 0, 16" at bounding box center [92, 271] width 21 height 7
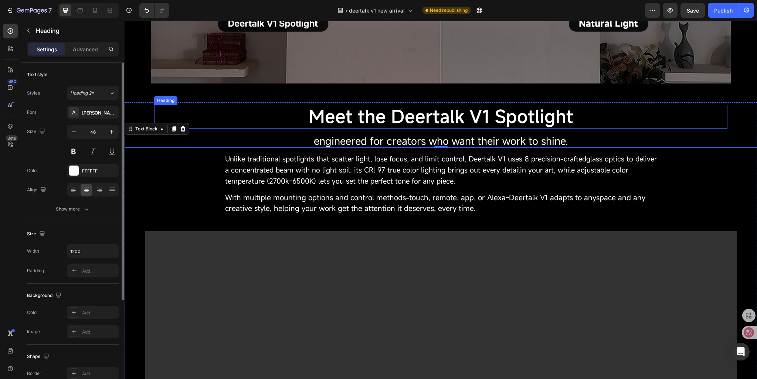
click at [369, 126] on span "Meet the Deertalk V1 Spotlight" at bounding box center [441, 117] width 265 height 24
click at [350, 146] on span "engineered for creators who want their work to shine." at bounding box center [441, 141] width 254 height 14
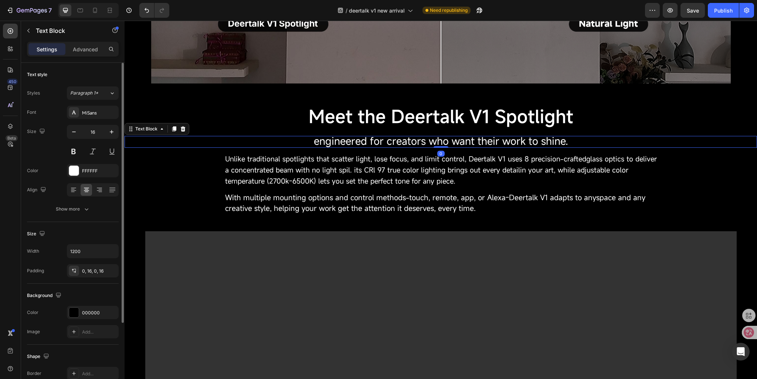
click at [344, 175] on span "Unlike traditional spotlights that scatter light, lose focus, and limit control…" at bounding box center [441, 169] width 432 height 31
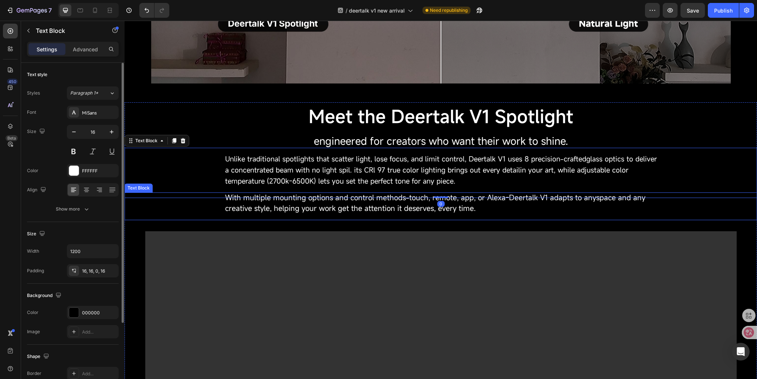
click at [332, 213] on span "With multiple mounting options and control methods-touch, remote, app, or Alexa…" at bounding box center [435, 203] width 421 height 21
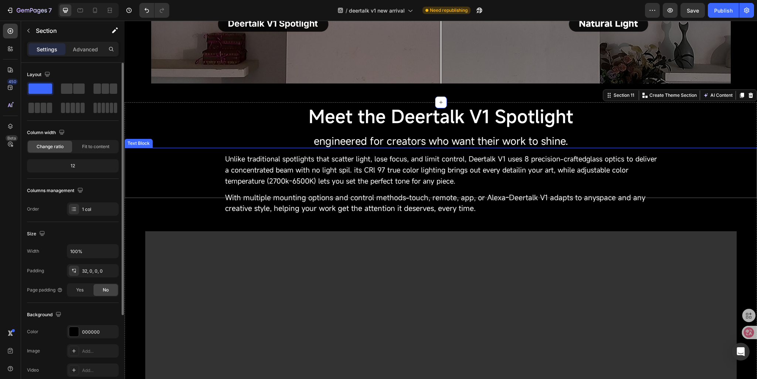
scroll to position [990, 0]
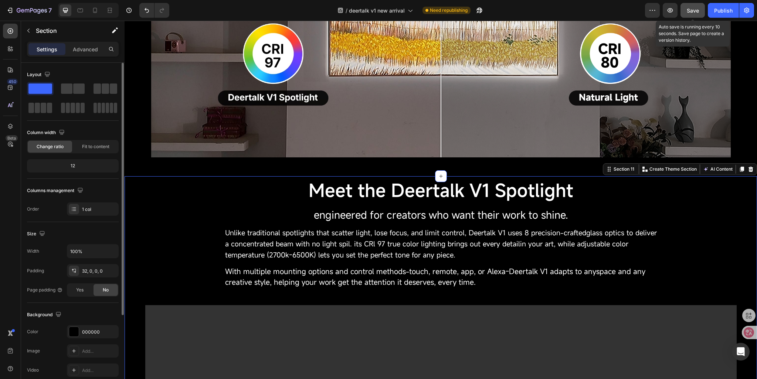
click at [691, 12] on span "Save" at bounding box center [693, 10] width 12 height 6
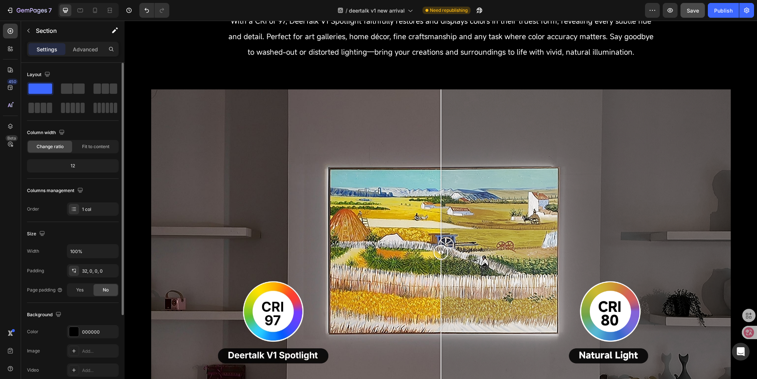
scroll to position [694, 0]
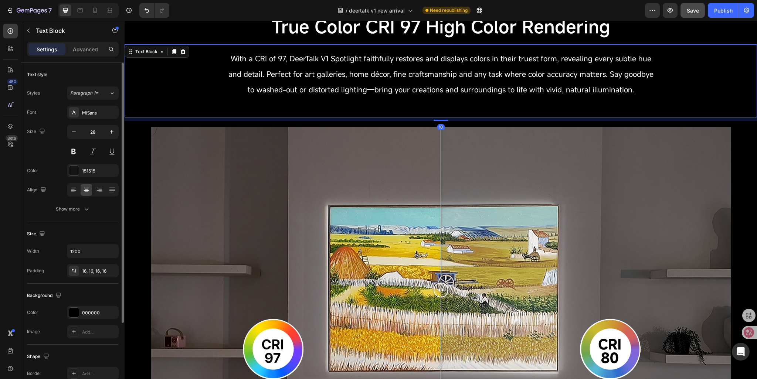
click at [297, 76] on span "With a CRI of 97, DeerTalk V1 Spotlight faithfully restores and displays colors…" at bounding box center [441, 74] width 425 height 41
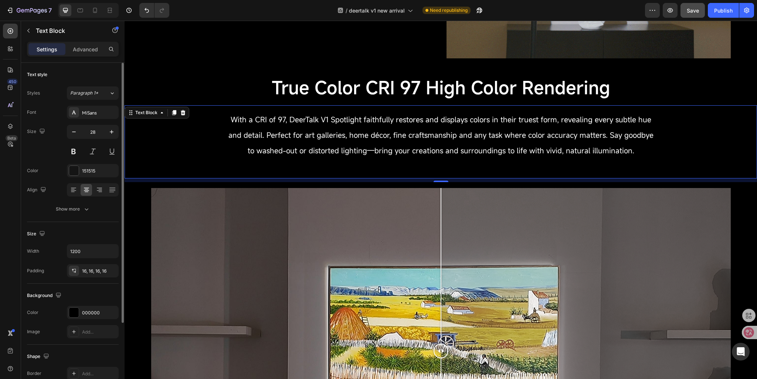
scroll to position [620, 0]
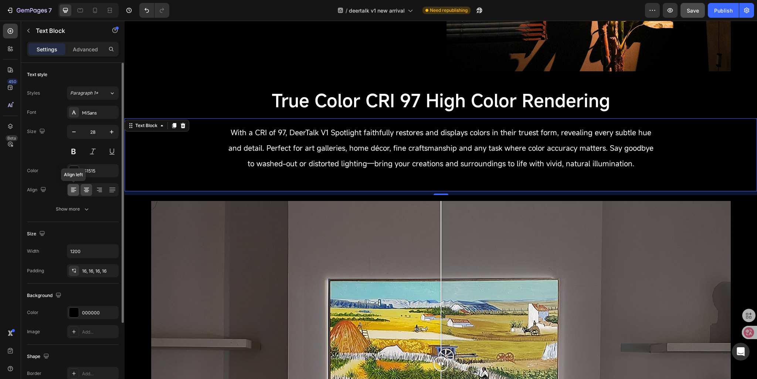
click at [72, 192] on icon at bounding box center [73, 192] width 4 height 1
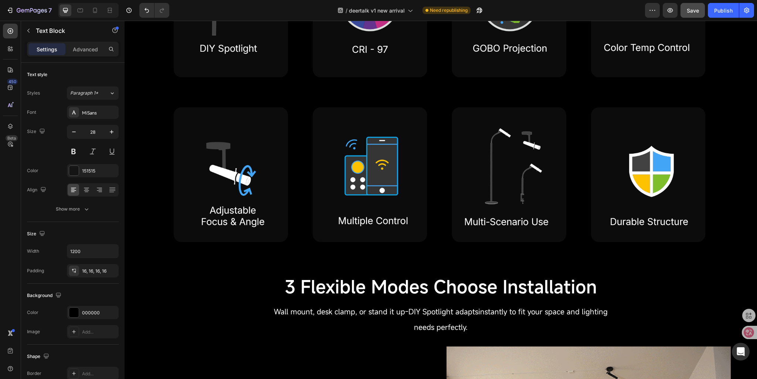
scroll to position [555, 0]
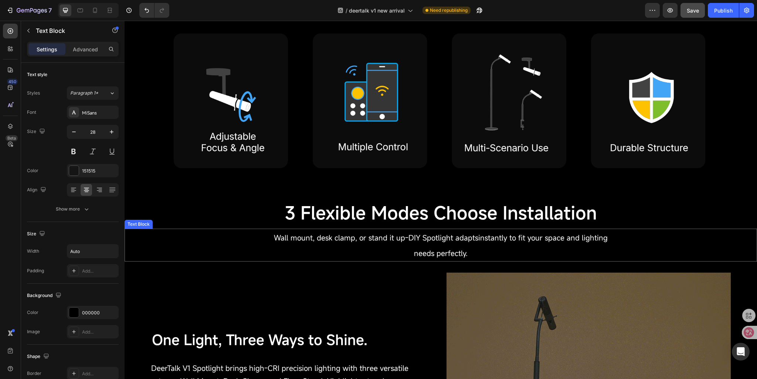
click at [431, 245] on p "needs perfectly." at bounding box center [441, 253] width 334 height 16
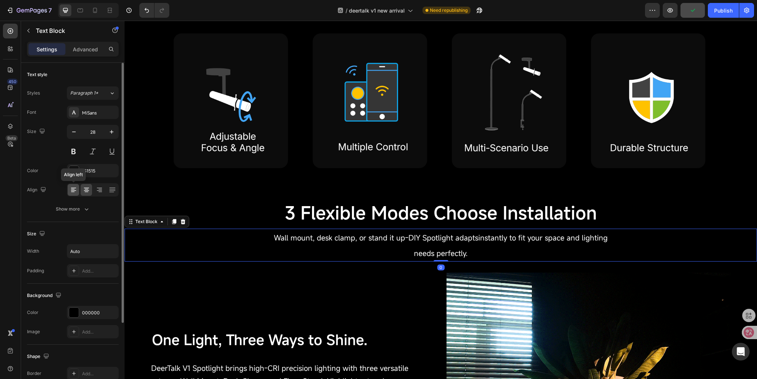
click at [74, 192] on icon at bounding box center [73, 192] width 4 height 1
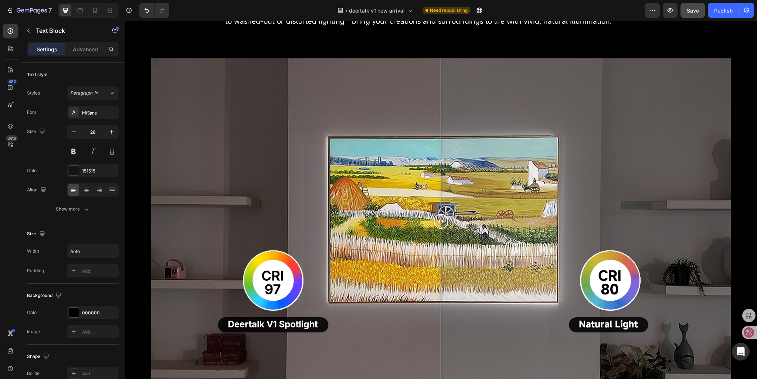
scroll to position [1036, 0]
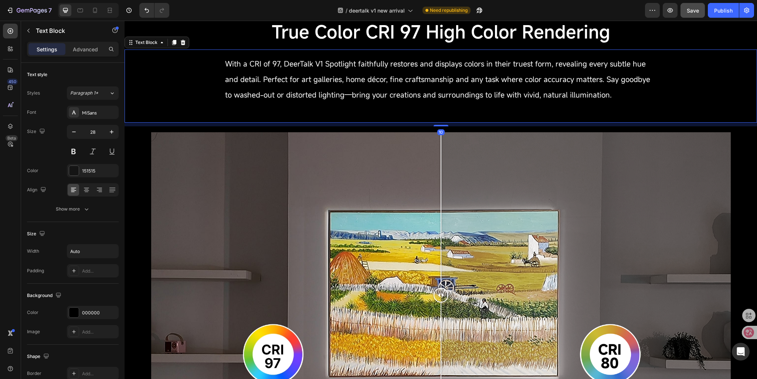
click at [347, 102] on p at bounding box center [441, 109] width 432 height 14
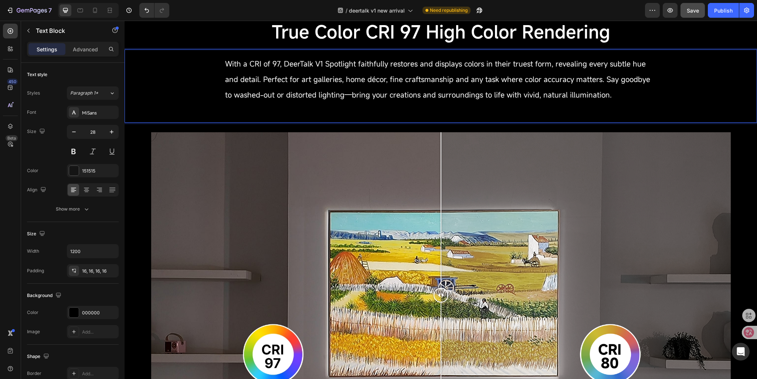
click at [295, 110] on p "Rich Text Editor. Editing area: main" at bounding box center [441, 109] width 432 height 14
click at [290, 97] on span "With a CRI of 97, DeerTalk V1 Spotlight faithfully restores and displays colors…" at bounding box center [437, 79] width 425 height 41
click at [568, 102] on p "With a CRI of 97, DeerTalk V1 Spotlight faithfully restores and displays colors…" at bounding box center [441, 78] width 432 height 47
click at [84, 48] on p "Advanced" at bounding box center [85, 49] width 25 height 8
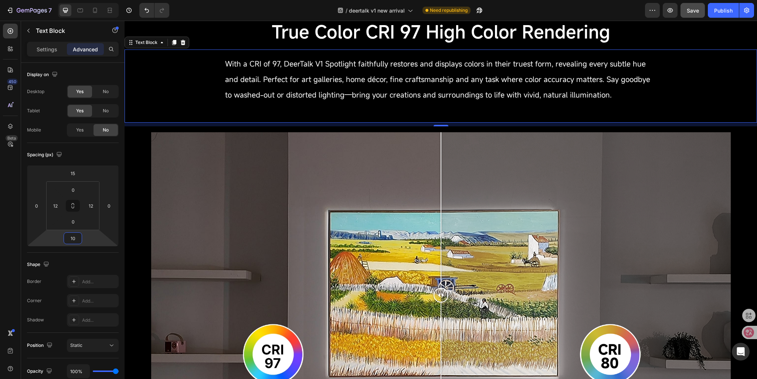
click at [76, 239] on input "10" at bounding box center [72, 238] width 15 height 11
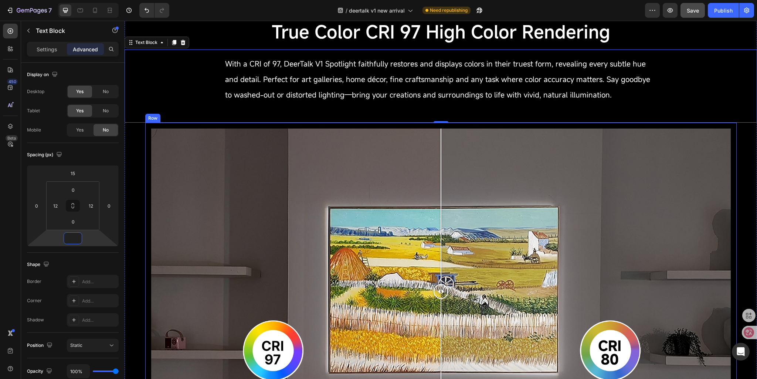
type input "0"
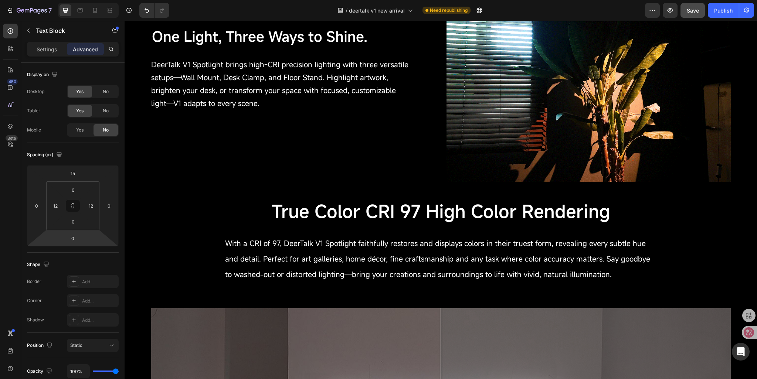
scroll to position [516, 0]
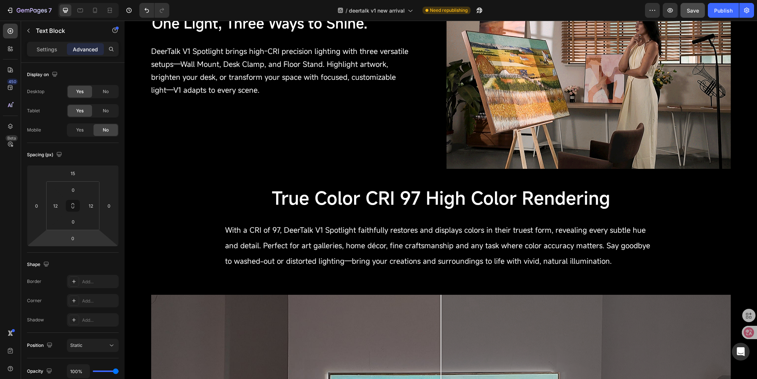
click at [368, 229] on span "With a CRI of 97, DeerTalk V1 Spotlight faithfully restores and displays colors…" at bounding box center [437, 245] width 425 height 41
click at [379, 239] on p "With a CRI of 97, DeerTalk V1 Spotlight faithfully restores and displays colors…" at bounding box center [441, 245] width 432 height 47
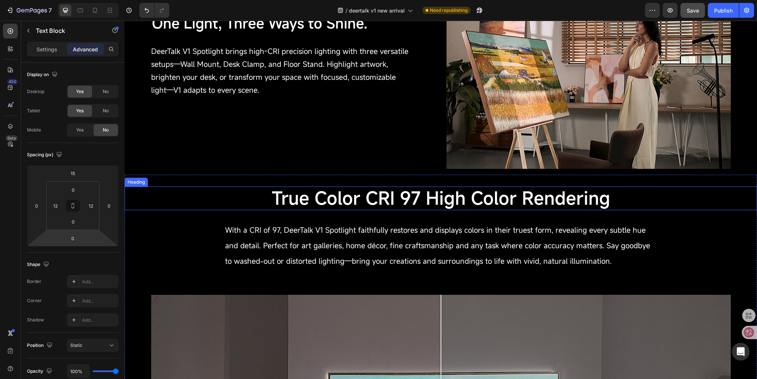
click at [312, 203] on span "True Color CRI 97 High Color Rendering" at bounding box center [441, 198] width 339 height 24
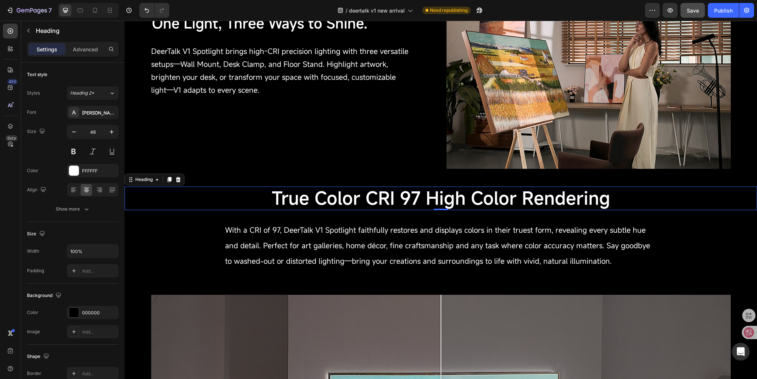
click at [336, 240] on p "With a CRI of 97, DeerTalk V1 Spotlight faithfully restores and displays colors…" at bounding box center [441, 245] width 432 height 47
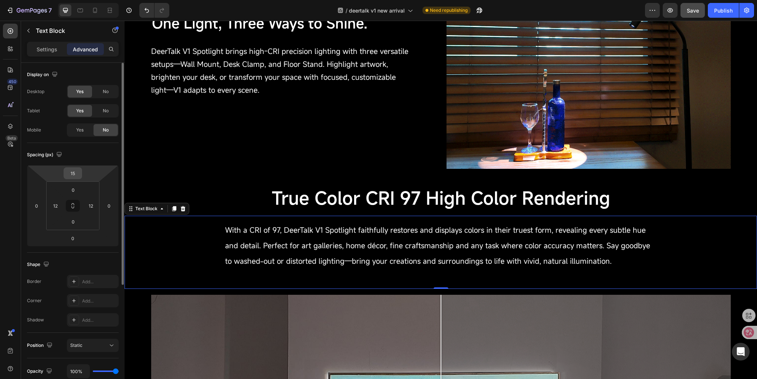
click at [78, 176] on input "15" at bounding box center [72, 173] width 15 height 11
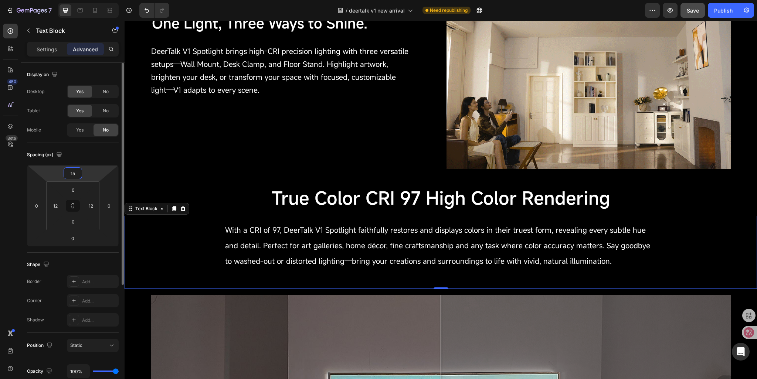
type input "10"
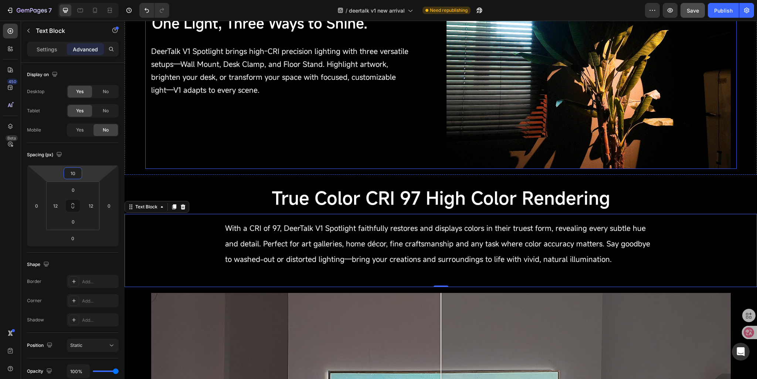
click at [274, 150] on div "One Light, Three Ways to Shine. Text Block DeerTalk V1 Spotlight brings high-CR…" at bounding box center [293, 62] width 284 height 213
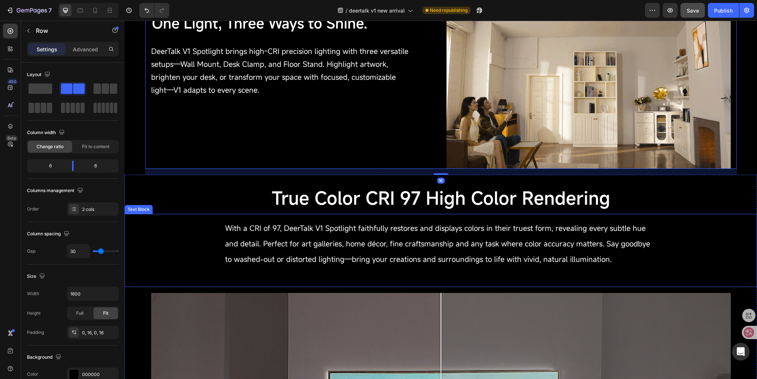
click at [292, 229] on span "With a CRI of 97, DeerTalk V1 Spotlight faithfully restores and displays colors…" at bounding box center [437, 243] width 425 height 41
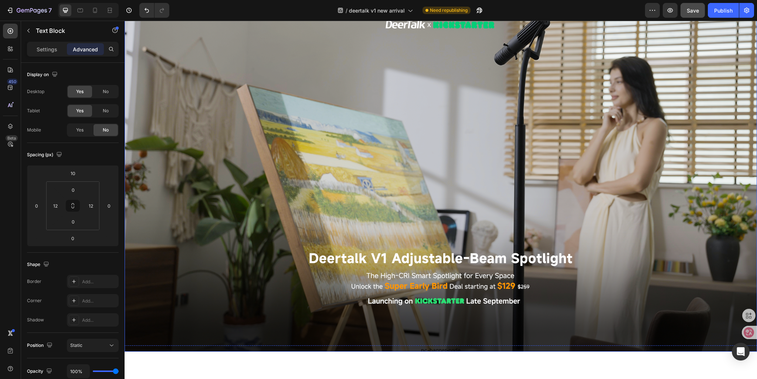
scroll to position [0, 0]
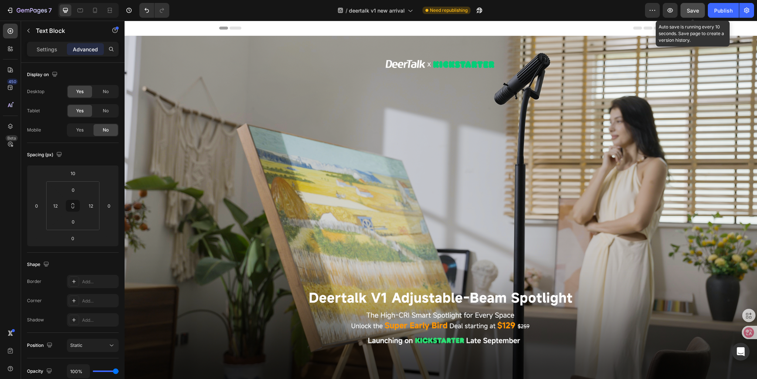
click at [697, 11] on span "Save" at bounding box center [693, 10] width 12 height 6
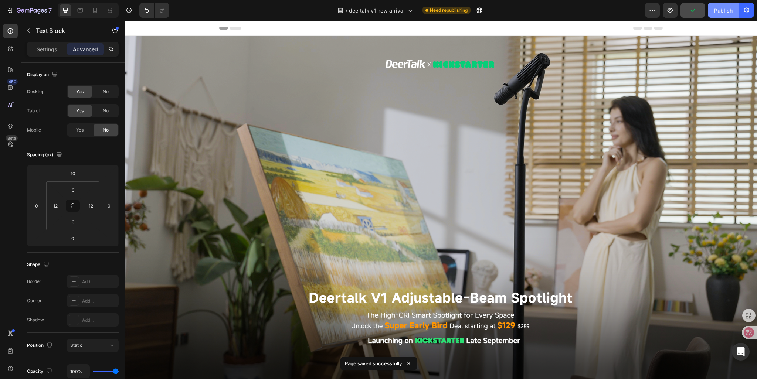
click at [724, 14] on div "Publish" at bounding box center [724, 11] width 18 height 8
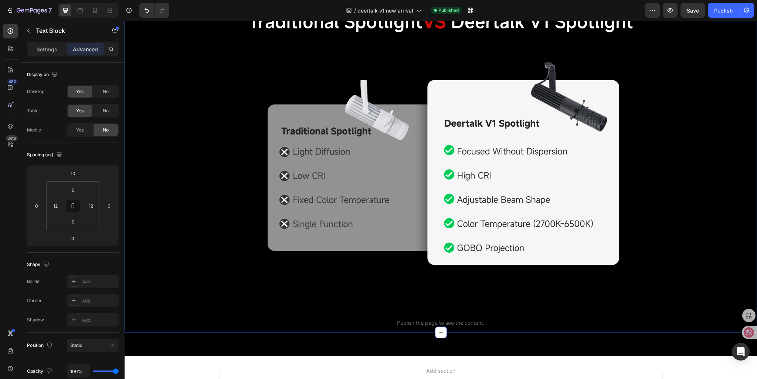
scroll to position [1846, 0]
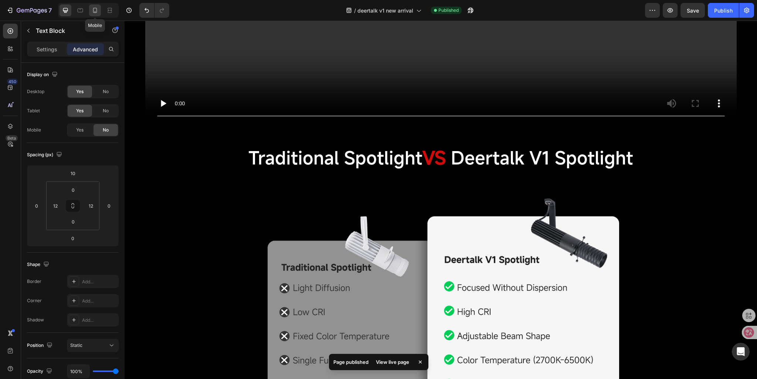
click at [93, 9] on icon at bounding box center [94, 10] width 7 height 7
type input "23"
type input "5"
type input "0"
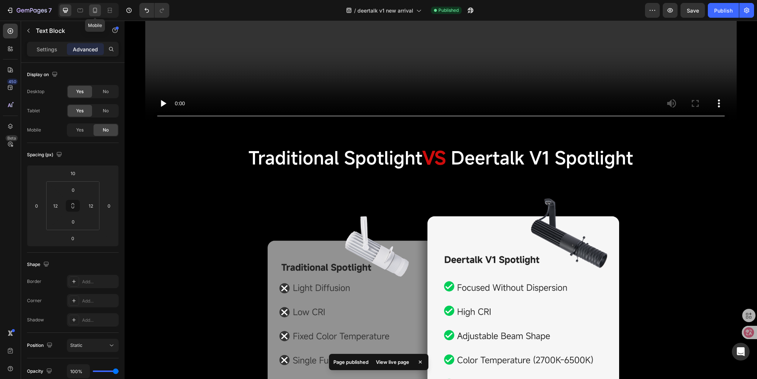
type input "0"
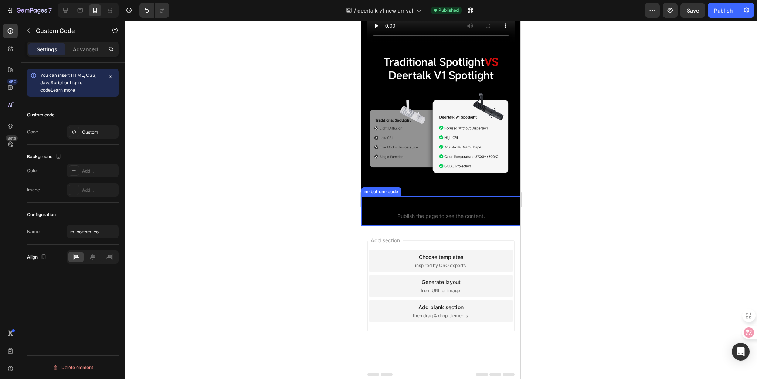
click at [406, 216] on span "Publish the page to see the content." at bounding box center [440, 216] width 159 height 7
click at [84, 129] on div "Custom" at bounding box center [99, 132] width 35 height 7
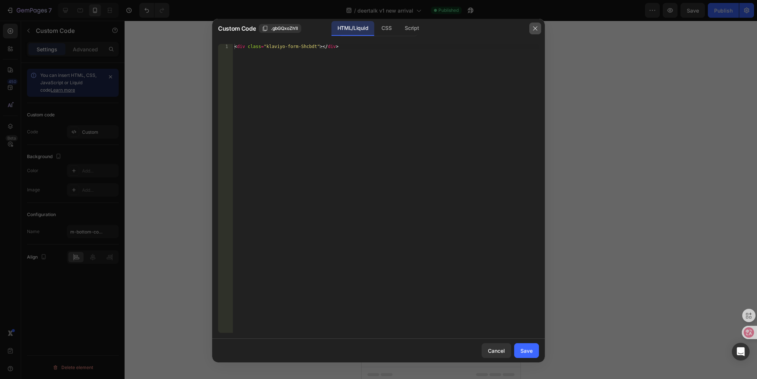
click at [533, 31] on icon "button" at bounding box center [536, 29] width 6 height 6
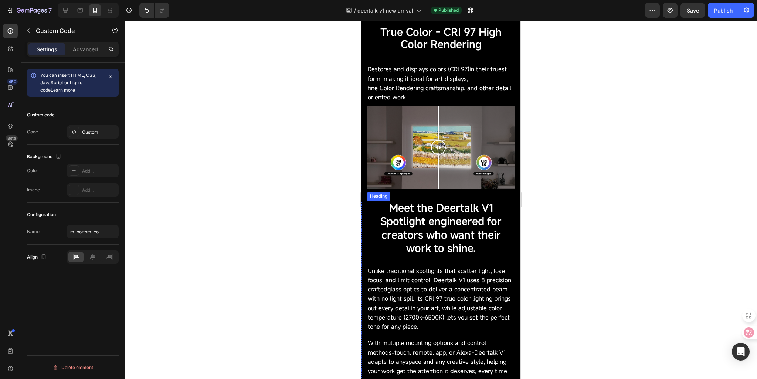
scroll to position [1031, 0]
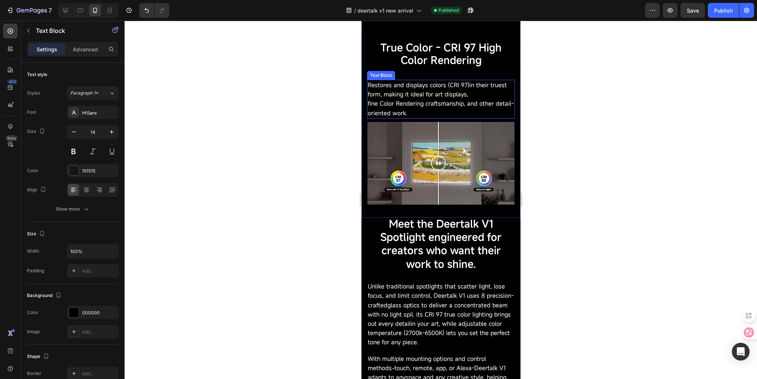
click at [409, 101] on span "fine Color Rendering craftsmanship, and other detail-oriented work." at bounding box center [441, 107] width 146 height 17
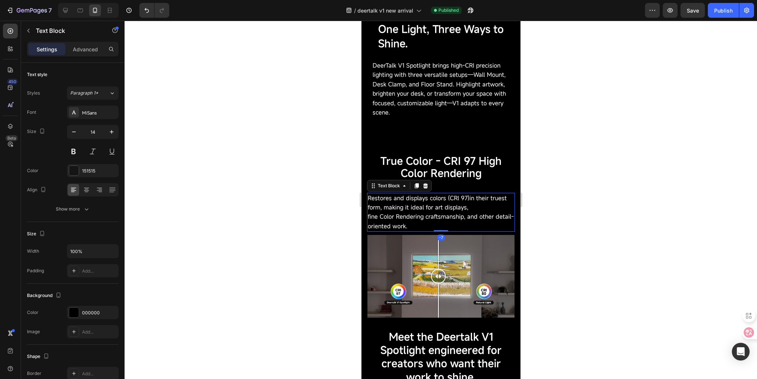
scroll to position [920, 0]
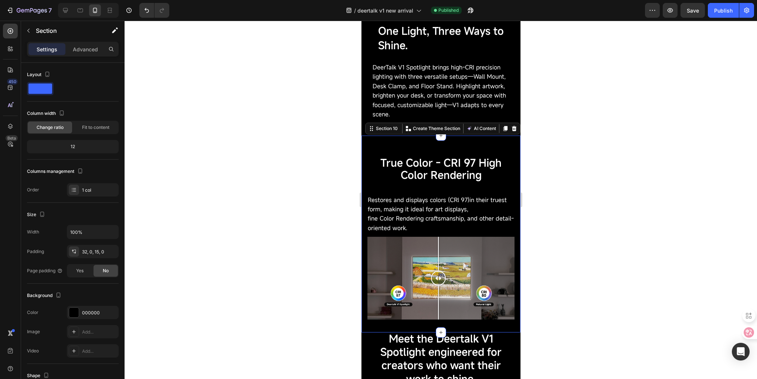
click at [433, 137] on div "True Color CRI 97 High Color Rendering Heading True Color - CRI 97 High Color R…" at bounding box center [440, 234] width 159 height 197
click at [96, 250] on div "32, 0, 15, 0" at bounding box center [92, 252] width 21 height 7
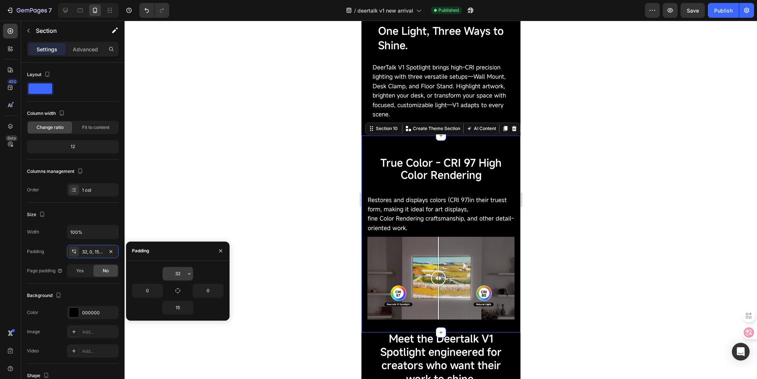
click at [178, 272] on input "32" at bounding box center [178, 273] width 30 height 13
click at [182, 273] on input "32" at bounding box center [178, 273] width 30 height 13
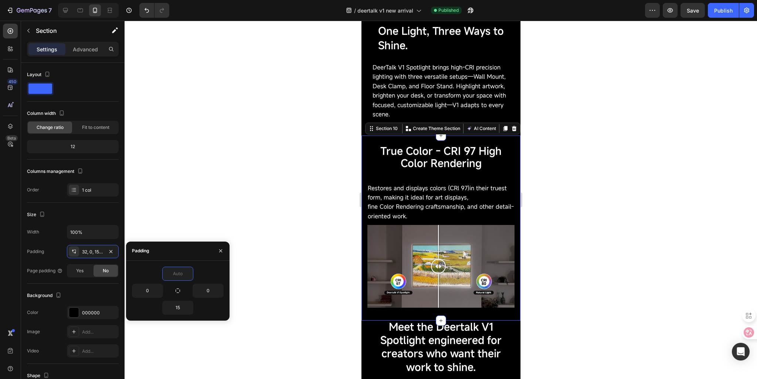
type input "0"
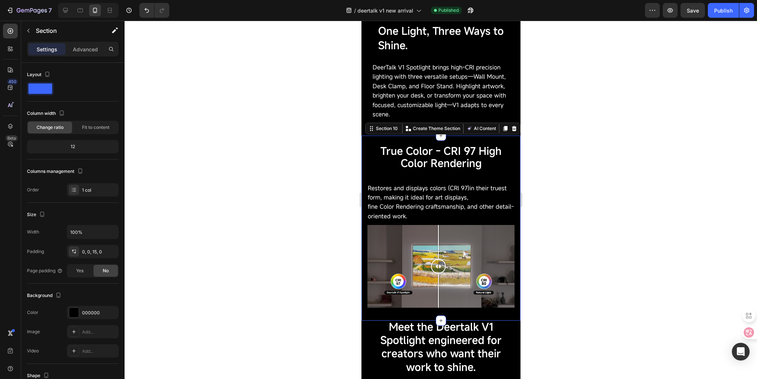
click at [185, 161] on div at bounding box center [441, 200] width 633 height 359
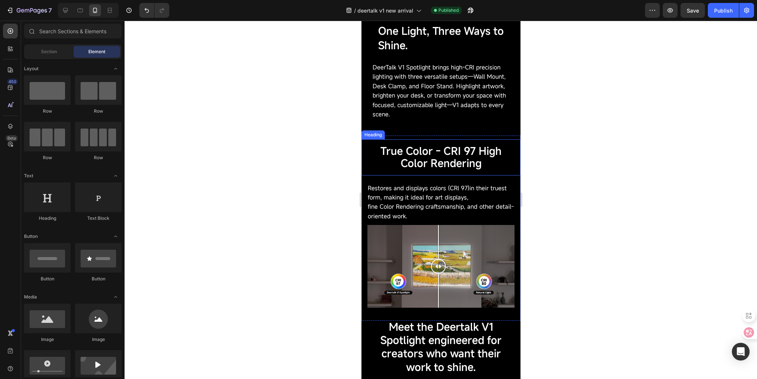
click at [395, 153] on span "True Color - CRI 97 High Color Rendering" at bounding box center [440, 157] width 121 height 26
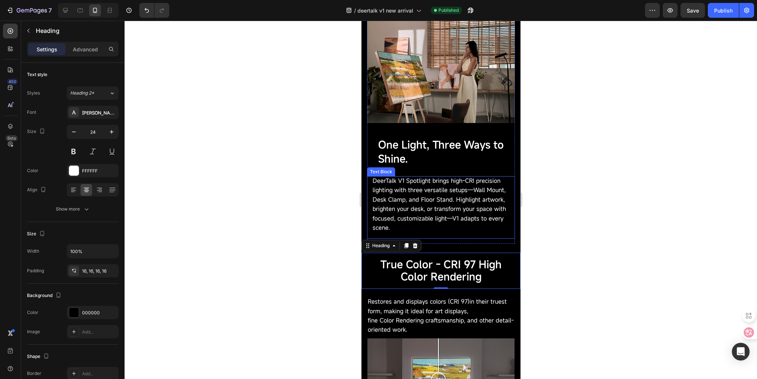
scroll to position [439, 0]
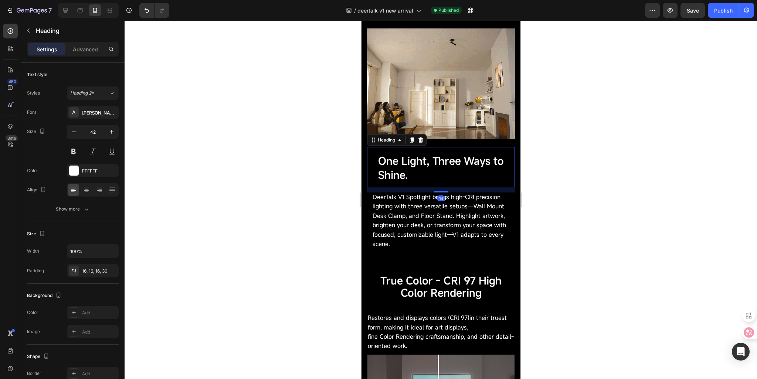
click at [401, 166] on span "One Light, Three Ways to Shine." at bounding box center [441, 168] width 126 height 28
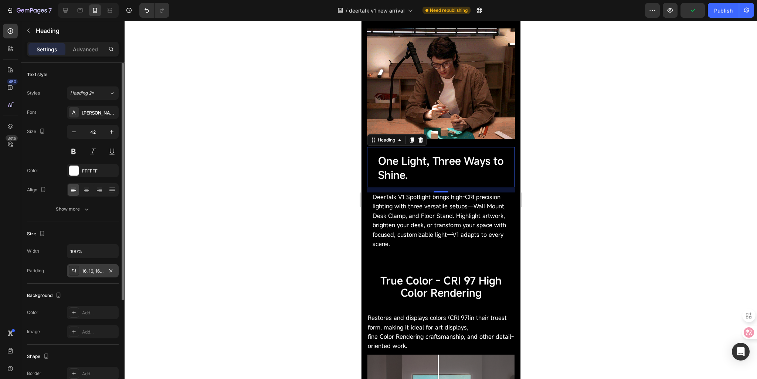
click at [87, 268] on div "16, 16, 16, 30" at bounding box center [92, 271] width 21 height 7
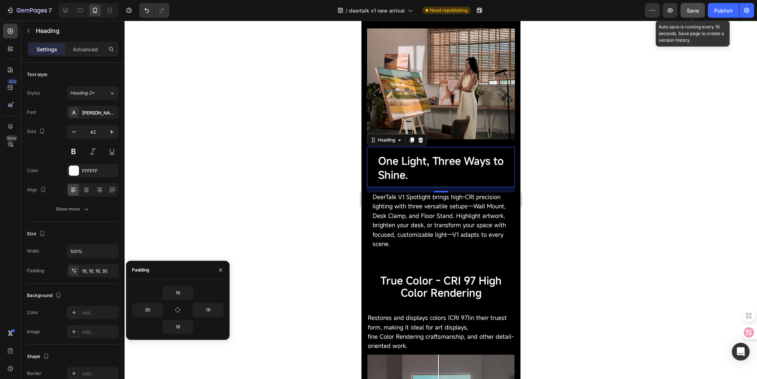
click at [698, 14] on div "Save" at bounding box center [693, 11] width 12 height 8
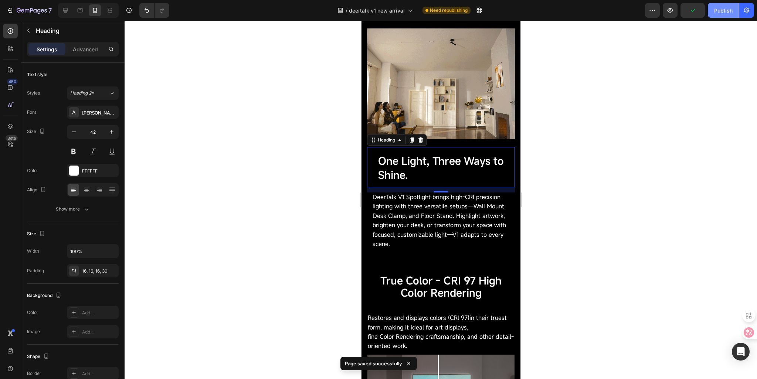
click at [719, 14] on button "Publish" at bounding box center [723, 10] width 31 height 15
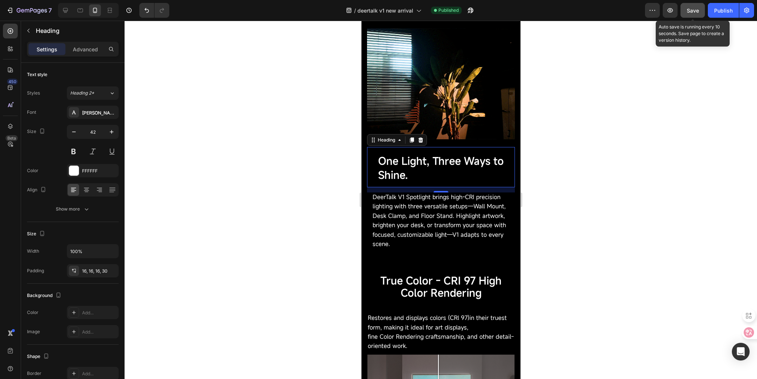
click at [695, 11] on span "Save" at bounding box center [693, 10] width 12 height 6
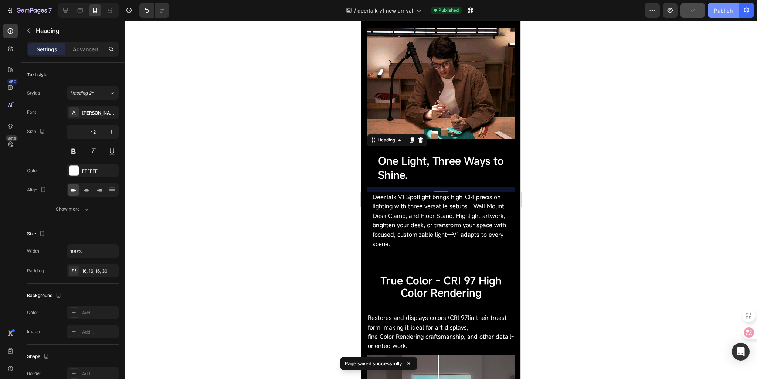
click at [718, 13] on div "Publish" at bounding box center [724, 11] width 18 height 8
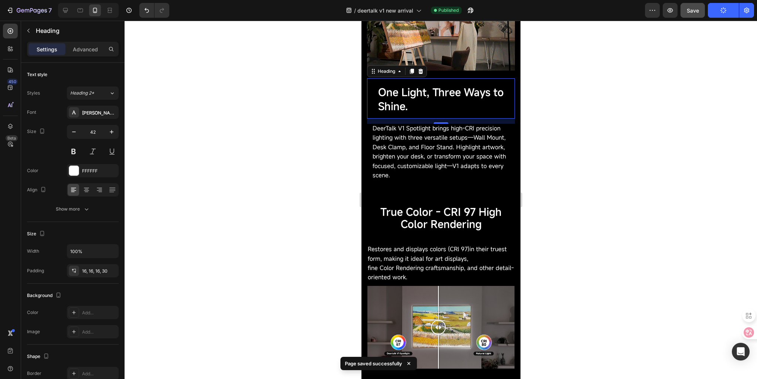
scroll to position [587, 0]
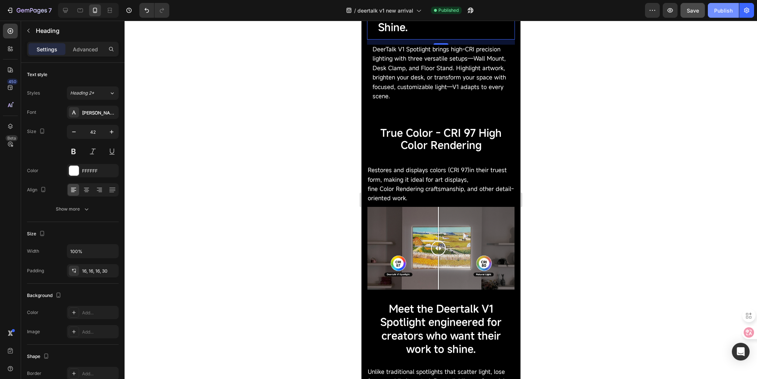
click at [718, 11] on div "Publish" at bounding box center [724, 11] width 18 height 8
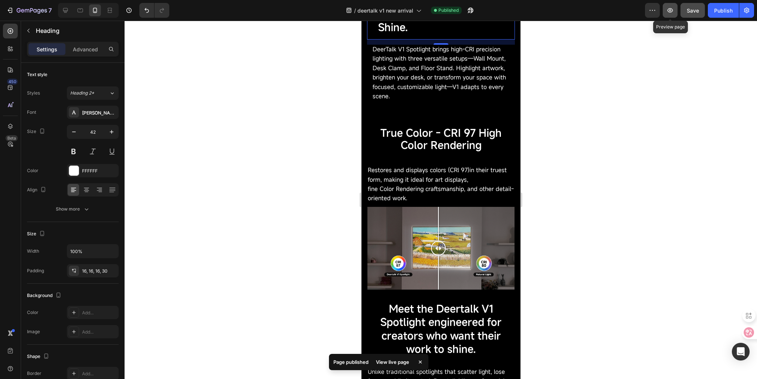
click at [670, 11] on icon "button" at bounding box center [670, 10] width 7 height 7
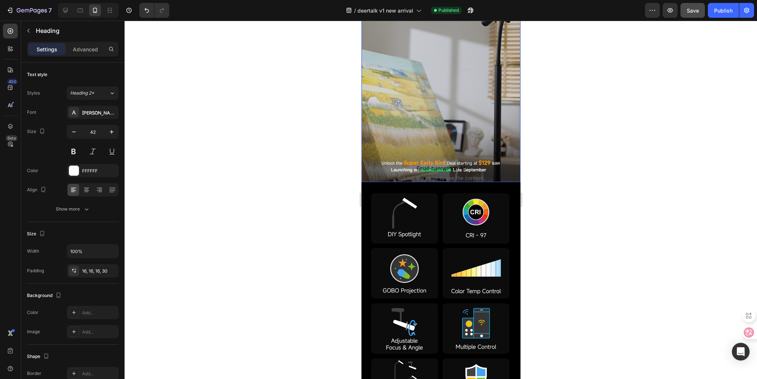
scroll to position [111, 0]
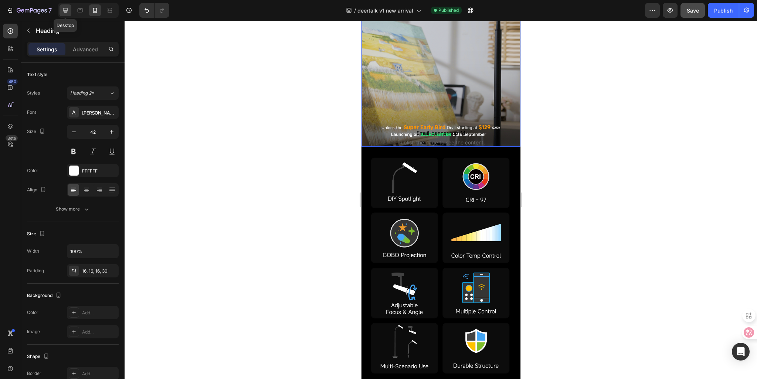
click at [64, 13] on icon at bounding box center [65, 10] width 7 height 7
type input "46"
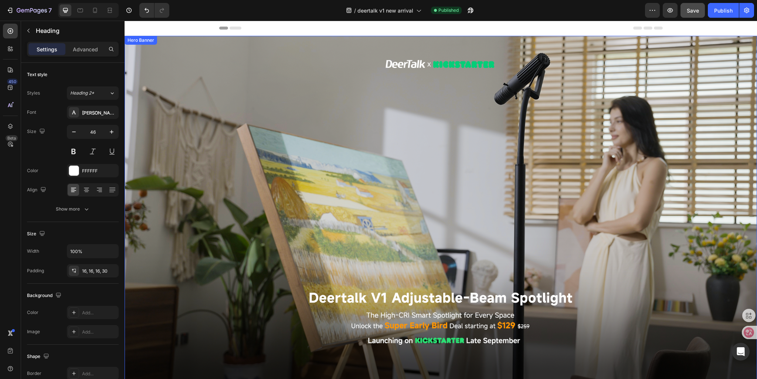
scroll to position [74, 0]
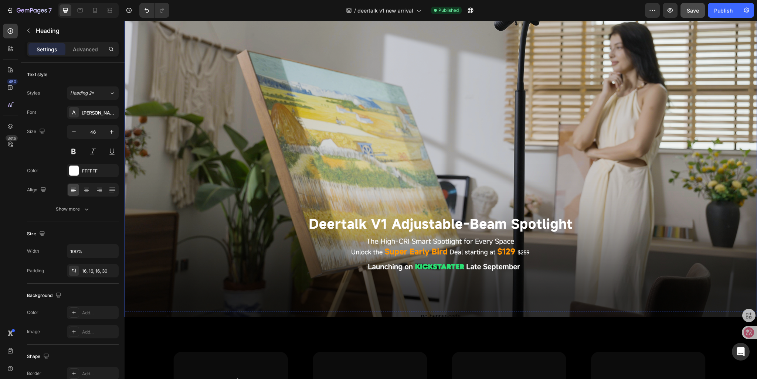
click at [429, 294] on div "pc-banner-code Publish the page to see the content. pc-banner-code" at bounding box center [441, 139] width 444 height 391
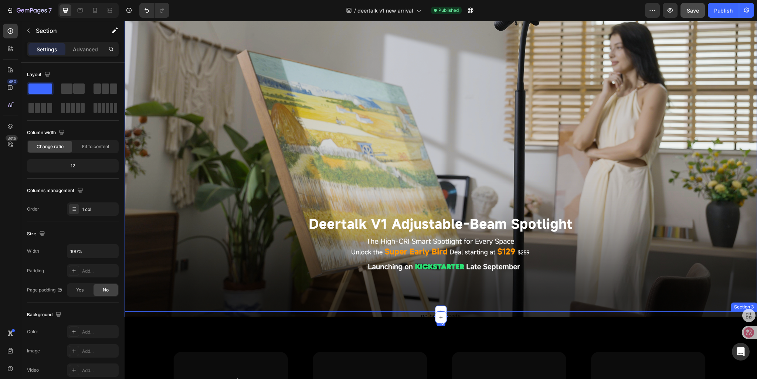
click at [424, 313] on div "Custom code Publish the page to see the content. Custom Code Click here to edit…" at bounding box center [441, 315] width 633 height 6
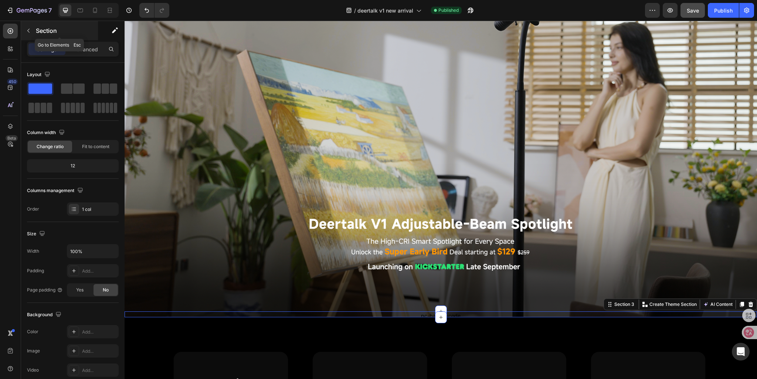
click at [27, 33] on icon "button" at bounding box center [29, 31] width 6 height 6
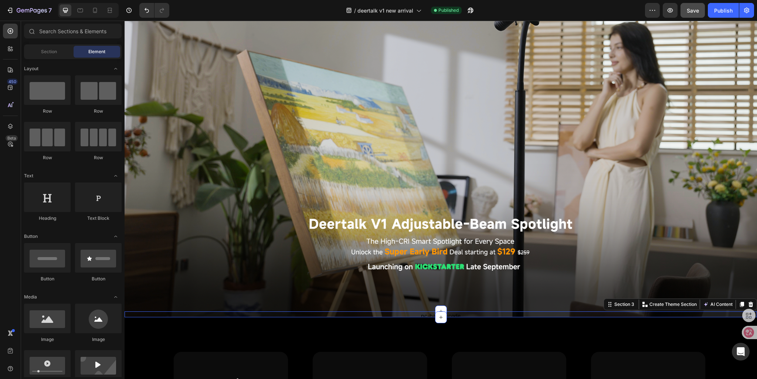
click at [428, 313] on div "Custom code Publish the page to see the content. Custom Code Click here to edit…" at bounding box center [441, 315] width 633 height 6
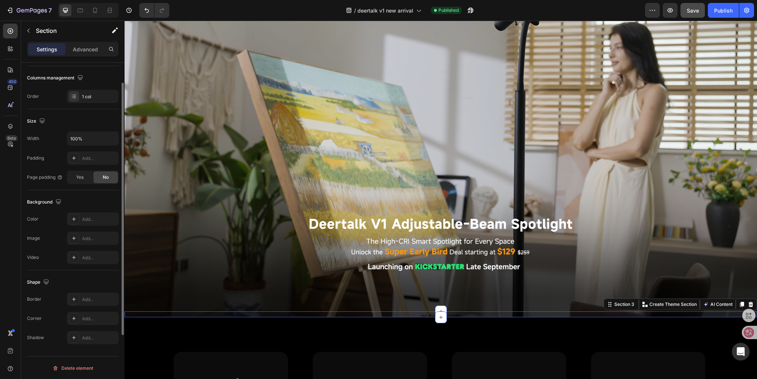
scroll to position [0, 0]
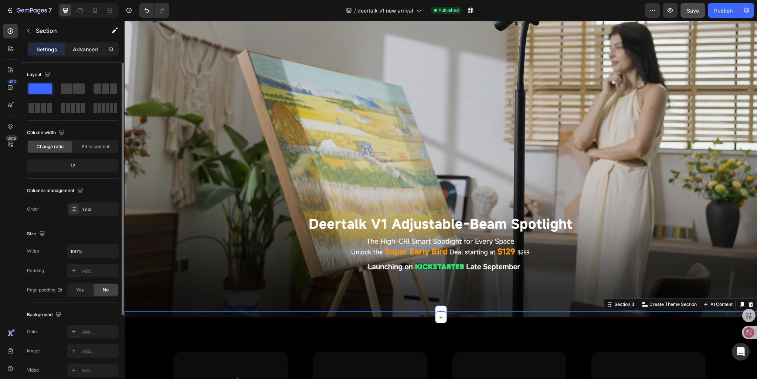
click at [74, 52] on p "Advanced" at bounding box center [85, 49] width 25 height 8
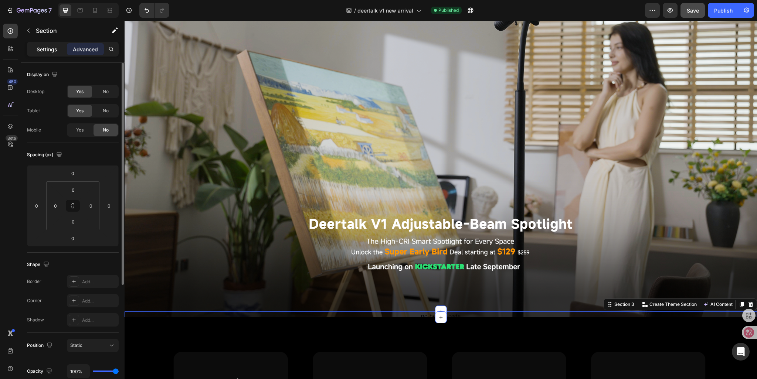
click at [43, 49] on p "Settings" at bounding box center [47, 49] width 21 height 8
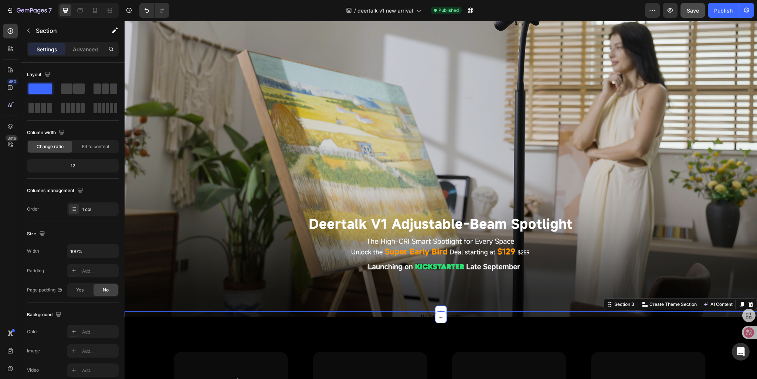
click at [421, 312] on div "Custom code Publish the page to see the content. Custom Code Click here to edit…" at bounding box center [441, 315] width 633 height 6
click at [423, 312] on div "Custom code Publish the page to see the content. Custom Code Click here to edit…" at bounding box center [441, 315] width 633 height 6
click at [83, 51] on p "Advanced" at bounding box center [85, 49] width 25 height 8
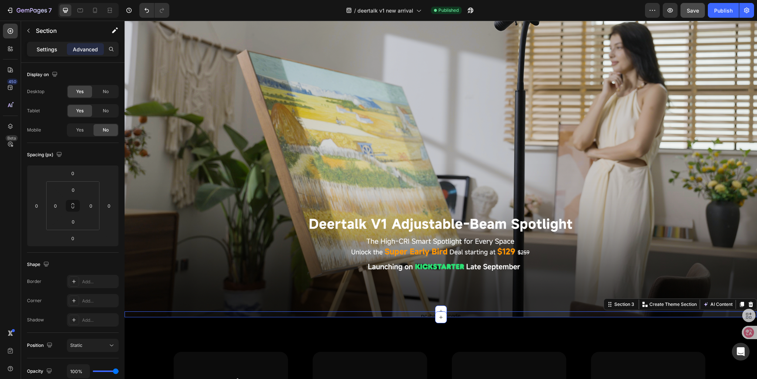
click at [47, 50] on p "Settings" at bounding box center [47, 49] width 21 height 8
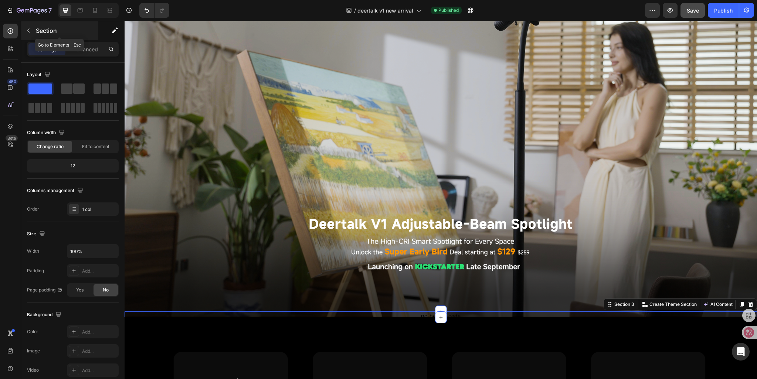
click at [31, 33] on button "button" at bounding box center [29, 31] width 12 height 12
click at [424, 312] on div "Custom code Publish the page to see the content. Custom Code Click here to edit…" at bounding box center [441, 315] width 633 height 6
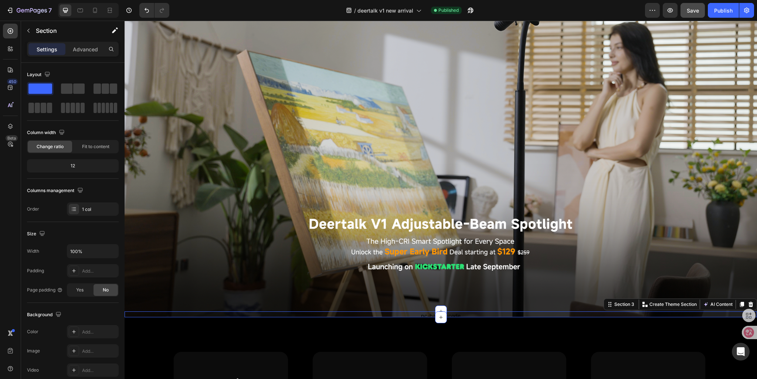
click at [425, 314] on div "Custom code Publish the page to see the content. Custom Code Click here to edit…" at bounding box center [441, 315] width 633 height 6
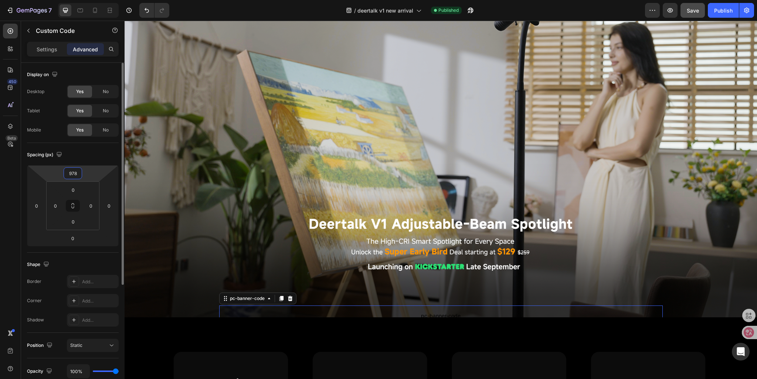
click at [74, 169] on input "978" at bounding box center [72, 173] width 15 height 11
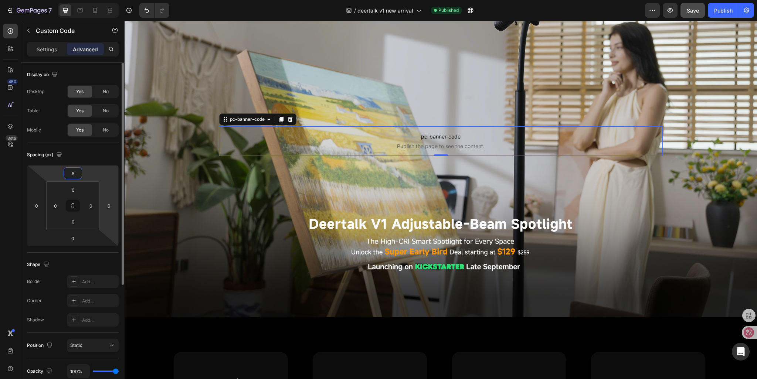
paste input "9"
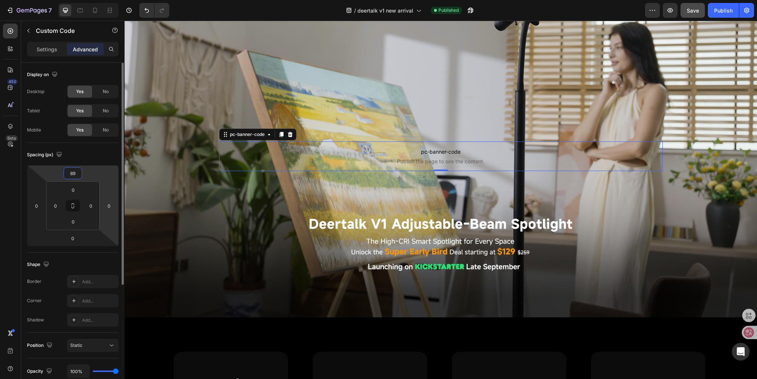
type input "898"
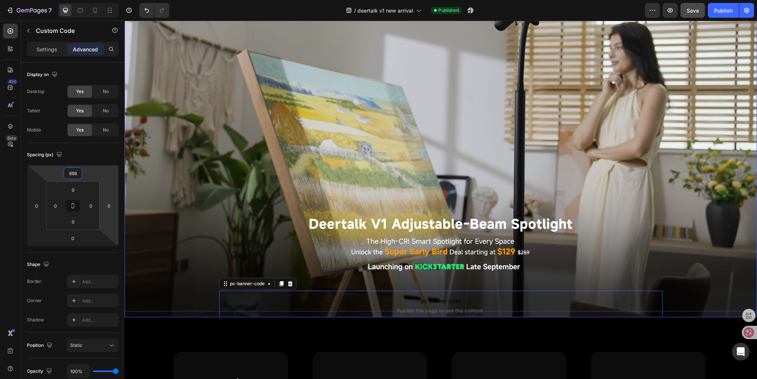
click at [272, 159] on div "pc-banner-code Publish the page to see the content. pc-banner-code 0" at bounding box center [441, 140] width 444 height 362
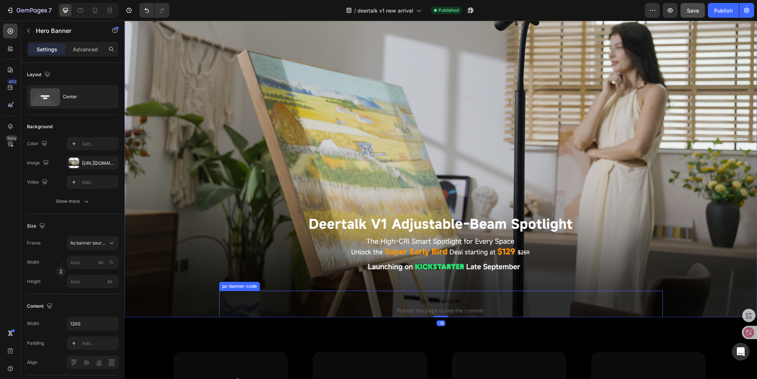
click at [425, 299] on span "pc-banner-code" at bounding box center [441, 301] width 444 height 9
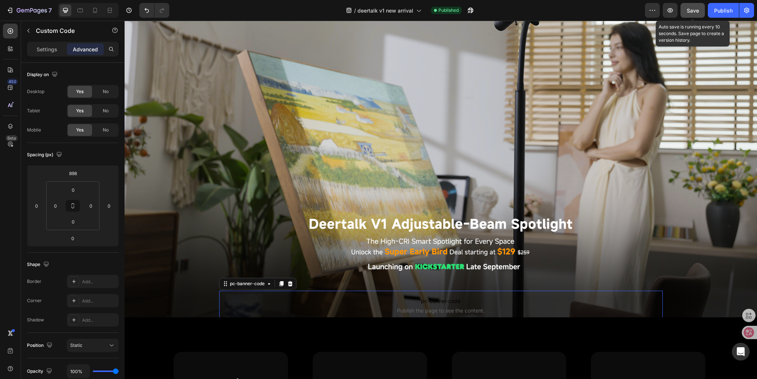
click at [696, 7] on span "Save" at bounding box center [693, 10] width 12 height 6
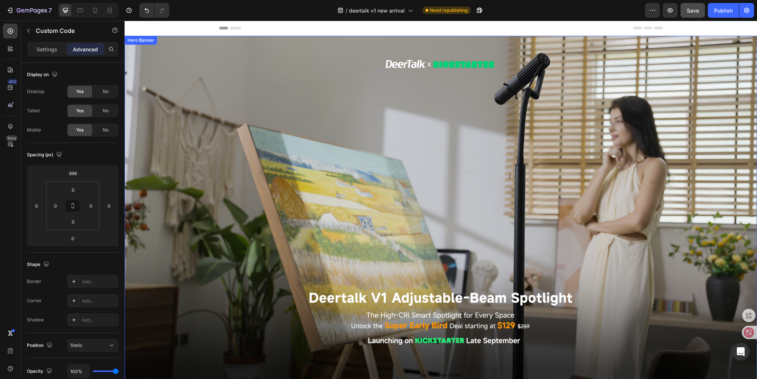
scroll to position [74, 0]
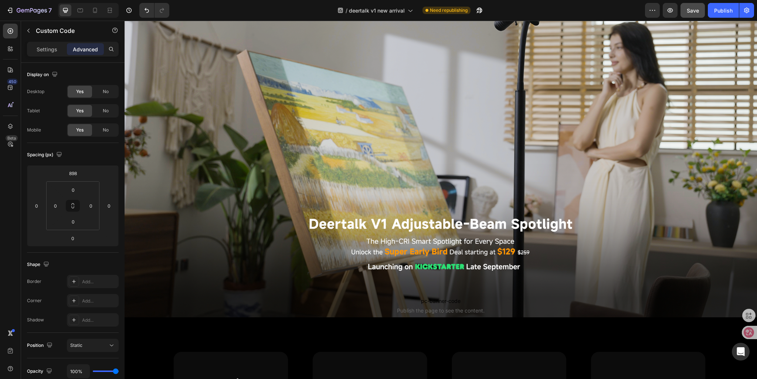
click at [423, 302] on span "pc-banner-code" at bounding box center [441, 301] width 444 height 9
click at [433, 302] on span "pc-banner-code" at bounding box center [441, 301] width 444 height 9
click at [45, 52] on p "Settings" at bounding box center [47, 49] width 21 height 8
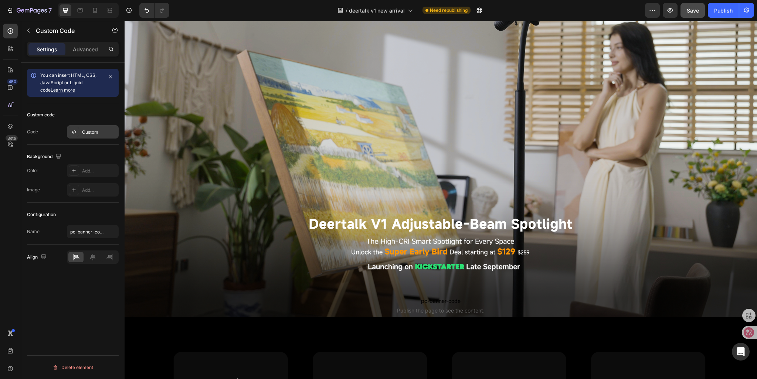
click at [88, 135] on div "Custom" at bounding box center [99, 132] width 35 height 7
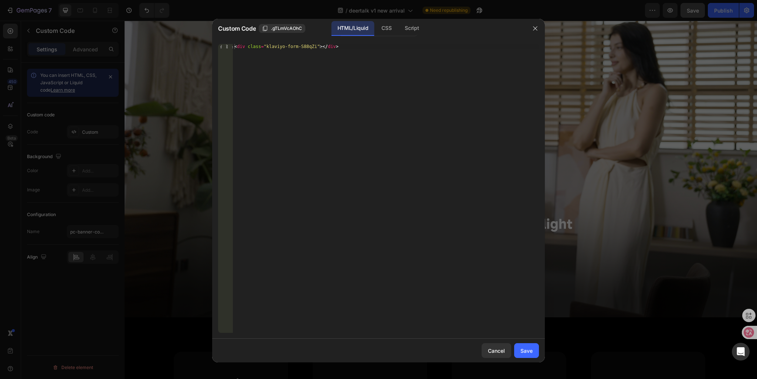
type textarea "<div class="klaviyo-form-S88qZi"></div>"
click at [335, 51] on div "< div class = "klaviyo-form-S88qZi" > </ div >" at bounding box center [386, 194] width 306 height 300
paste textarea "<div class="klaviyo-form-S88qZi"></div>"
type textarea "<div class="klaviyo-form-S88qZi"></div>"
drag, startPoint x: 330, startPoint y: 55, endPoint x: 163, endPoint y: 53, distance: 167.6
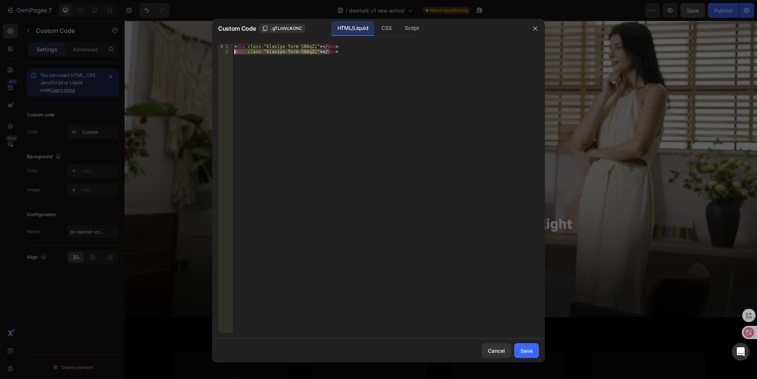
click at [163, 53] on div "Custom Code .gTLmVcAOhC HTML/Liquid CSS Script <div class="klaviyo-form-S88qZi"…" at bounding box center [378, 189] width 757 height 379
type textarea "<div class="klaviyo-form-S88qZi"></div>"
click at [524, 354] on div "Save" at bounding box center [527, 351] width 12 height 8
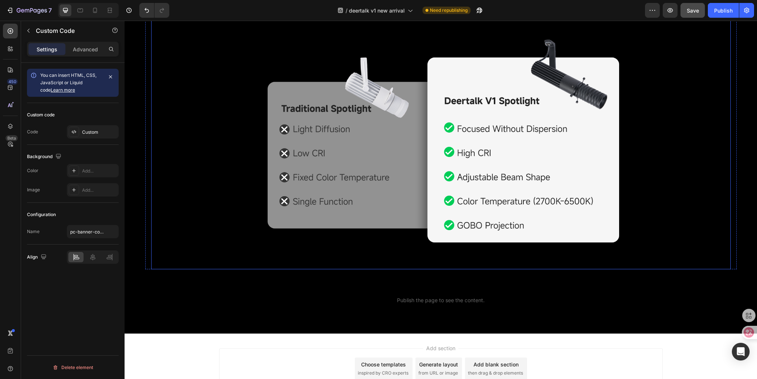
scroll to position [2068, 0]
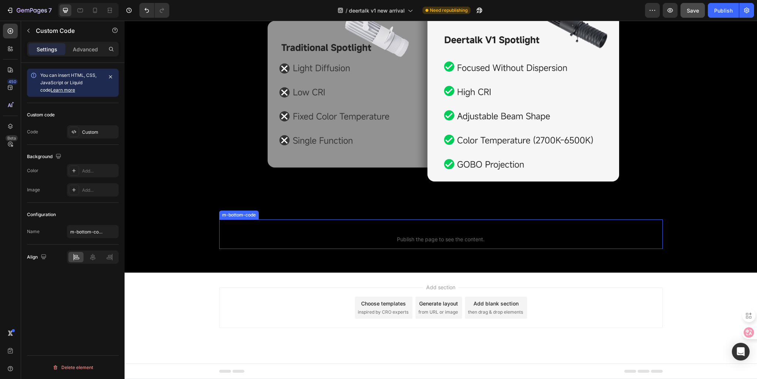
click at [429, 243] on p "m-bottom-code Publish the page to see the content." at bounding box center [441, 235] width 444 height 30
click at [75, 232] on input "m-bottom-code" at bounding box center [93, 231] width 52 height 13
click at [418, 236] on p "m-bottom-code Publish the page to see the content." at bounding box center [441, 235] width 444 height 30
click at [88, 233] on input "m-bottom-code" at bounding box center [93, 231] width 52 height 13
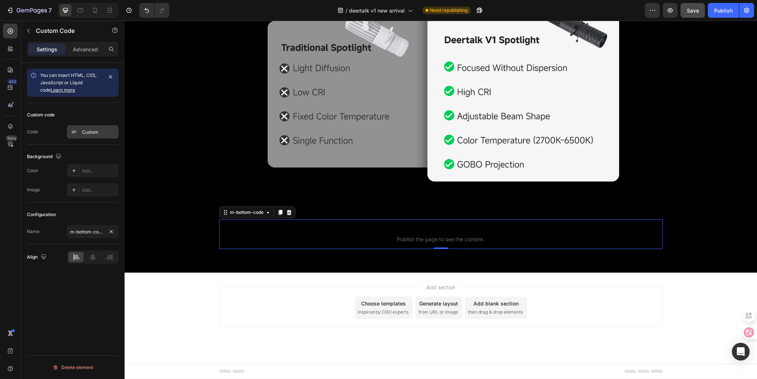
click at [82, 134] on div "Custom" at bounding box center [99, 132] width 35 height 7
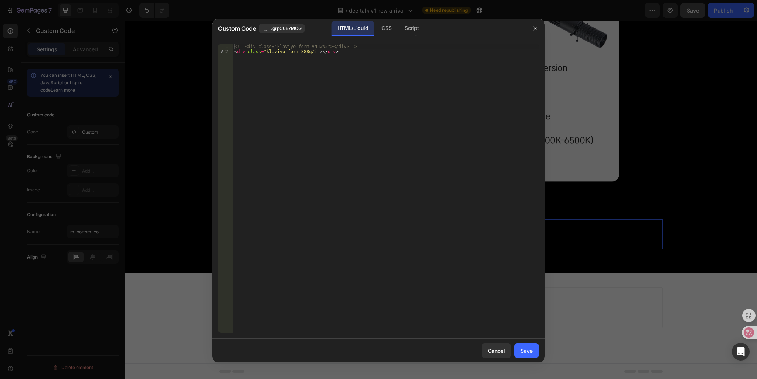
click at [339, 80] on div "<!-- <div class="klaviyo-form-VNuwN5"></div> --> < div class = "klaviyo-form-S8…" at bounding box center [386, 194] width 306 height 300
paste textarea "<div class="klaviyo-form-S88qZi"></div>"
drag, startPoint x: 329, startPoint y: 51, endPoint x: 481, endPoint y: 59, distance: 152.2
click at [481, 59] on div "<!-- <div class="klaviyo-form-VNuwN5"></div> --> < div class = "klaviyo-form-S8…" at bounding box center [386, 194] width 306 height 300
type textarea "<div class="klaviyo-form-S88qZi"></div>"
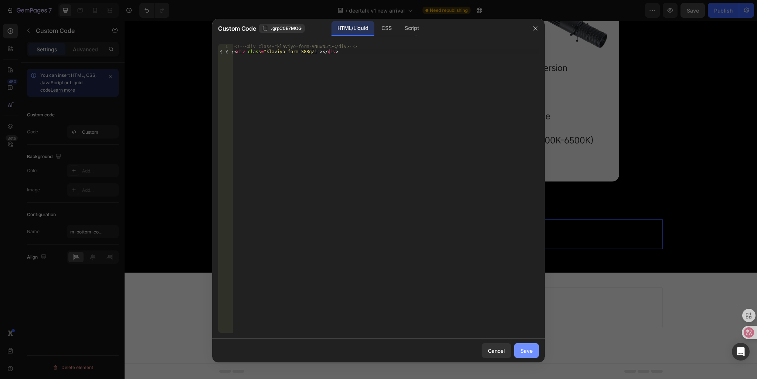
click at [527, 351] on div "Save" at bounding box center [527, 351] width 12 height 8
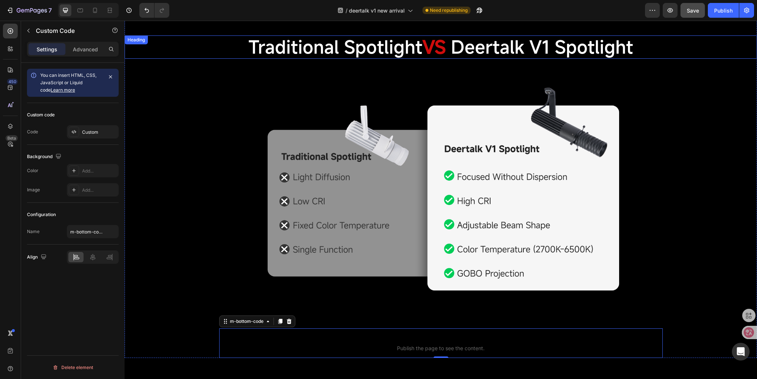
scroll to position [1920, 0]
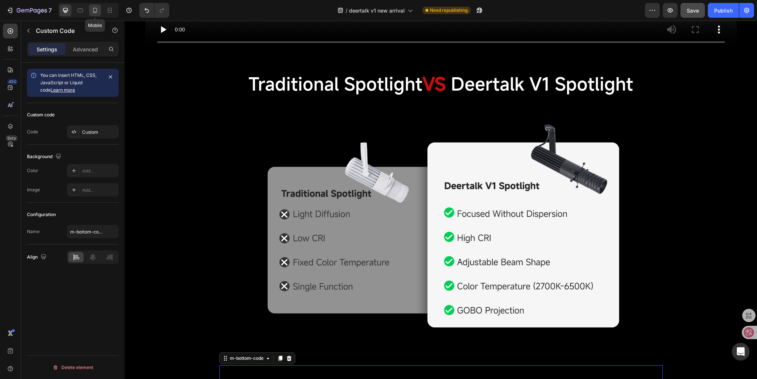
click at [97, 12] on icon at bounding box center [94, 10] width 7 height 7
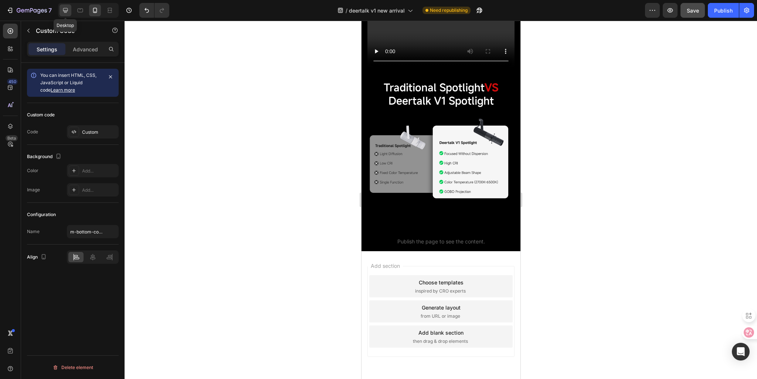
click at [62, 13] on icon at bounding box center [65, 10] width 7 height 7
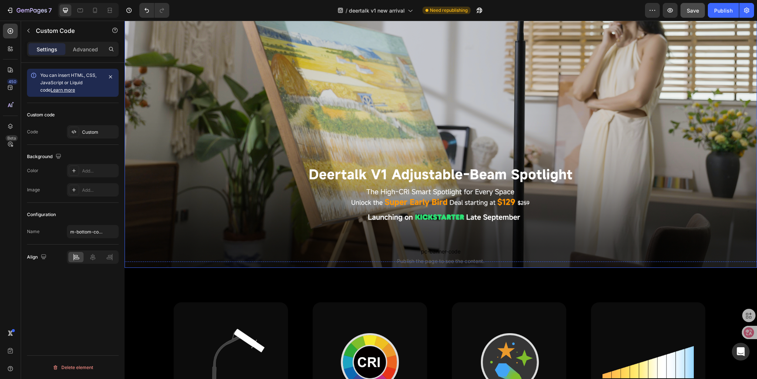
scroll to position [185, 0]
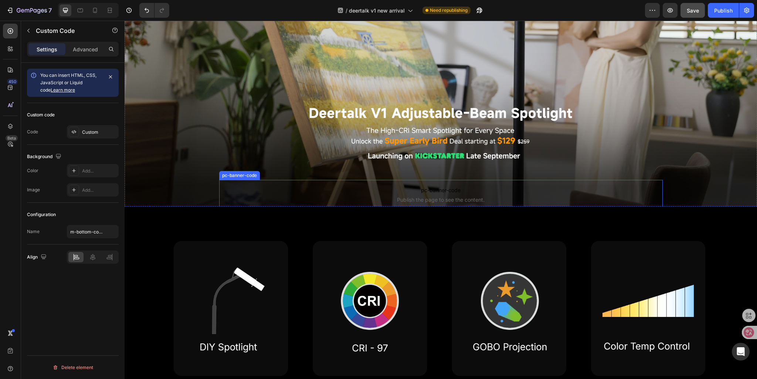
click at [416, 189] on span "pc-banner-code" at bounding box center [441, 190] width 444 height 9
click at [77, 52] on p "Advanced" at bounding box center [85, 49] width 25 height 8
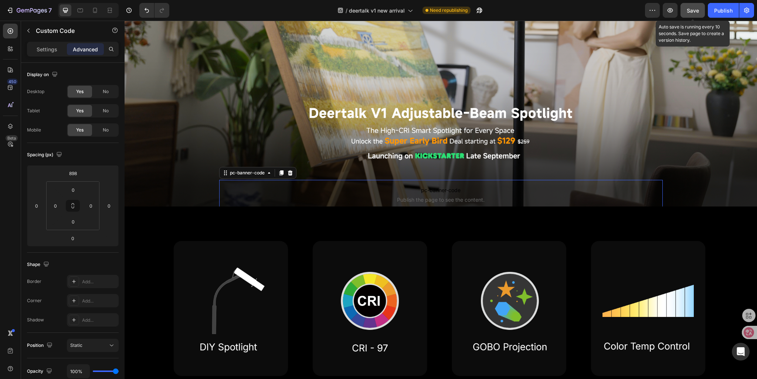
click at [692, 12] on span "Save" at bounding box center [693, 10] width 12 height 6
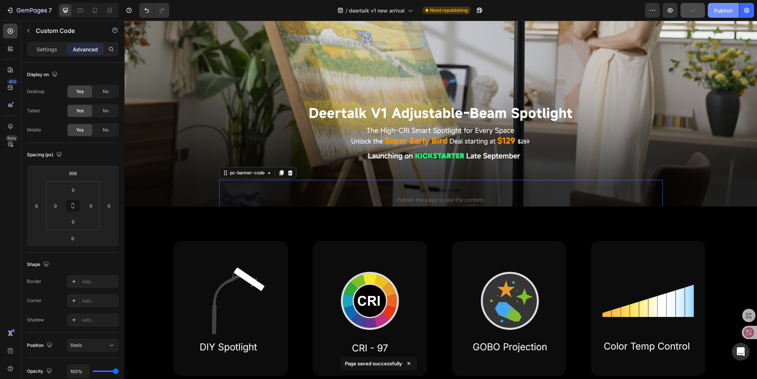
click at [720, 11] on div "Publish" at bounding box center [724, 11] width 18 height 8
click at [438, 190] on span "pc-banner-code" at bounding box center [441, 190] width 444 height 9
click at [49, 46] on p "Settings" at bounding box center [47, 49] width 21 height 8
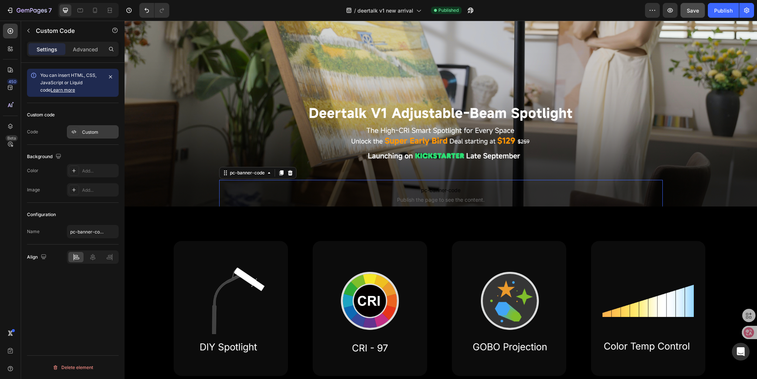
click at [86, 131] on div "Custom" at bounding box center [99, 132] width 35 height 7
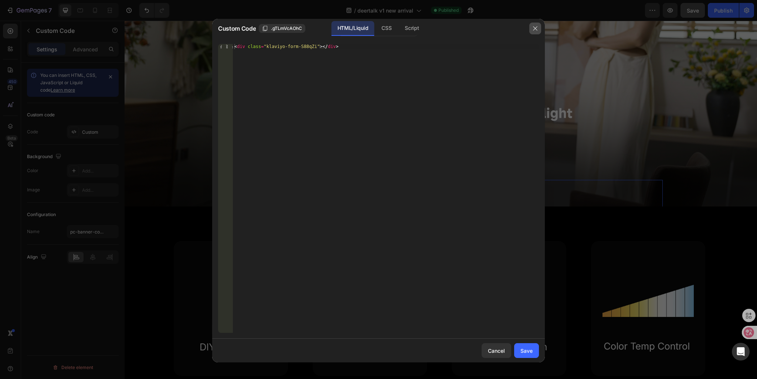
click at [534, 29] on icon "button" at bounding box center [535, 29] width 4 height 4
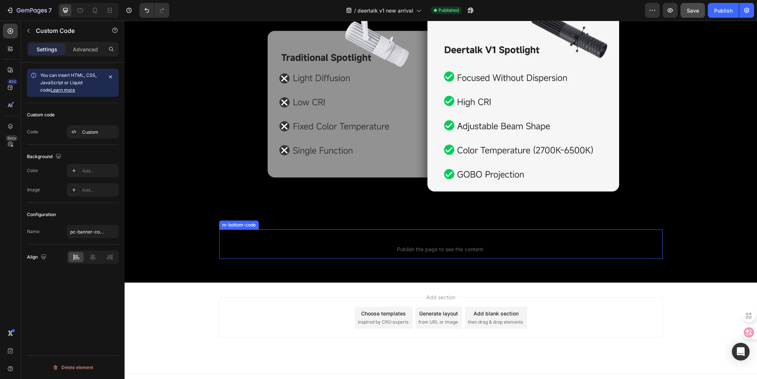
scroll to position [2068, 0]
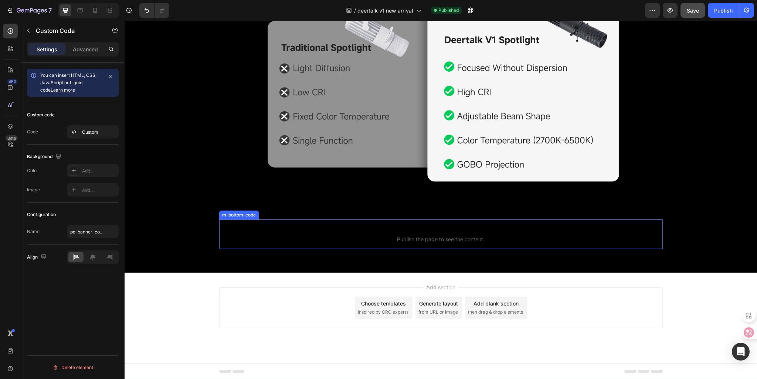
click at [414, 239] on span "Publish the page to see the content." at bounding box center [441, 239] width 444 height 7
click at [82, 233] on input "m-bottom-code" at bounding box center [93, 231] width 52 height 13
click at [94, 136] on div "Custom" at bounding box center [93, 131] width 52 height 13
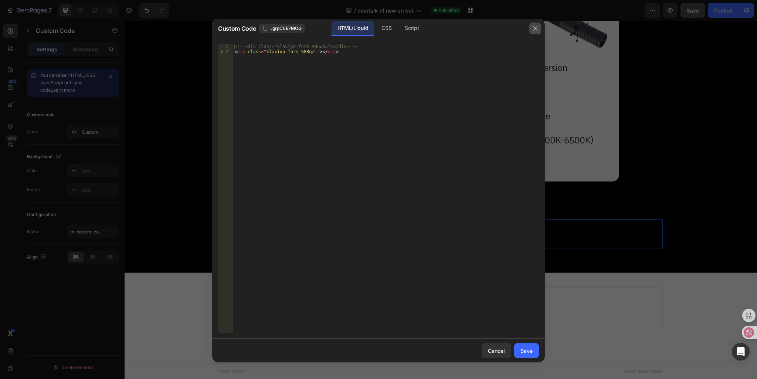
click at [534, 28] on icon "button" at bounding box center [536, 29] width 6 height 6
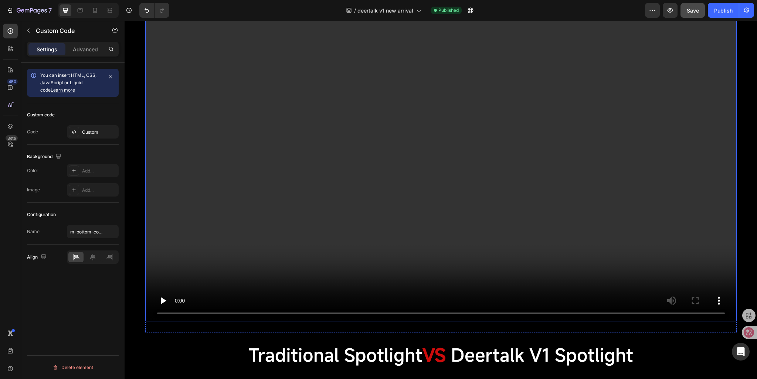
scroll to position [1291, 0]
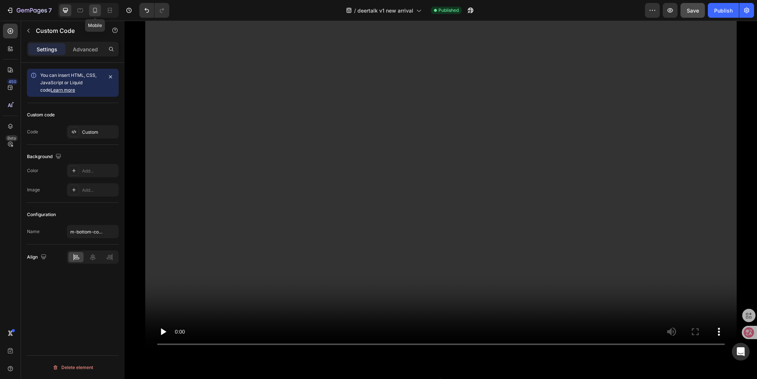
click at [92, 12] on icon at bounding box center [94, 10] width 7 height 7
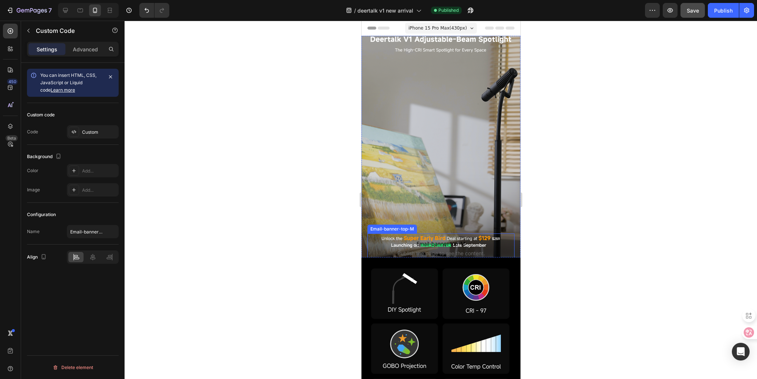
click at [419, 248] on span "Email-banner-top-M" at bounding box center [440, 244] width 147 height 9
click at [86, 130] on div "Custom" at bounding box center [99, 132] width 35 height 7
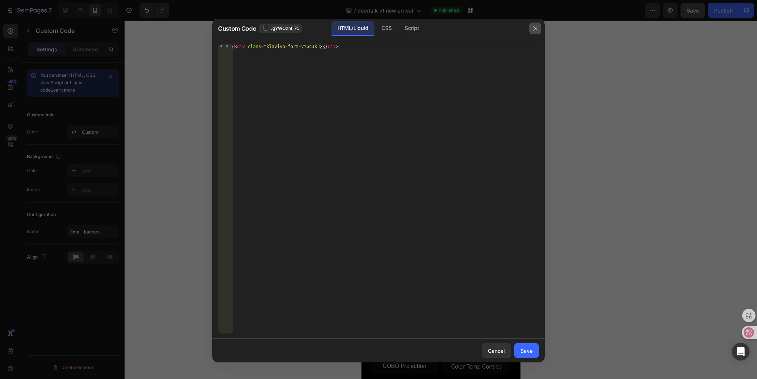
click at [538, 30] on icon "button" at bounding box center [536, 29] width 6 height 6
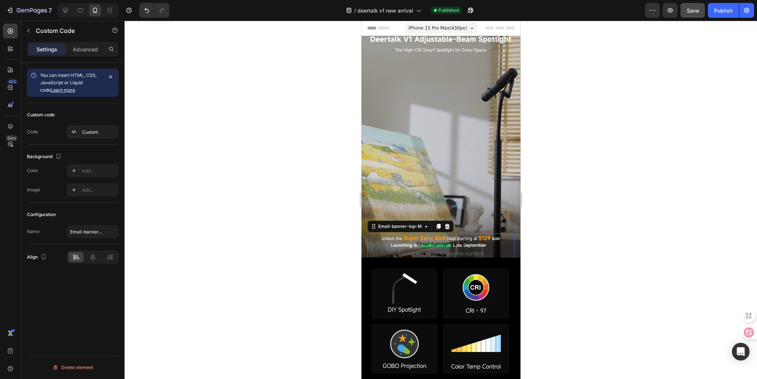
click at [427, 246] on span "Email-banner-top-M" at bounding box center [440, 244] width 147 height 9
click at [85, 136] on div "Custom" at bounding box center [93, 131] width 52 height 13
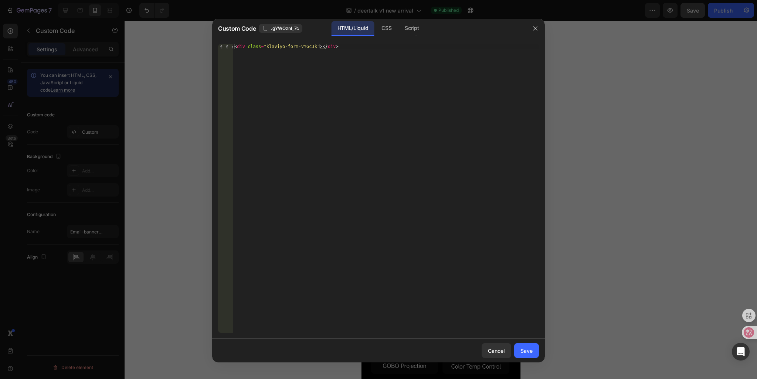
type textarea "<div class="klaviyo-form-VYGcJk"></div>"
click at [341, 46] on div "< div class = "klaviyo-form-VYGcJk" > </ div >" at bounding box center [386, 194] width 306 height 300
paste textarea "<div class="klaviyo-form-VYGcJk"></div>"
type textarea "<div class="klaviyo-form-VYGcJk"></div>"
drag, startPoint x: 335, startPoint y: 56, endPoint x: 196, endPoint y: 52, distance: 139.9
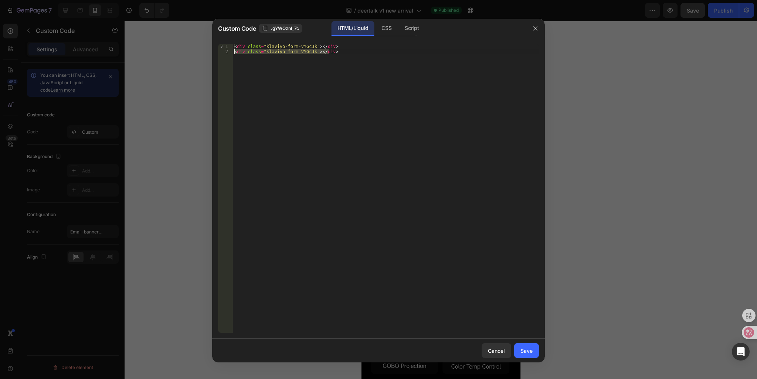
click at [196, 52] on div "Custom Code .gYWOznI_7c HTML/Liquid CSS Script <div class="klaviyo-form-VYGcJk"…" at bounding box center [378, 189] width 757 height 379
click at [532, 347] on div "Save" at bounding box center [527, 351] width 12 height 8
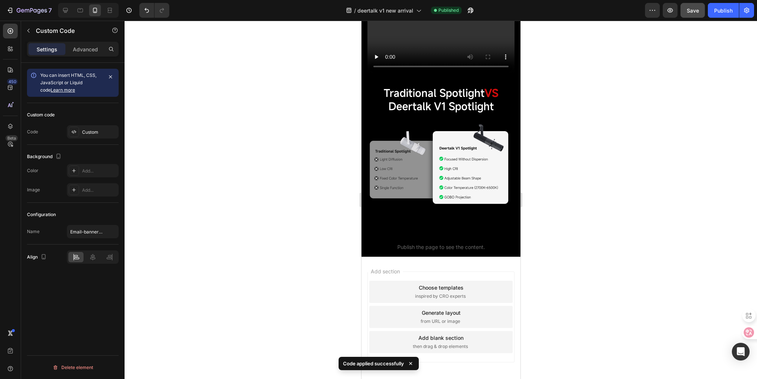
scroll to position [1218, 0]
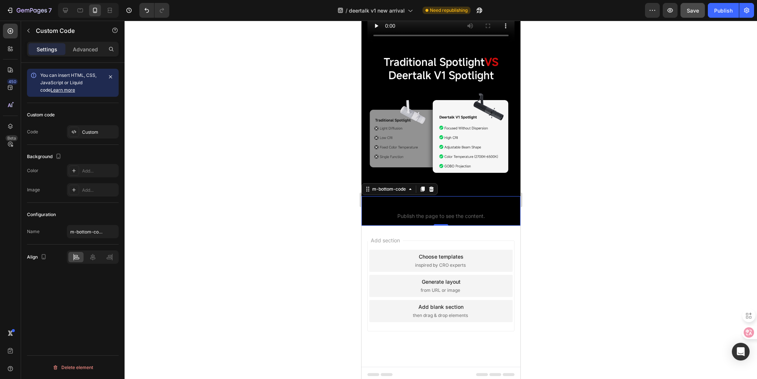
click at [438, 213] on span "Publish the page to see the content." at bounding box center [440, 216] width 159 height 7
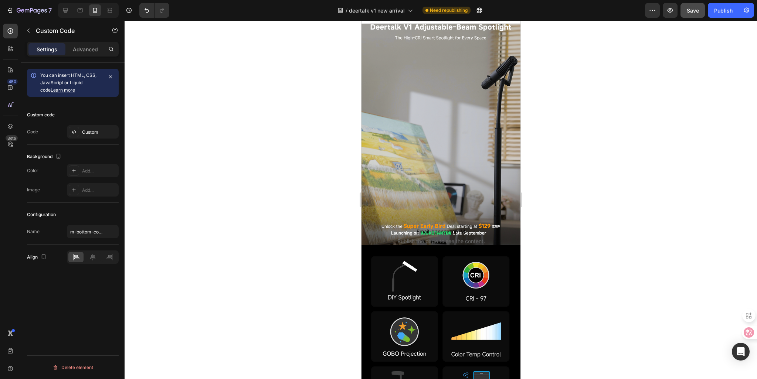
scroll to position [0, 0]
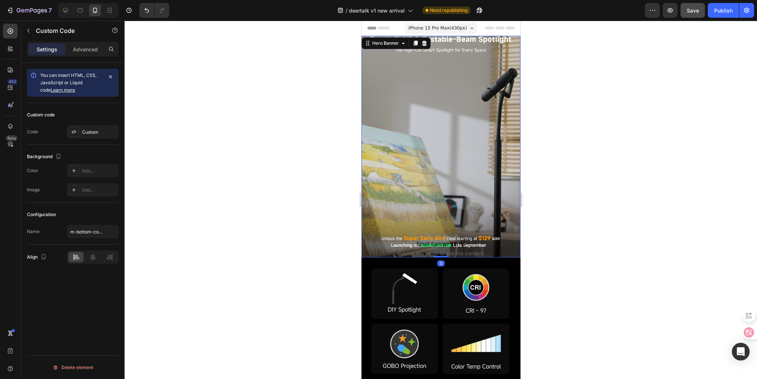
click at [415, 186] on div "Email-banner-top-M Publish the page to see the content. Email-banner-top-M" at bounding box center [440, 146] width 147 height 233
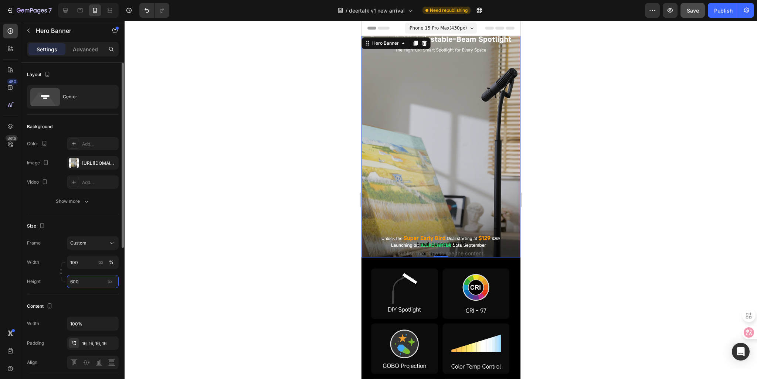
click at [73, 281] on input "600" at bounding box center [93, 281] width 52 height 13
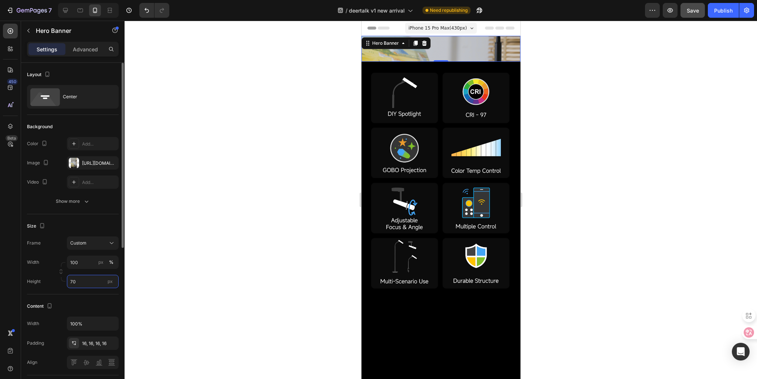
type input "7"
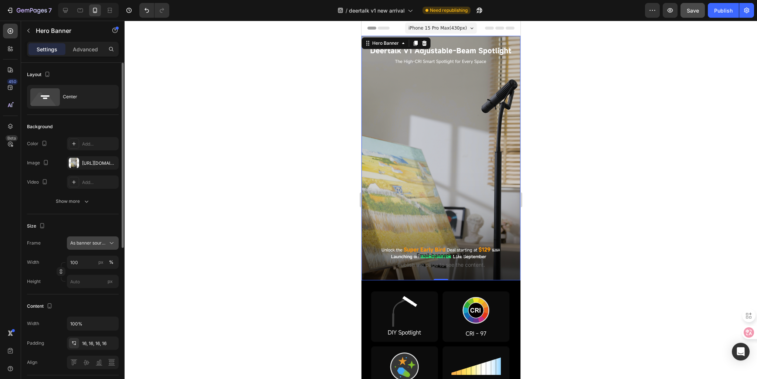
click at [89, 247] on button "As banner source" at bounding box center [93, 243] width 52 height 13
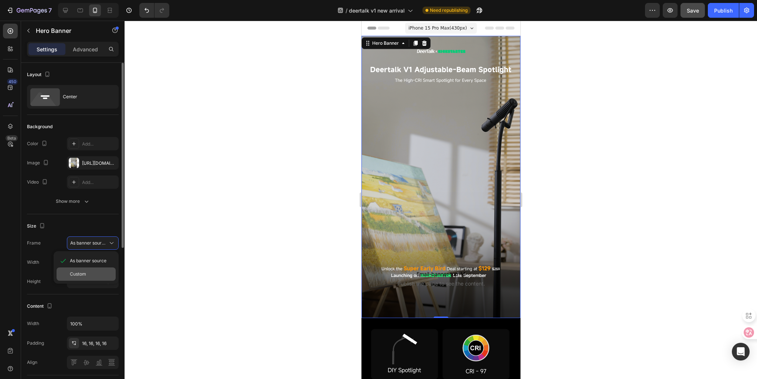
click at [85, 274] on span "Custom" at bounding box center [78, 274] width 16 height 7
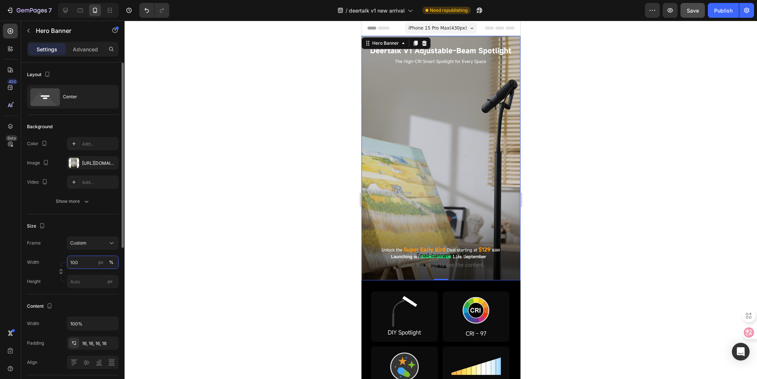
scroll to position [74, 0]
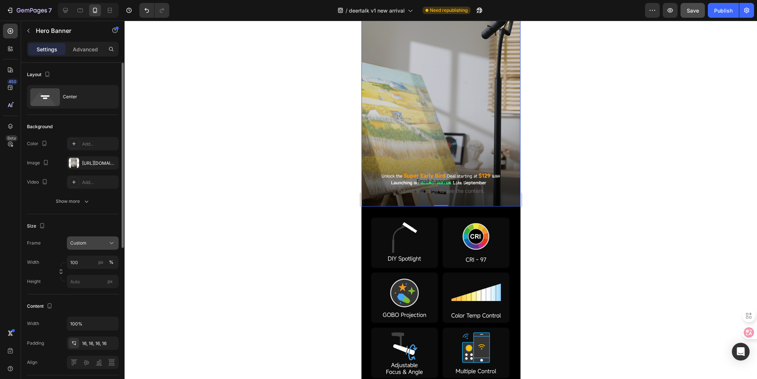
click at [88, 243] on div "Custom" at bounding box center [88, 243] width 36 height 7
click at [88, 259] on span "As banner source" at bounding box center [88, 261] width 37 height 7
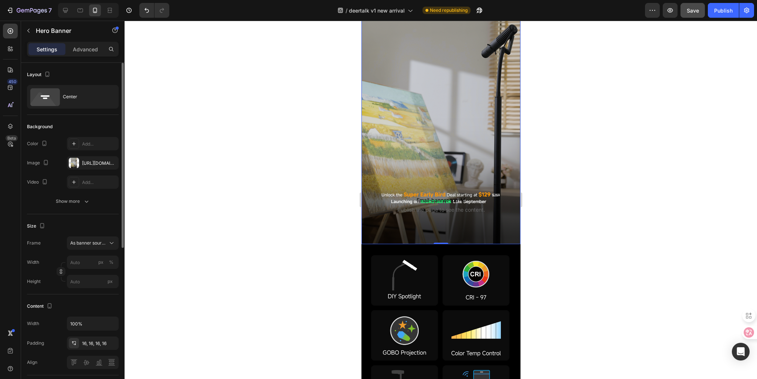
click at [437, 219] on div "Email-banner-top-M Publish the page to see the content. Email-banner-top-M" at bounding box center [440, 103] width 159 height 245
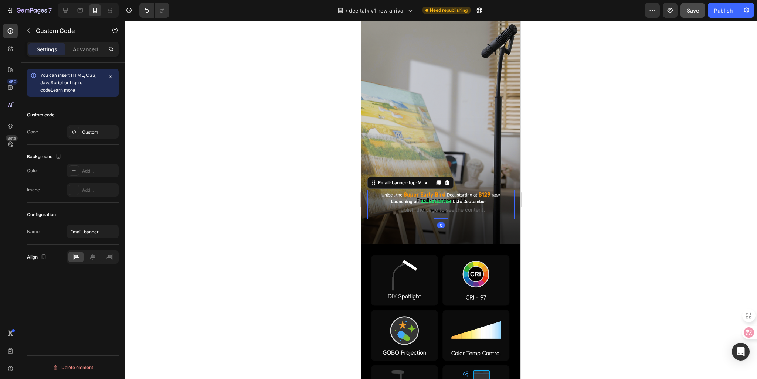
click at [429, 206] on span "Publish the page to see the content." at bounding box center [440, 209] width 147 height 7
click at [80, 46] on p "Advanced" at bounding box center [85, 49] width 25 height 8
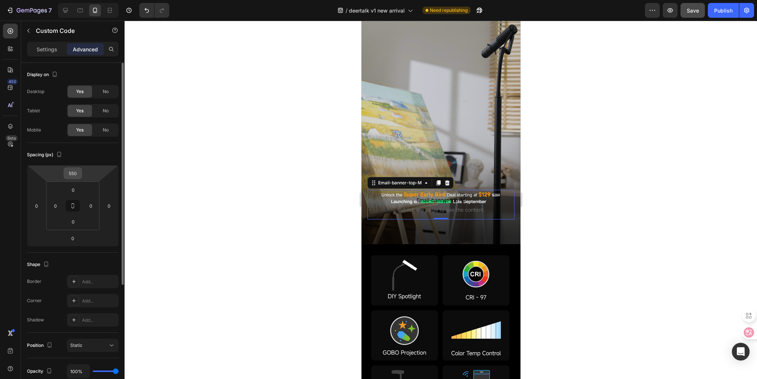
click at [74, 175] on input "550" at bounding box center [72, 173] width 15 height 11
click at [74, 174] on input "550" at bounding box center [72, 173] width 15 height 11
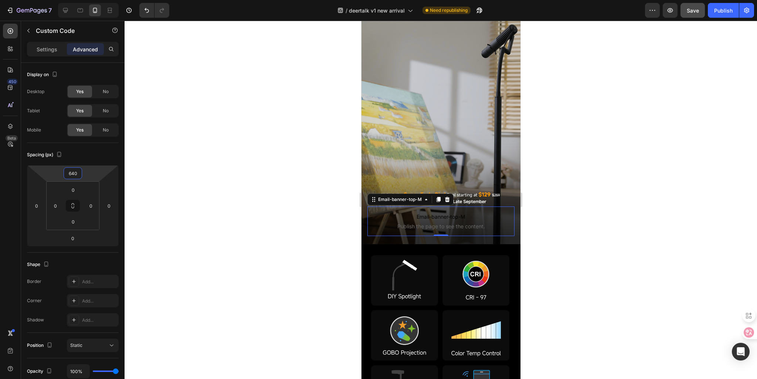
type input "640"
click at [210, 239] on div at bounding box center [441, 200] width 633 height 359
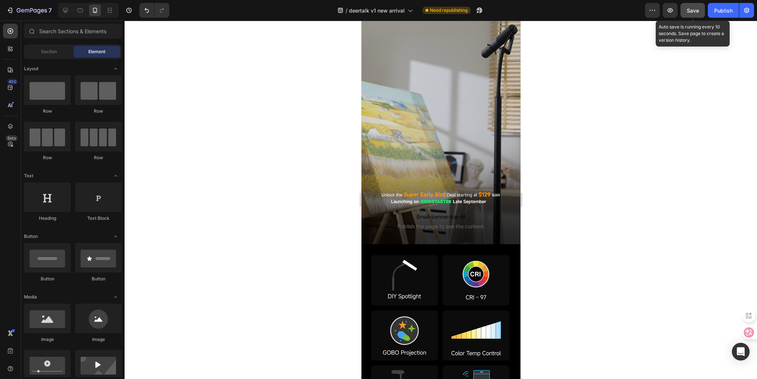
click at [692, 9] on span "Save" at bounding box center [693, 10] width 12 height 6
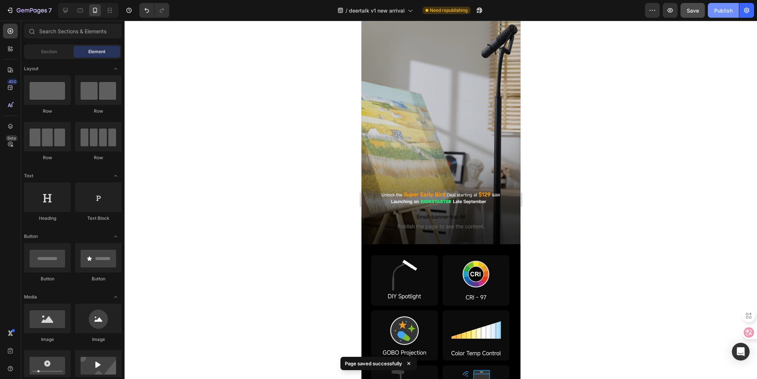
click at [733, 13] on div "Publish" at bounding box center [724, 11] width 18 height 8
click at [600, 218] on div at bounding box center [441, 200] width 633 height 359
click at [599, 218] on div at bounding box center [441, 200] width 633 height 359
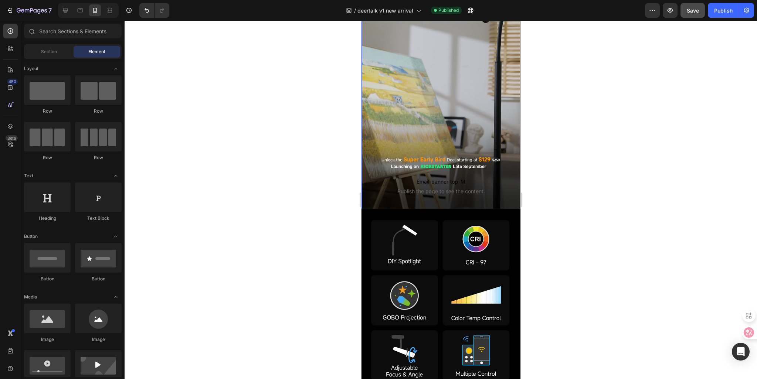
scroll to position [111, 0]
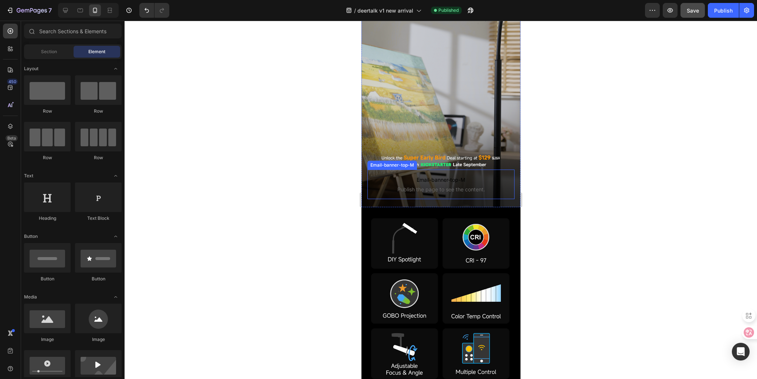
click at [378, 176] on span "Email-banner-top-M" at bounding box center [440, 180] width 147 height 9
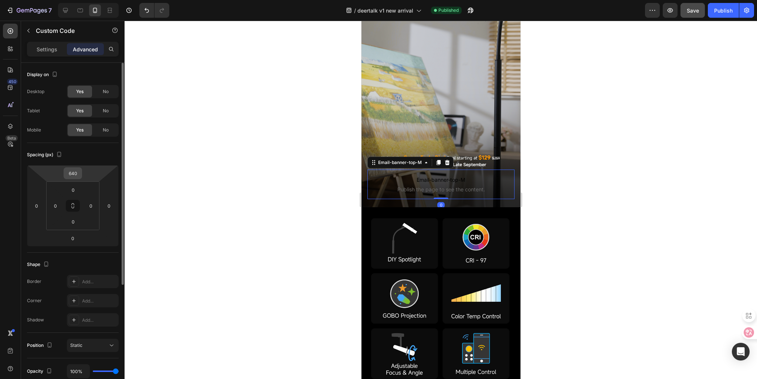
click at [74, 176] on input "640" at bounding box center [72, 173] width 15 height 11
click at [74, 173] on input "640" at bounding box center [72, 173] width 15 height 11
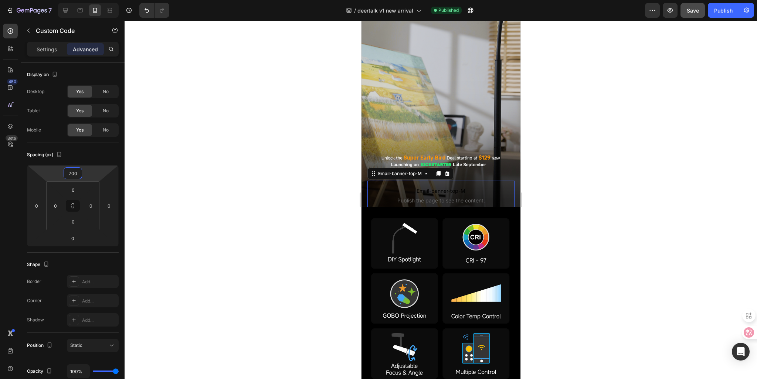
type input "700"
click at [279, 152] on div at bounding box center [441, 200] width 633 height 359
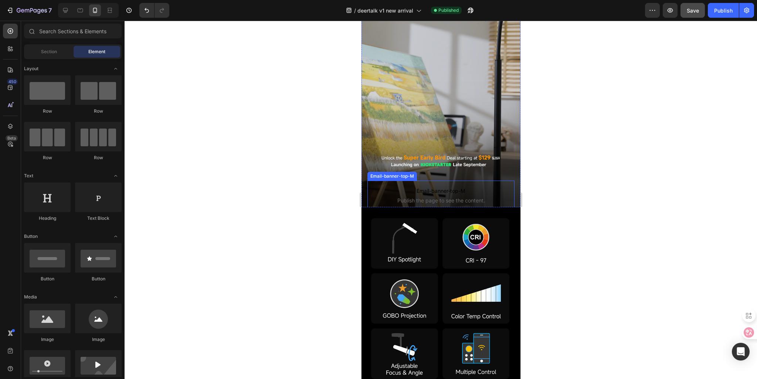
click at [415, 190] on span "Email-banner-top-M" at bounding box center [440, 191] width 147 height 9
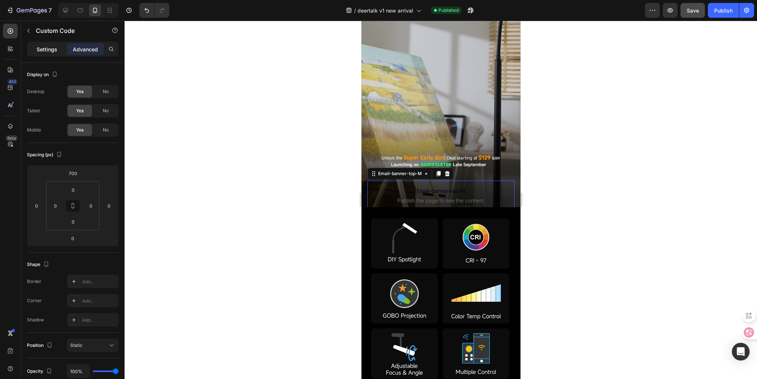
click at [40, 48] on p "Settings" at bounding box center [47, 49] width 21 height 8
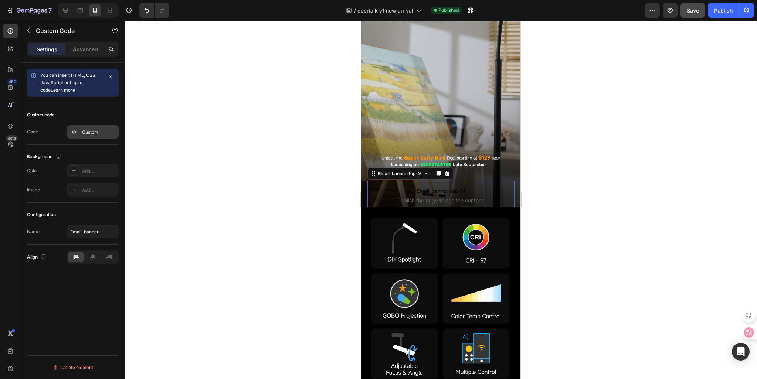
click at [90, 131] on div "Custom" at bounding box center [99, 132] width 35 height 7
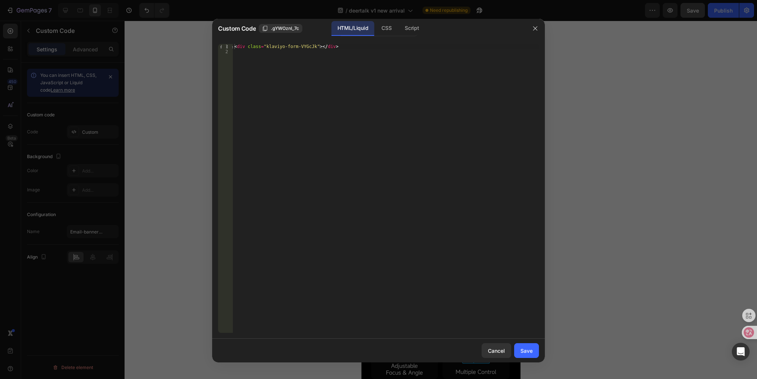
click at [278, 64] on div "< div class = "klaviyo-form-VYGcJk" > </ div >" at bounding box center [386, 194] width 306 height 300
paste textarea "<div class="klaviyo-form-VYGcJk"></div>"
type textarea "<div class="klaviyo-form-VYGcJk"></div>"
drag, startPoint x: 337, startPoint y: 53, endPoint x: 180, endPoint y: 52, distance: 156.8
click at [180, 52] on div "Custom Code .gYWOznI_7c HTML/Liquid CSS Script <div class="klaviyo-form-VYGcJk"…" at bounding box center [378, 189] width 757 height 379
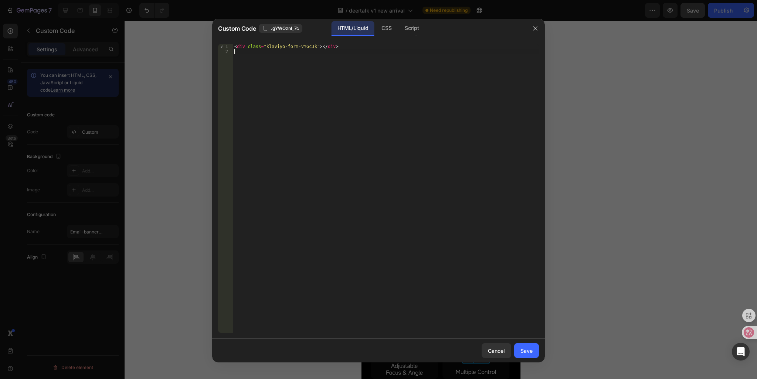
type textarea "<div class="klaviyo-form-VYGcJk"></div>"
click at [529, 351] on div "Save" at bounding box center [527, 351] width 12 height 8
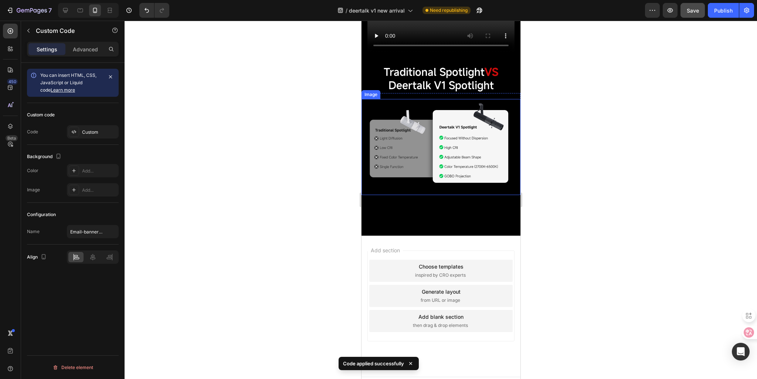
scroll to position [1269, 0]
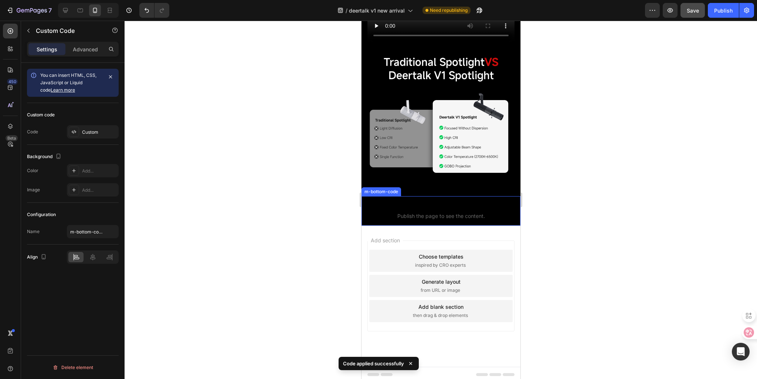
click at [412, 206] on span "m-bottom-code" at bounding box center [440, 206] width 159 height 9
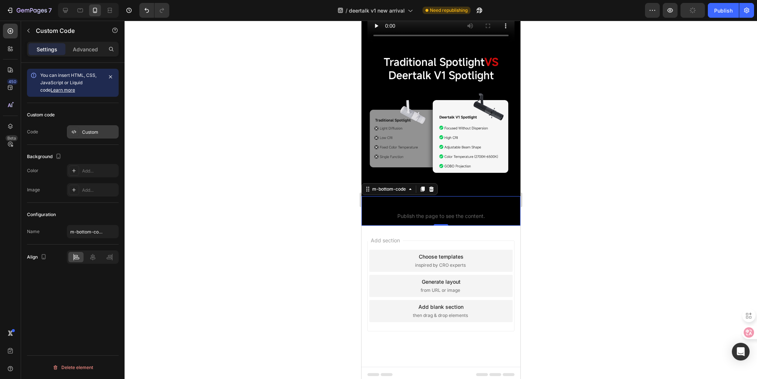
click at [83, 131] on div "Custom" at bounding box center [99, 132] width 35 height 7
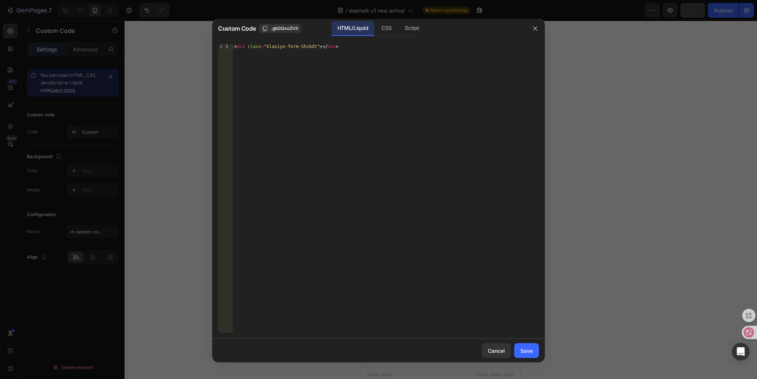
type textarea "<div class="klaviyo-form-Shcbdt"></div>"
drag, startPoint x: 333, startPoint y: 47, endPoint x: 117, endPoint y: 30, distance: 216.6
click at [117, 30] on div "Custom Code .gbGQxoZh1l HTML/Liquid CSS Script <div class="klaviyo-form-Shcbdt"…" at bounding box center [378, 189] width 757 height 379
paste textarea "<div class="klaviyo-form-VYGcJk"></div>"
drag, startPoint x: 332, startPoint y: 45, endPoint x: 198, endPoint y: 39, distance: 134.4
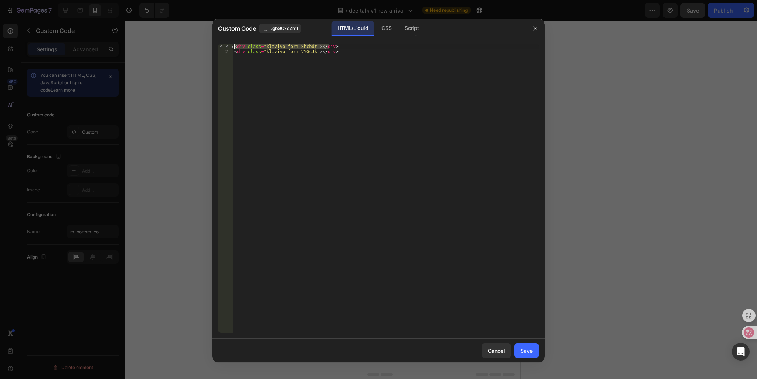
click at [198, 39] on div "Custom Code .gbGQxoZh1l HTML/Liquid CSS Script <div class="klaviyo-form-VYGcJk"…" at bounding box center [378, 189] width 757 height 379
type textarea "<!--<div class="klaviyo-form-Shcbdt"></div>-->"
click at [525, 353] on div "Save" at bounding box center [527, 351] width 12 height 8
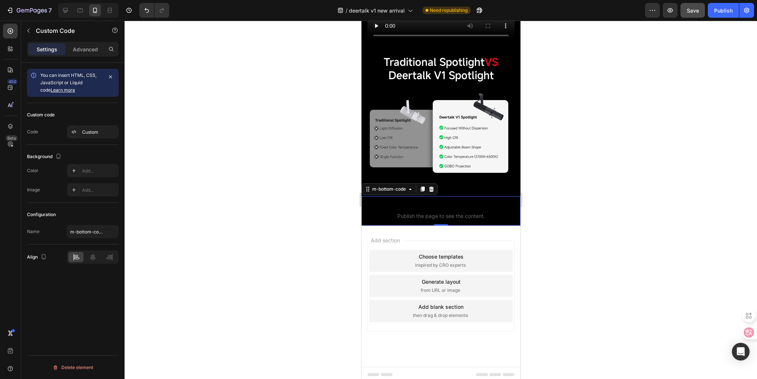
click at [278, 133] on div at bounding box center [441, 200] width 633 height 359
click at [432, 213] on span "Publish the page to see the content." at bounding box center [440, 216] width 159 height 7
click at [83, 134] on div "Custom" at bounding box center [99, 132] width 35 height 7
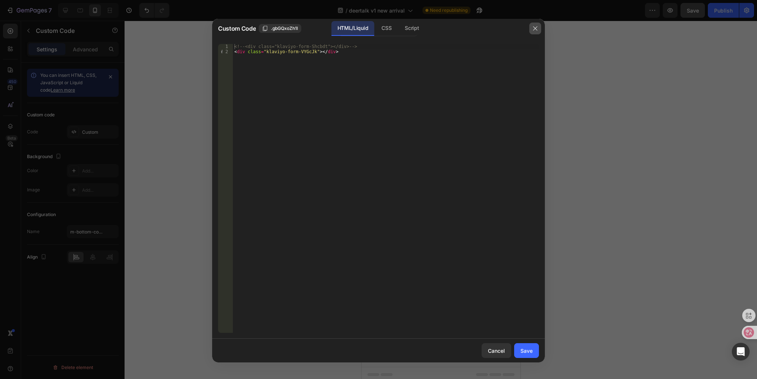
click at [535, 30] on icon "button" at bounding box center [536, 29] width 6 height 6
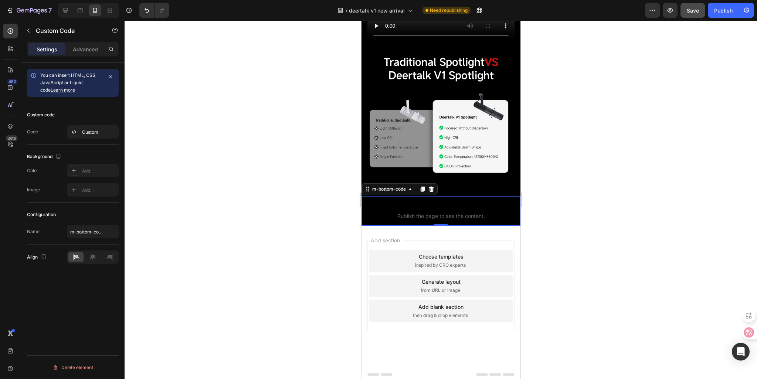
click at [571, 135] on div at bounding box center [441, 200] width 633 height 359
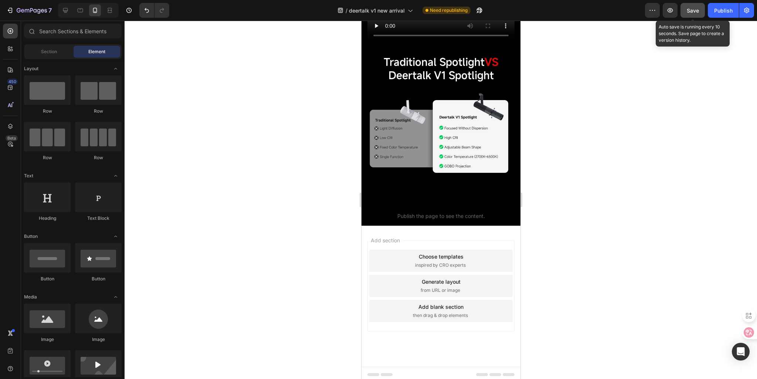
click at [700, 9] on button "Save" at bounding box center [693, 10] width 24 height 15
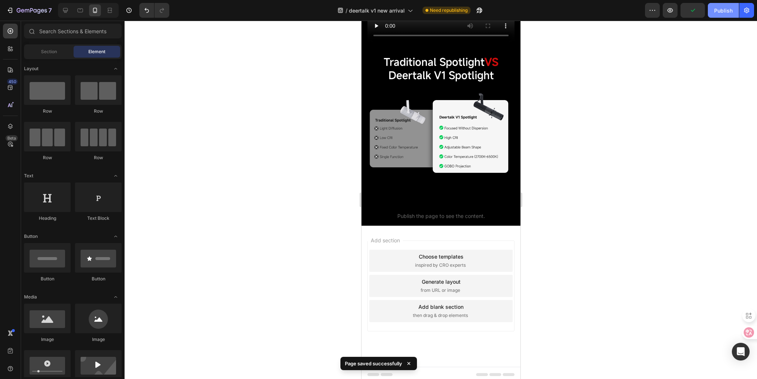
click at [716, 12] on div "Publish" at bounding box center [724, 11] width 18 height 8
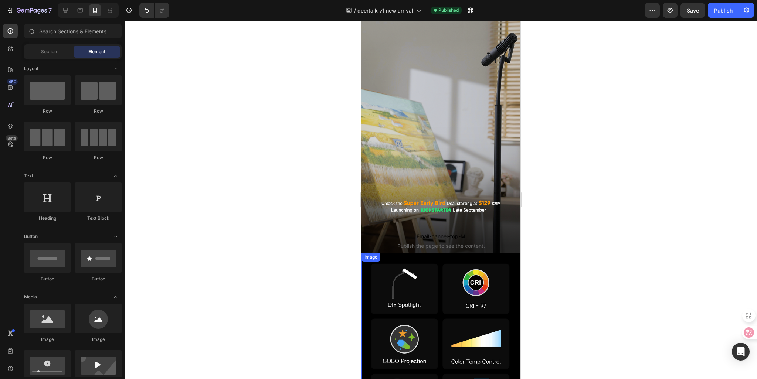
scroll to position [62, 0]
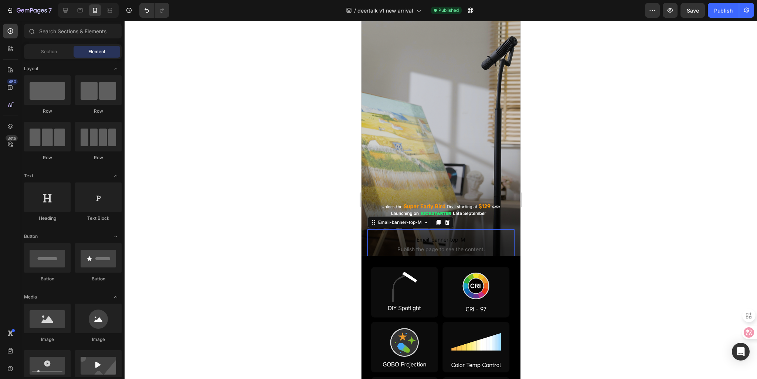
click at [378, 230] on p "Email-banner-top-M Publish the page to see the content." at bounding box center [440, 245] width 147 height 30
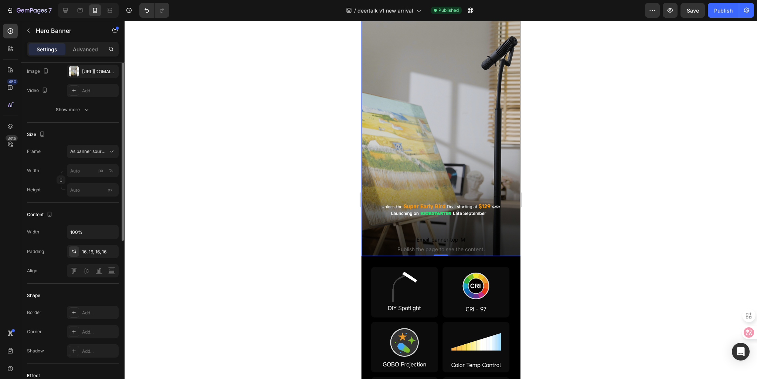
scroll to position [0, 0]
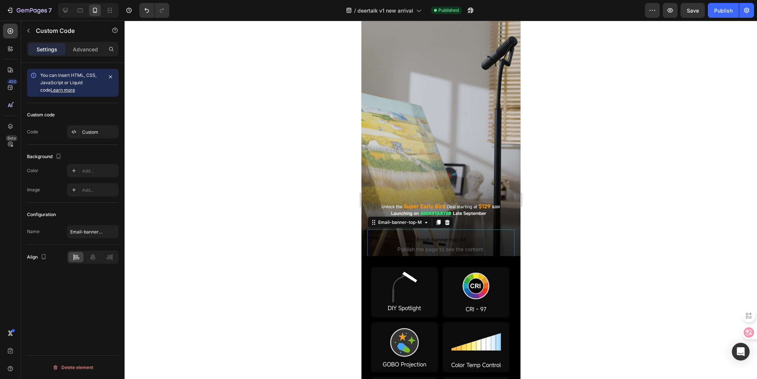
click at [402, 239] on span "Email-banner-top-M" at bounding box center [440, 240] width 147 height 9
click at [478, 236] on span "Email-banner-top-M" at bounding box center [440, 240] width 147 height 9
click at [74, 51] on p "Advanced" at bounding box center [85, 49] width 25 height 8
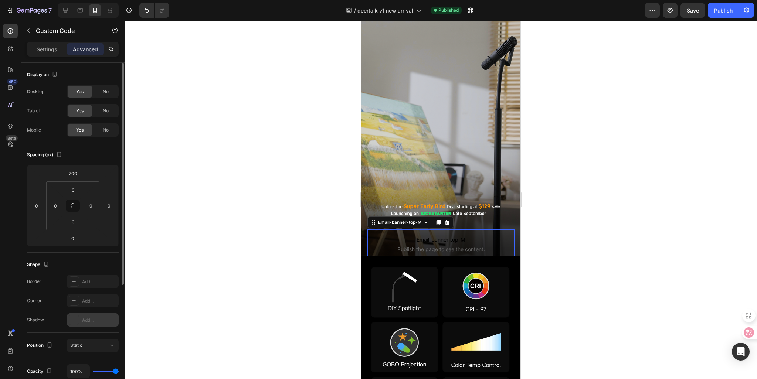
scroll to position [37, 0]
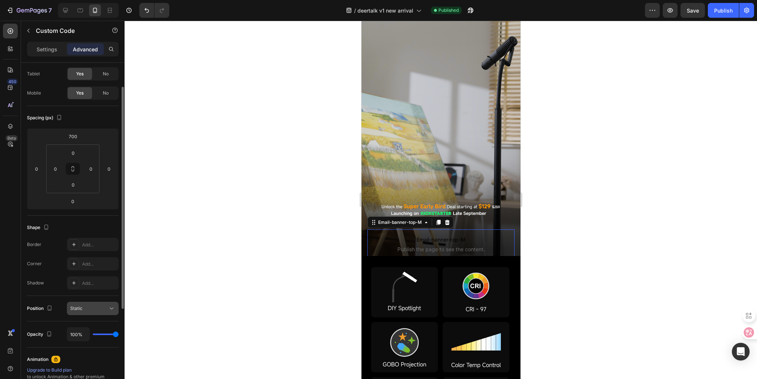
click at [85, 311] on div "Static" at bounding box center [89, 309] width 38 height 7
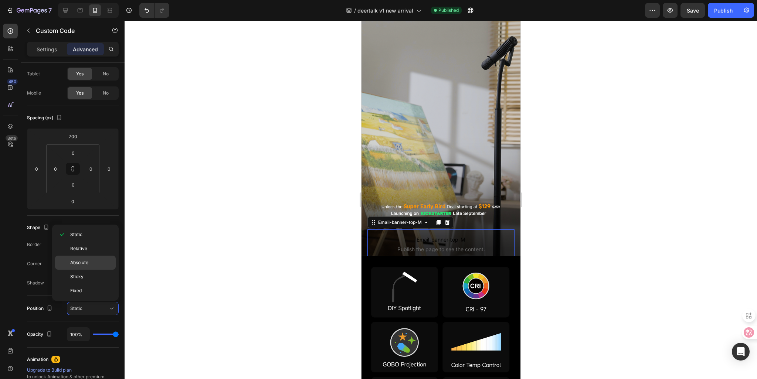
click at [72, 270] on div "Absolute" at bounding box center [85, 277] width 61 height 14
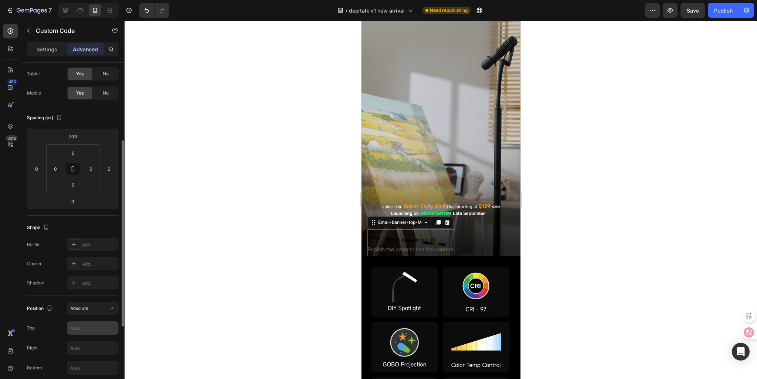
scroll to position [111, 0]
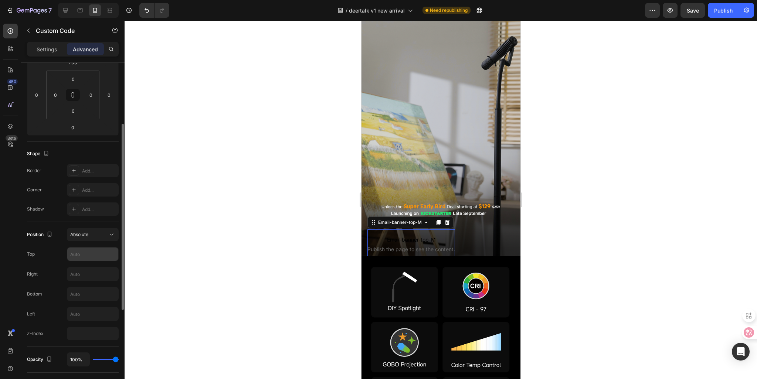
click at [85, 255] on input "text" at bounding box center [92, 254] width 51 height 13
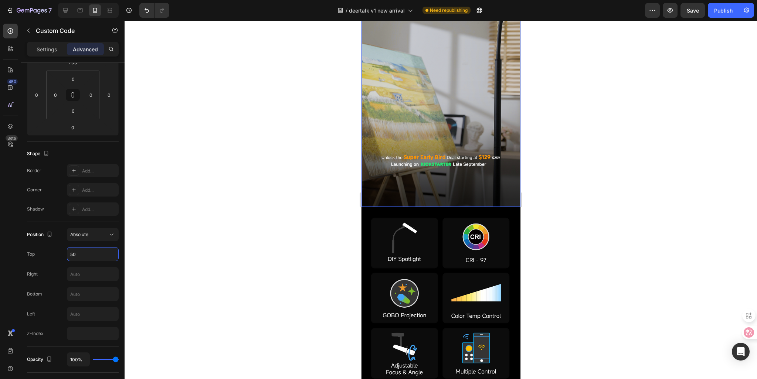
scroll to position [148, 0]
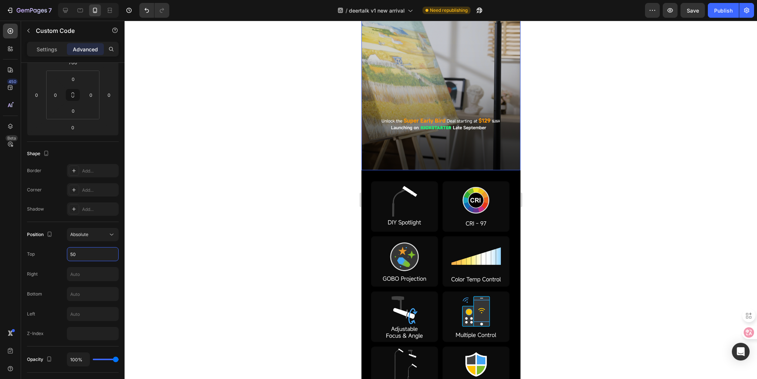
type input "5"
click at [71, 295] on input "text" at bounding box center [92, 294] width 51 height 13
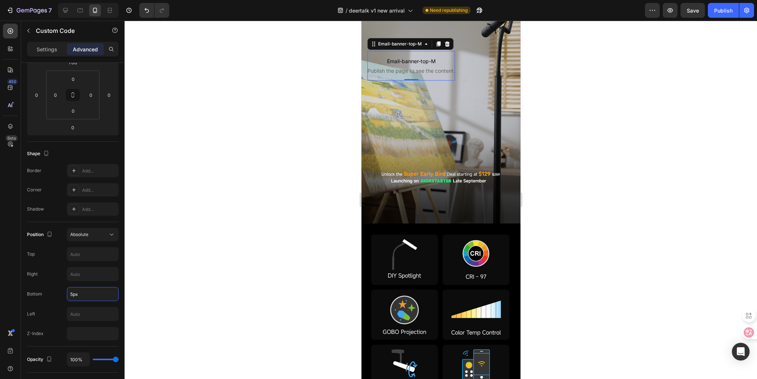
scroll to position [0, 0]
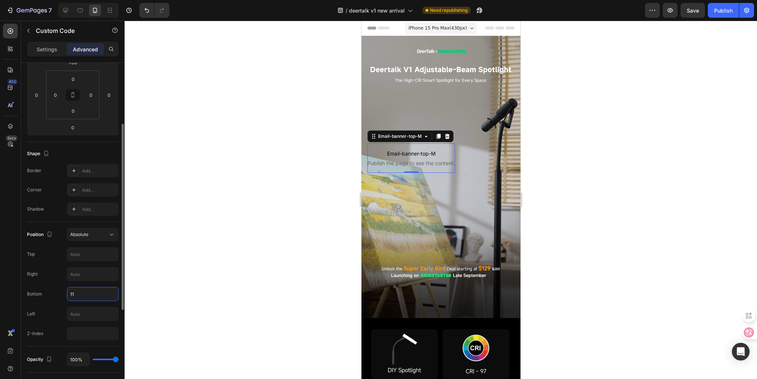
type input "1"
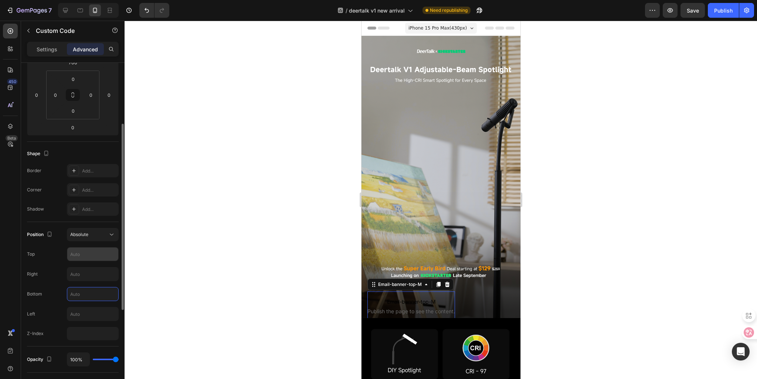
click at [76, 257] on input "text" at bounding box center [92, 254] width 51 height 13
type input "2"
click at [77, 298] on input "text" at bounding box center [92, 294] width 51 height 13
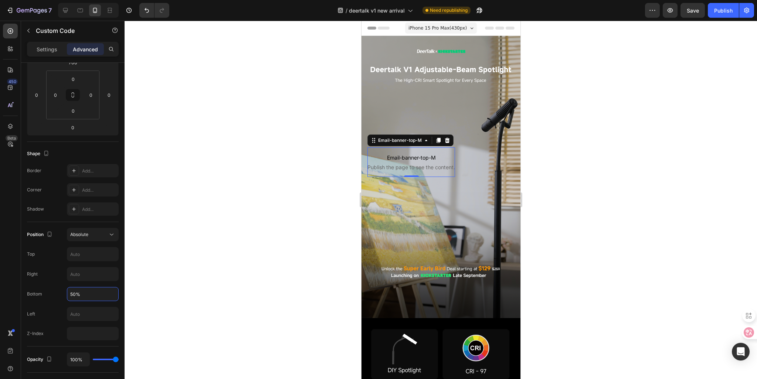
type input "50%"
click at [286, 262] on div at bounding box center [441, 200] width 633 height 359
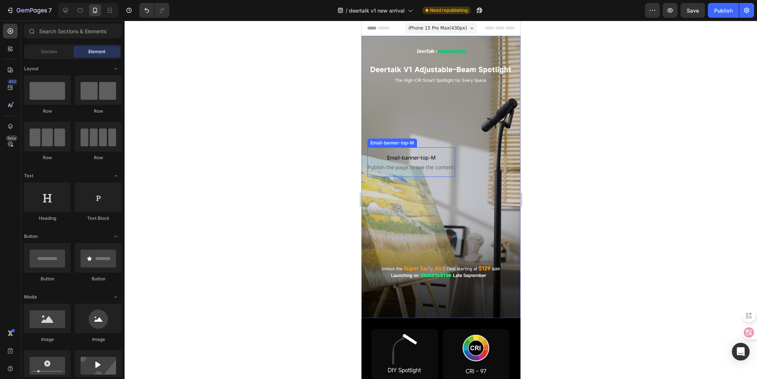
click at [428, 148] on p "Email-banner-top-M Publish the page to see the content." at bounding box center [411, 163] width 88 height 30
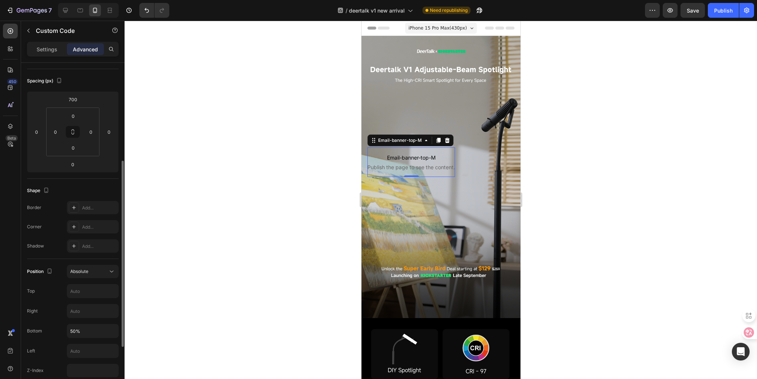
scroll to position [111, 0]
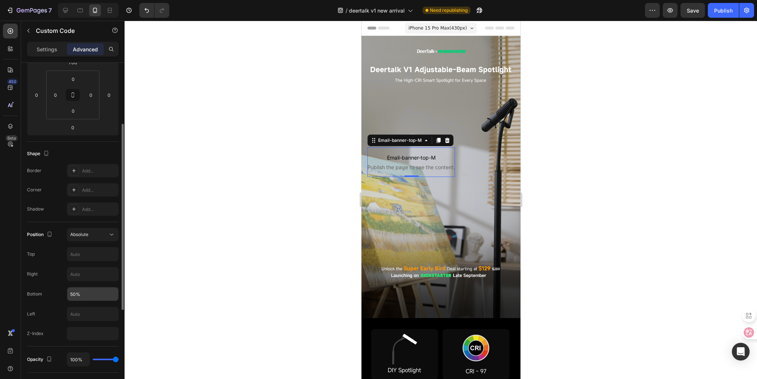
click at [86, 294] on input "50%" at bounding box center [92, 294] width 51 height 13
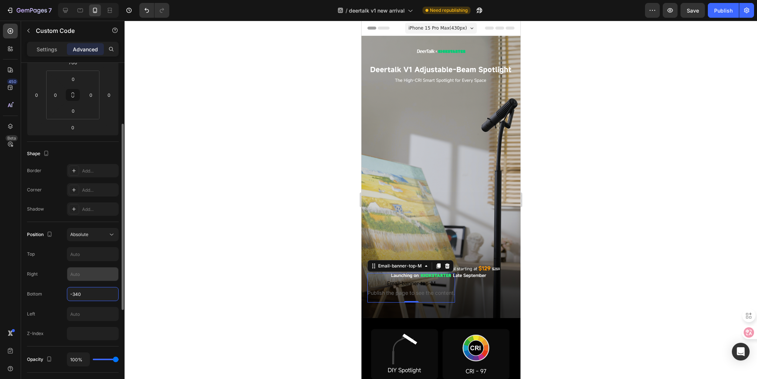
type input "-340"
click at [75, 271] on input "text" at bounding box center [92, 274] width 51 height 13
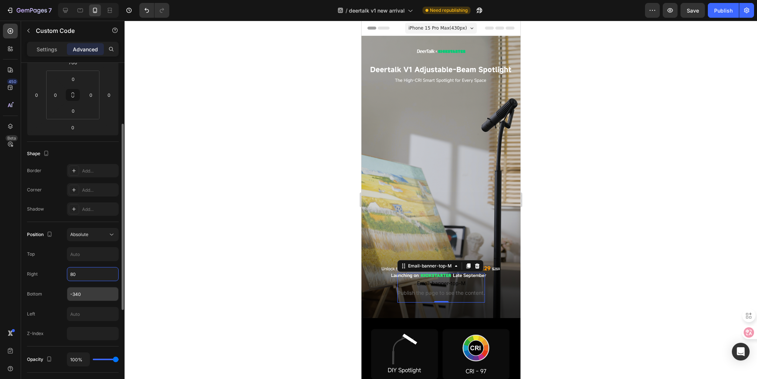
type input "80"
click at [72, 294] on input "-340" at bounding box center [92, 294] width 51 height 13
click at [73, 294] on input "-340" at bounding box center [92, 294] width 51 height 13
click at [75, 295] on input "-340" at bounding box center [92, 294] width 51 height 13
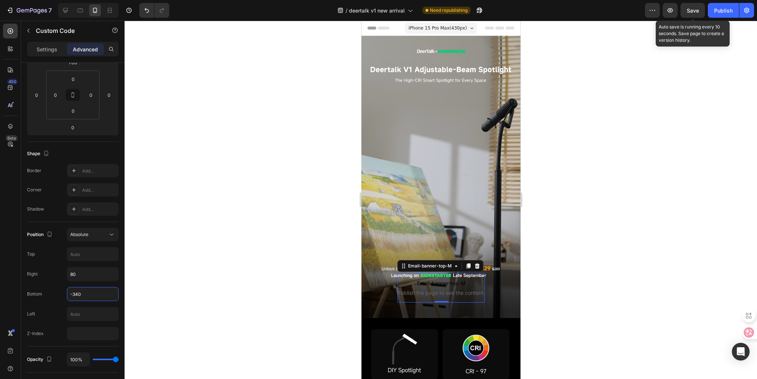
type input "-340"
click at [692, 7] on span "Save" at bounding box center [693, 10] width 12 height 6
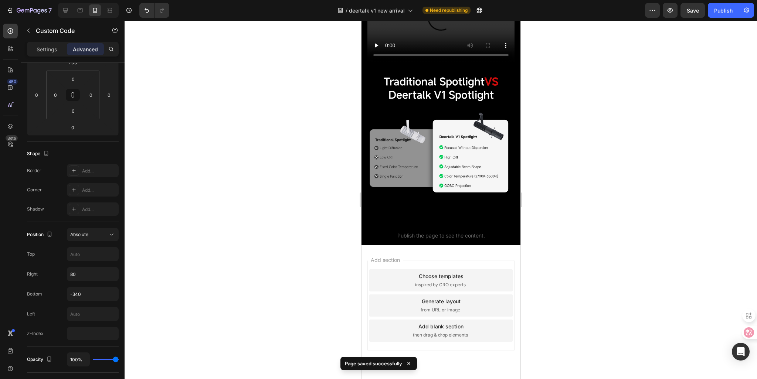
scroll to position [1269, 0]
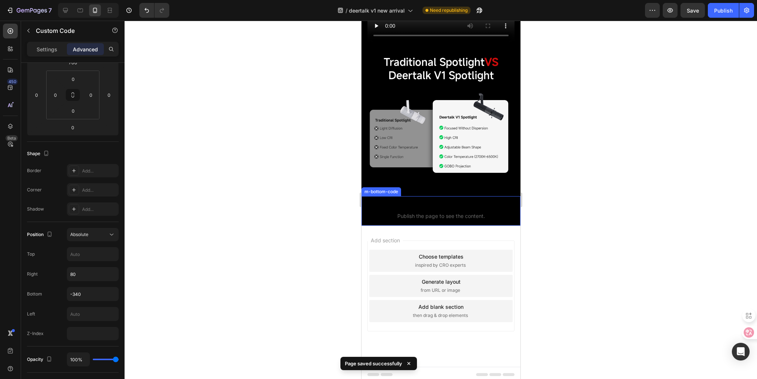
click at [456, 215] on span "Publish the page to see the content." at bounding box center [440, 216] width 159 height 7
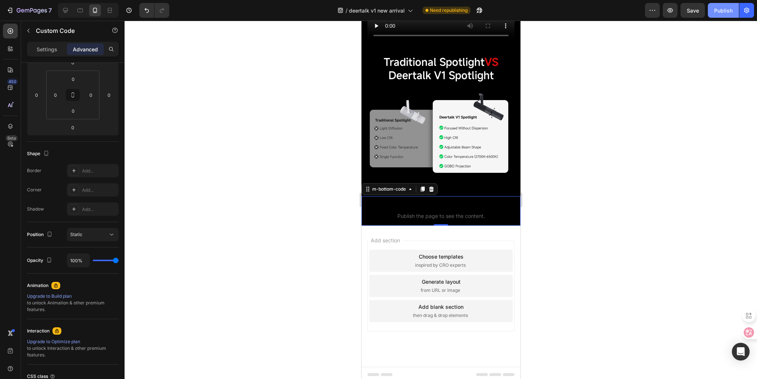
click at [728, 14] on button "Publish" at bounding box center [723, 10] width 31 height 15
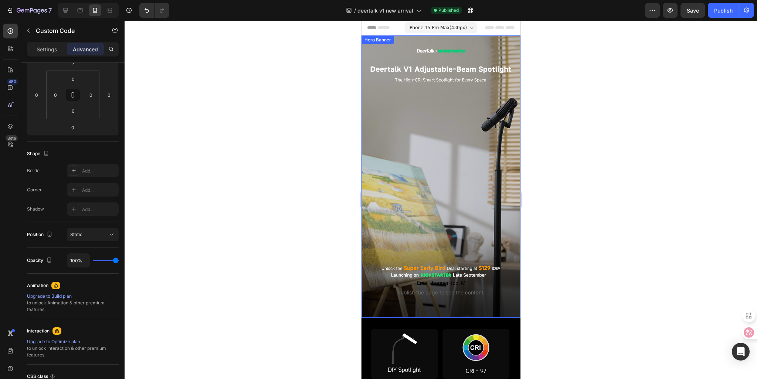
scroll to position [0, 0]
click at [442, 284] on p "Email-banner-top-M Publish the page to see the content." at bounding box center [441, 288] width 88 height 30
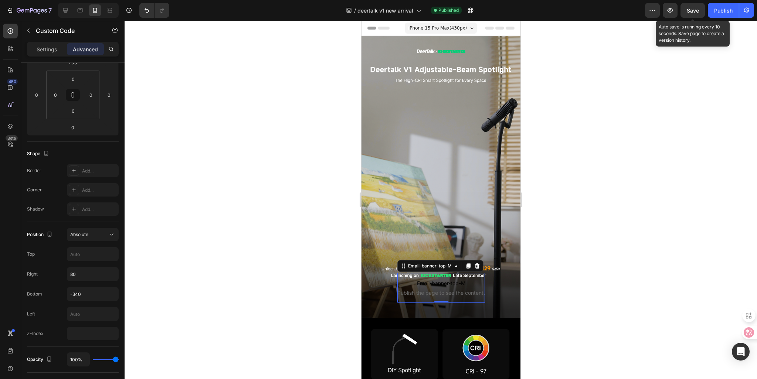
click at [696, 9] on span "Save" at bounding box center [693, 10] width 12 height 6
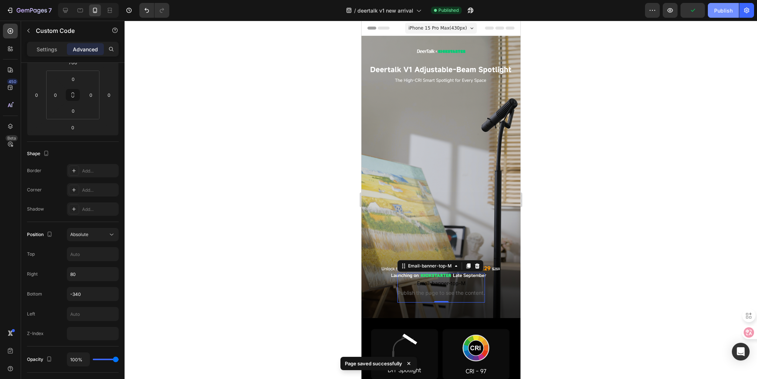
click at [718, 11] on div "Publish" at bounding box center [724, 11] width 18 height 8
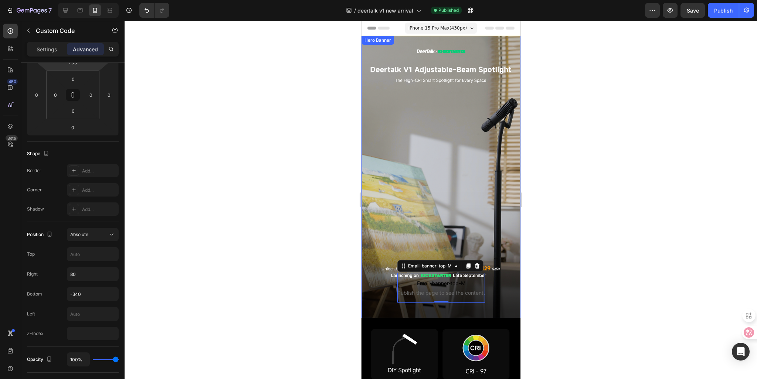
scroll to position [37, 0]
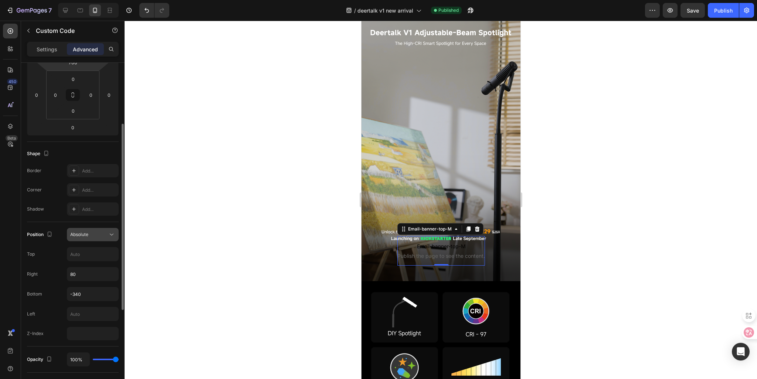
click at [98, 238] on div "Absolute" at bounding box center [92, 234] width 45 height 7
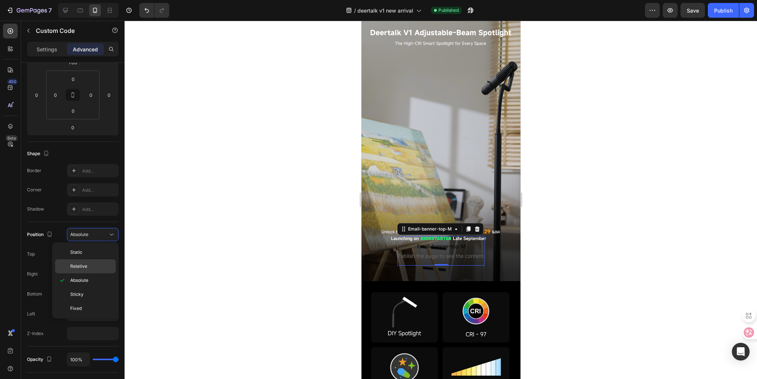
click at [88, 268] on p "Relative" at bounding box center [91, 266] width 42 height 7
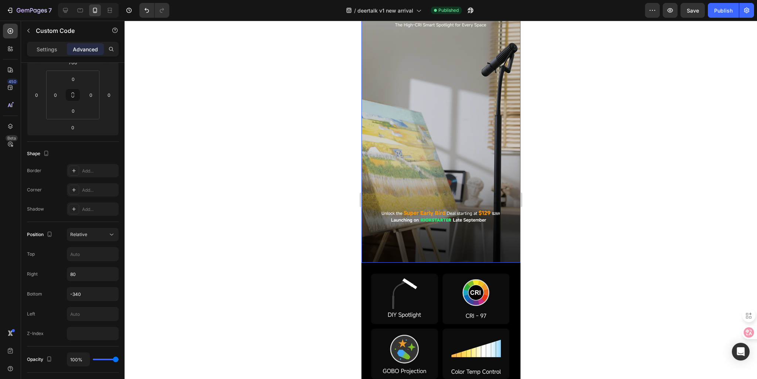
scroll to position [74, 0]
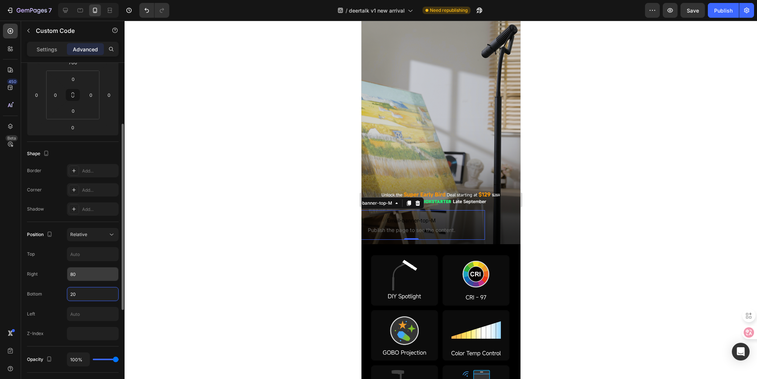
type input "20"
click at [79, 276] on input "80" at bounding box center [92, 274] width 51 height 13
type input "."
type input "0"
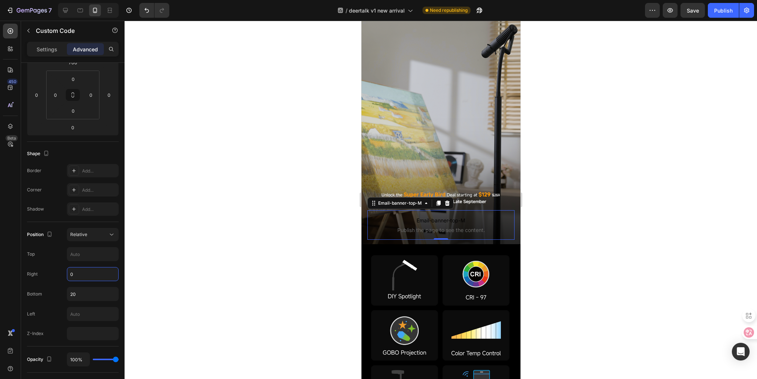
click at [200, 270] on div at bounding box center [441, 200] width 633 height 359
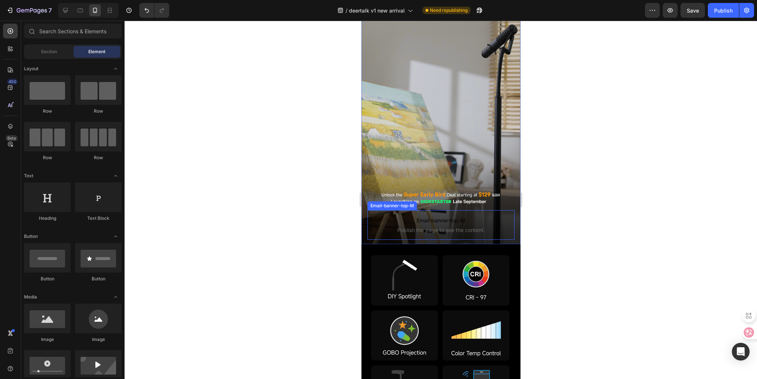
click at [434, 216] on span "Email-banner-top-M" at bounding box center [440, 220] width 147 height 9
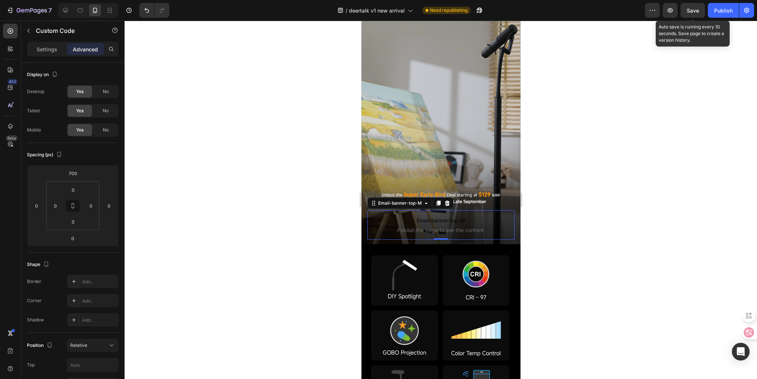
click at [696, 13] on span "Save" at bounding box center [693, 10] width 12 height 6
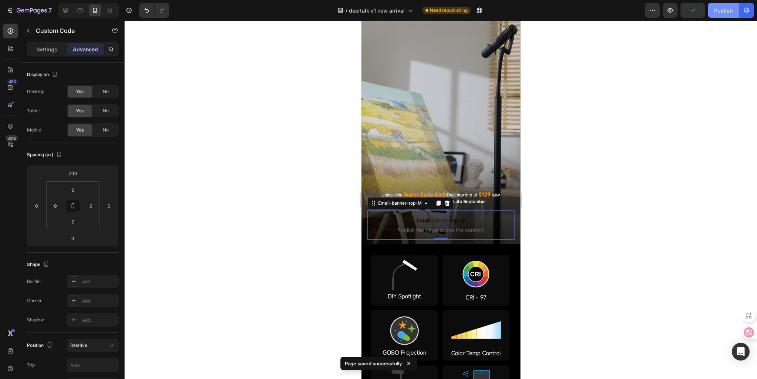
click at [722, 13] on div "Publish" at bounding box center [724, 11] width 18 height 8
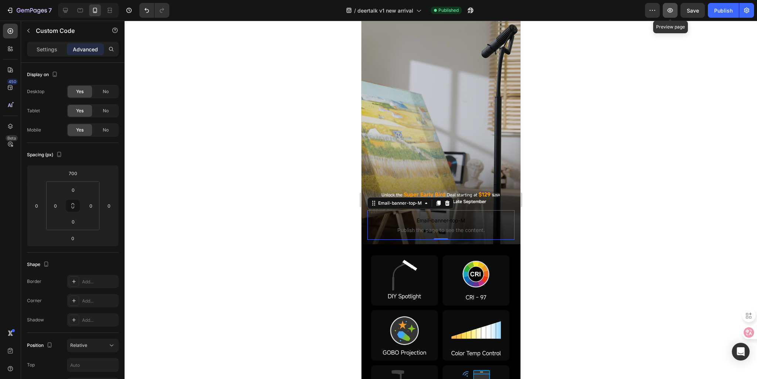
click at [669, 10] on icon "button" at bounding box center [670, 10] width 7 height 7
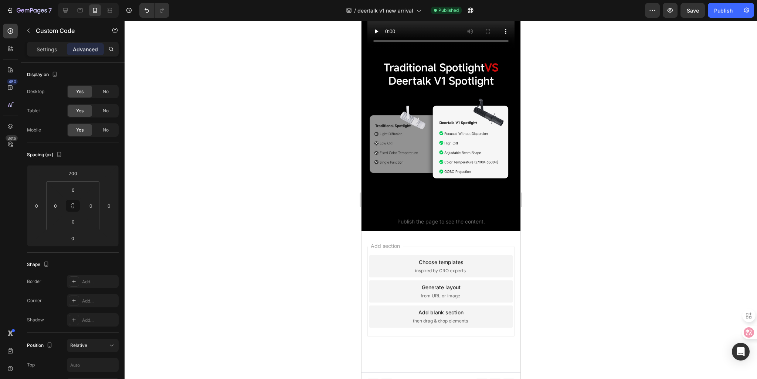
scroll to position [1269, 0]
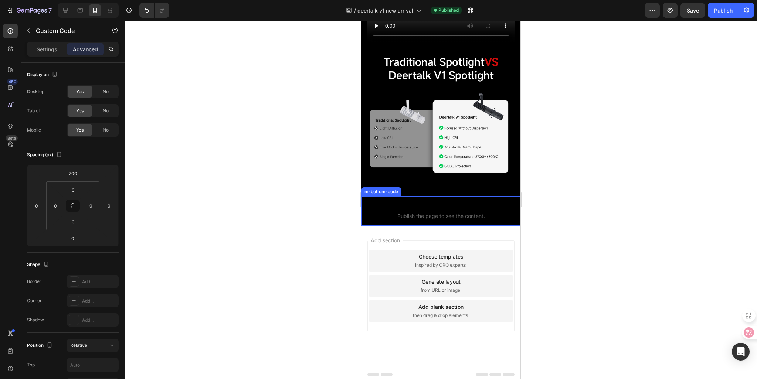
click at [423, 203] on span "m-bottom-code" at bounding box center [440, 206] width 159 height 9
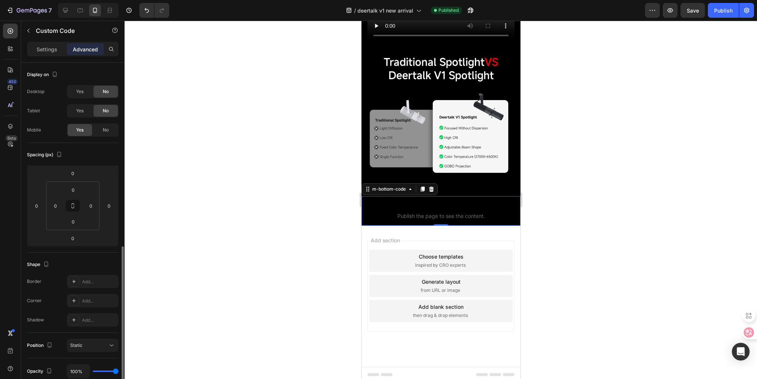
scroll to position [111, 0]
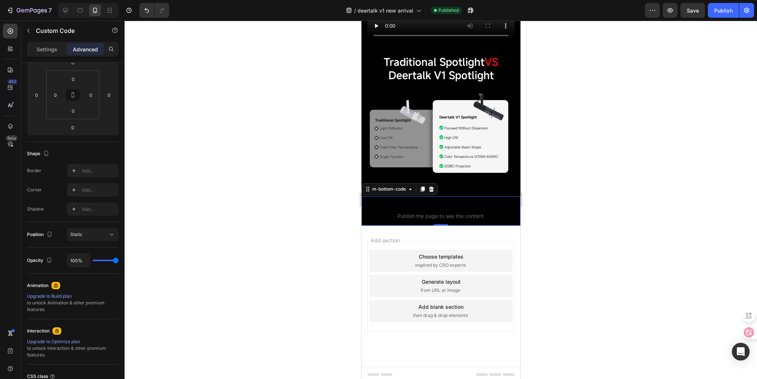
click at [418, 216] on span "Publish the page to see the content." at bounding box center [440, 216] width 159 height 7
click at [47, 46] on p "Settings" at bounding box center [47, 49] width 21 height 8
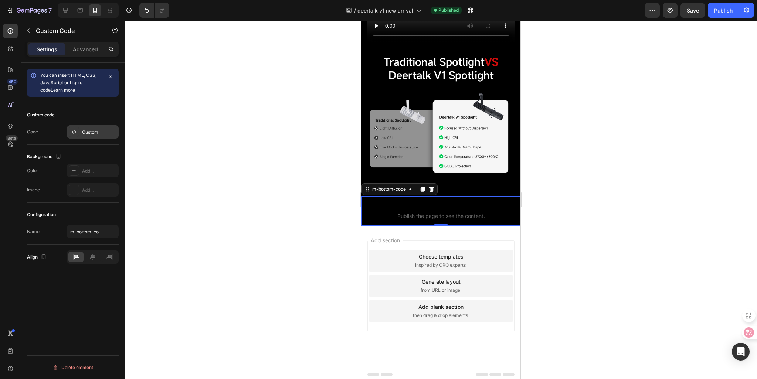
click at [87, 129] on div "Custom" at bounding box center [99, 132] width 35 height 7
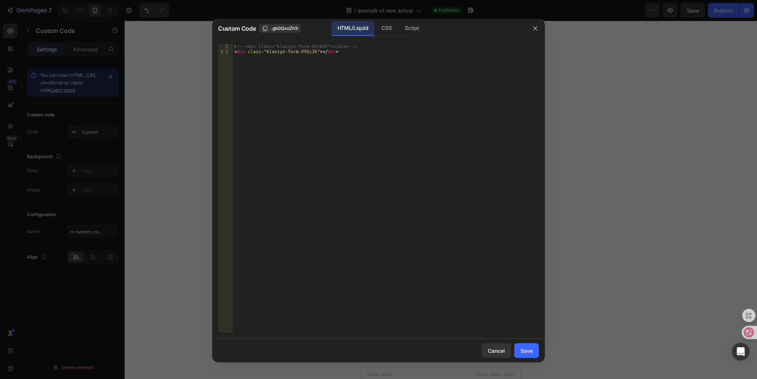
click at [149, 130] on div at bounding box center [378, 189] width 757 height 379
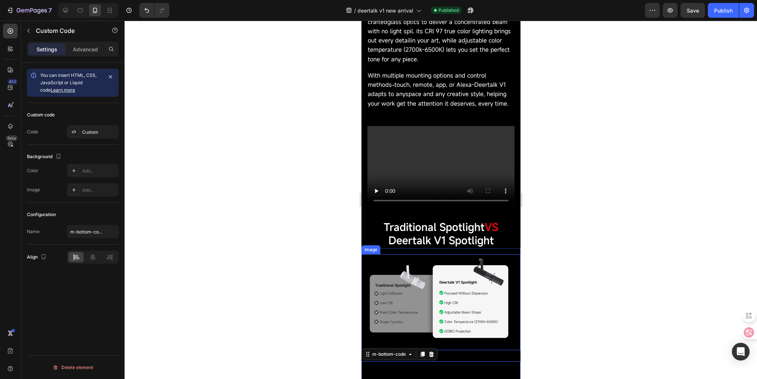
scroll to position [1084, 0]
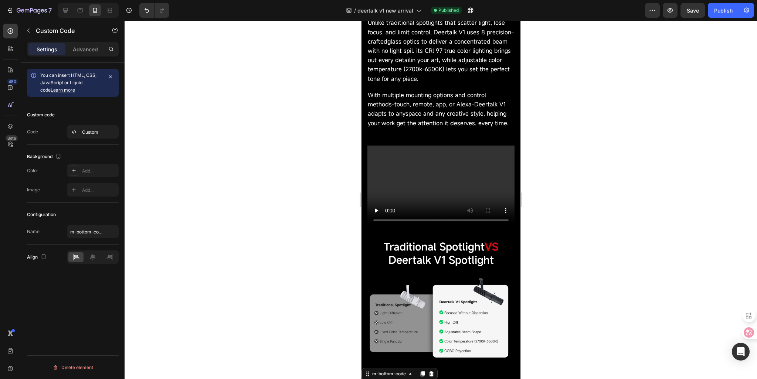
click at [280, 201] on div at bounding box center [441, 200] width 633 height 359
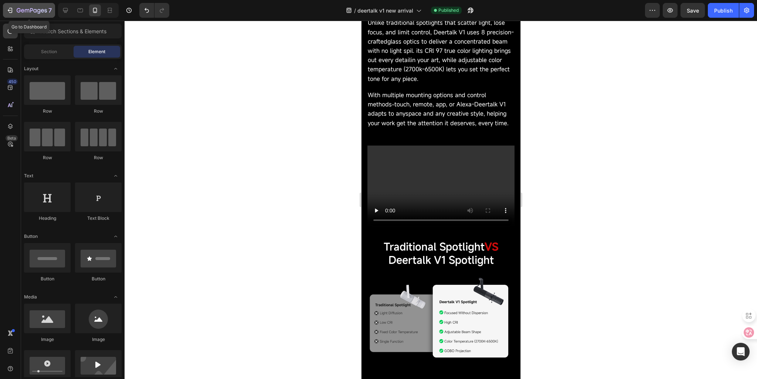
click at [16, 13] on div "7" at bounding box center [28, 10] width 45 height 9
